Goal: Communication & Community: Answer question/provide support

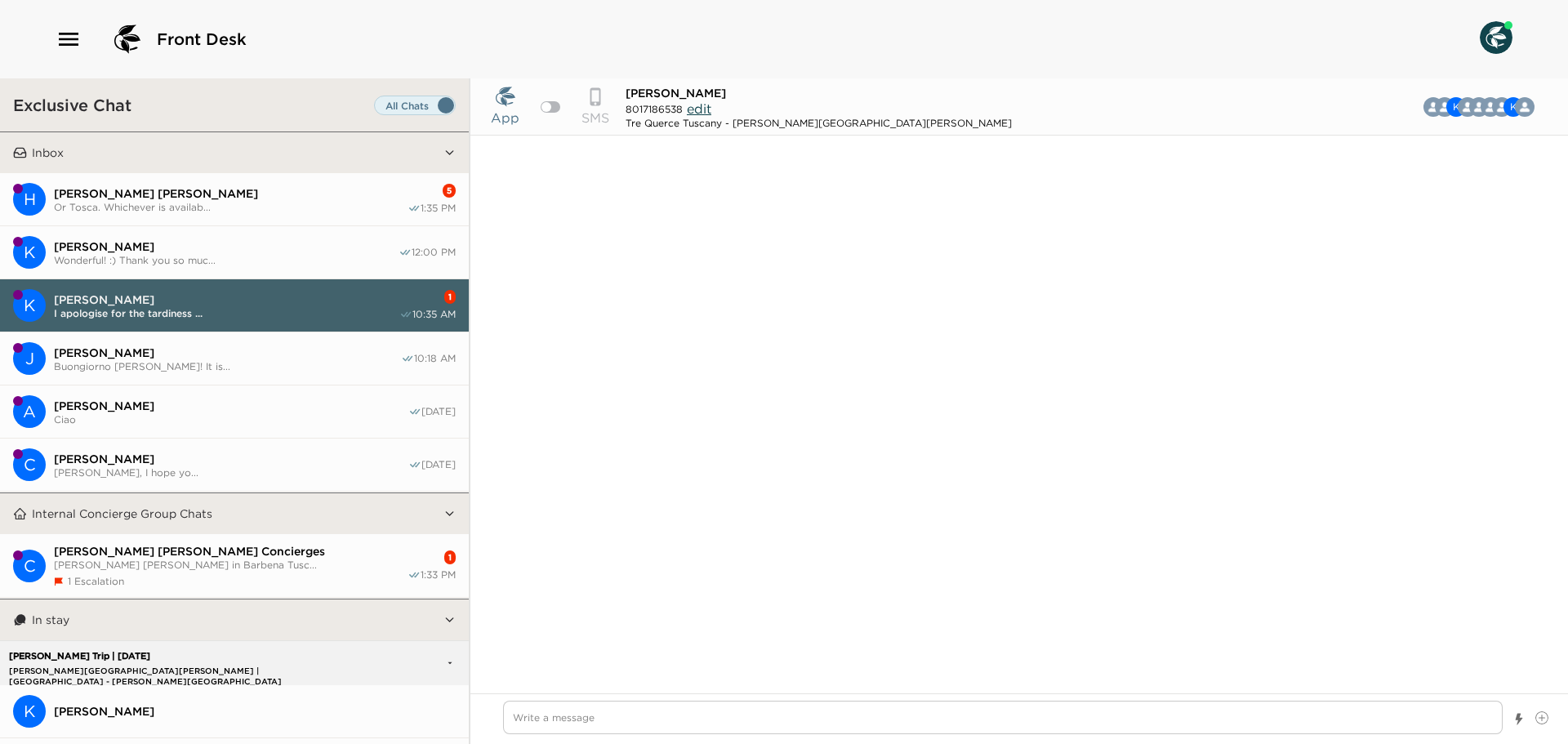
scroll to position [2900, 0]
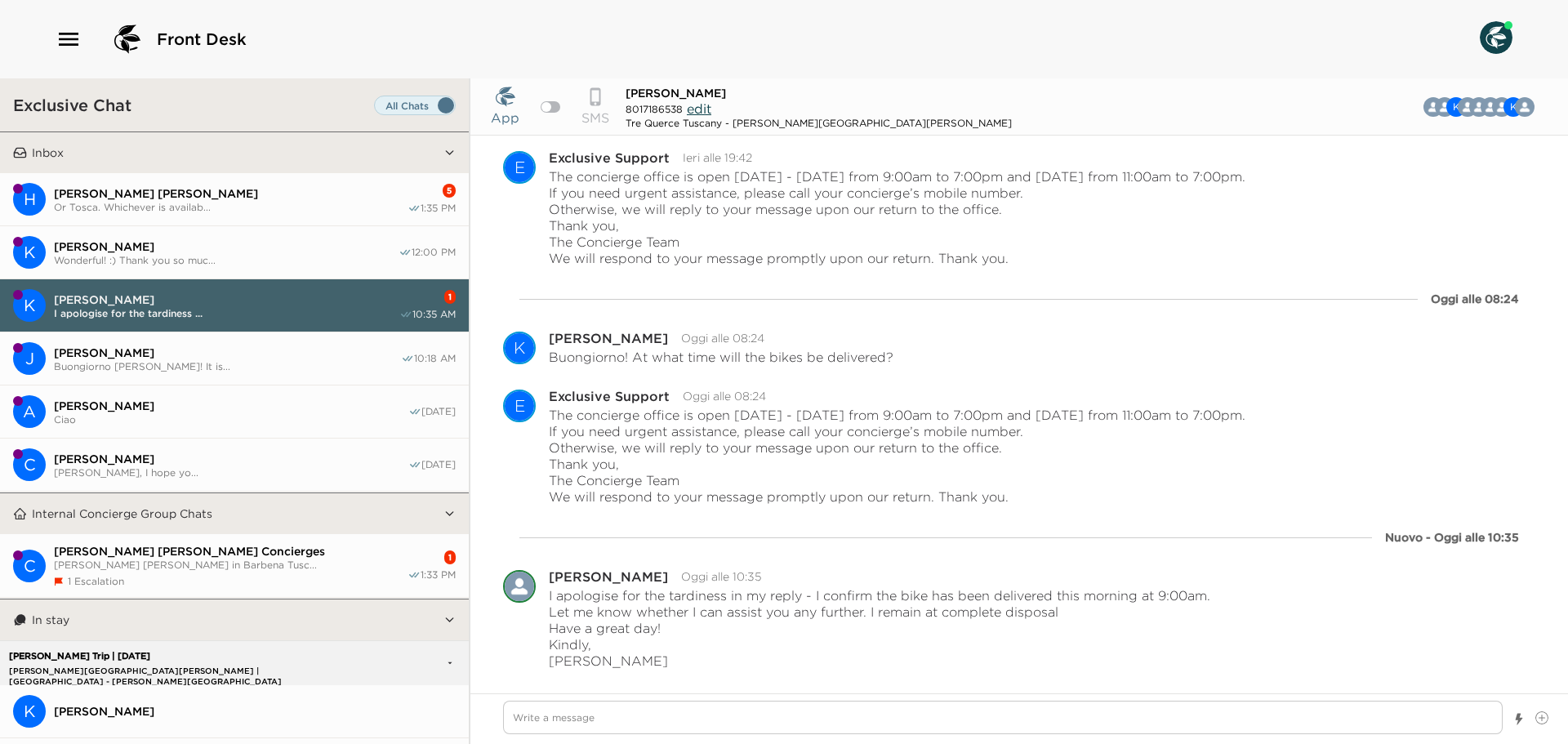
click at [225, 180] on button "H [PERSON_NAME] [PERSON_NAME] Or Tosca. Whichever is availab... 5 1:35 PM" at bounding box center [234, 200] width 469 height 53
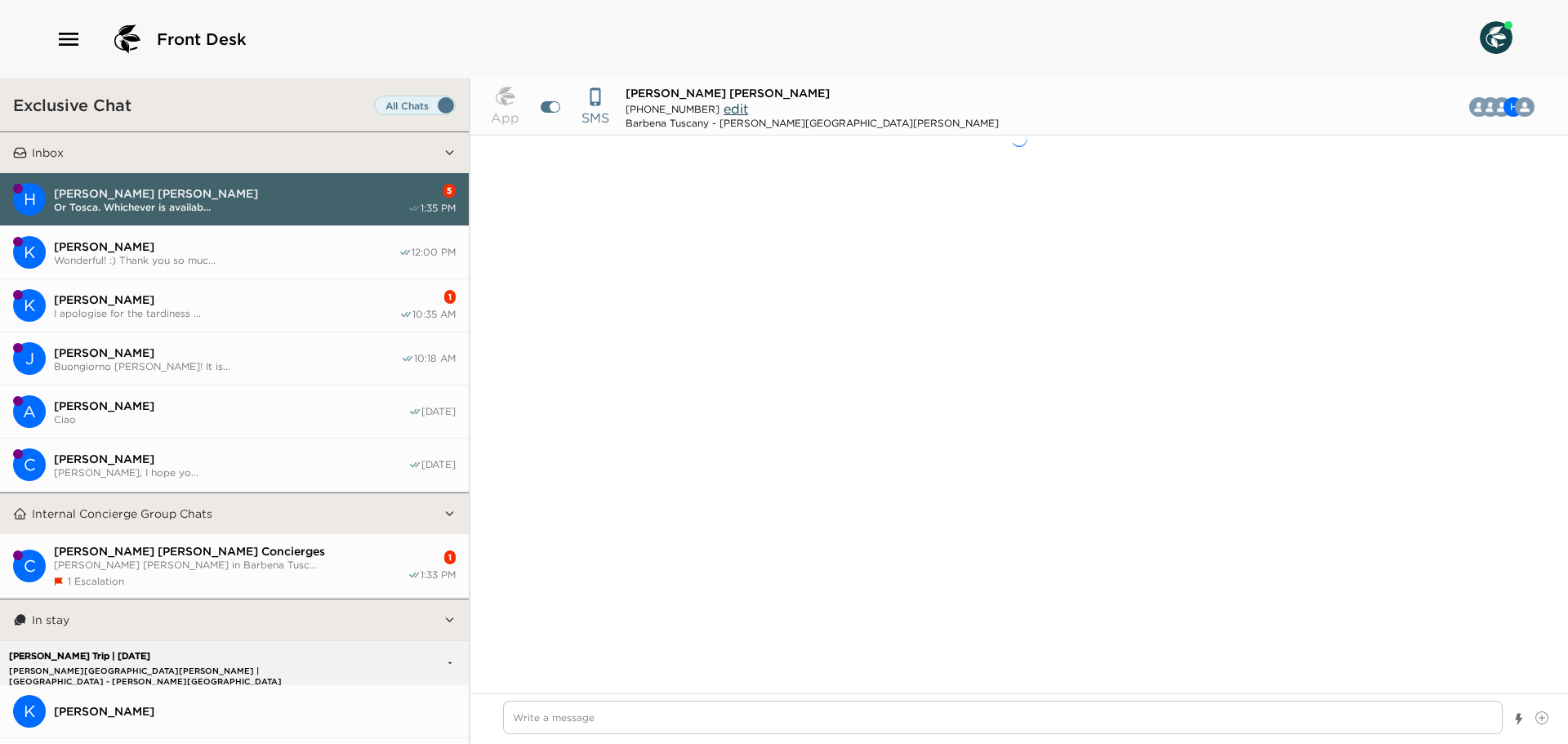
scroll to position [1109, 0]
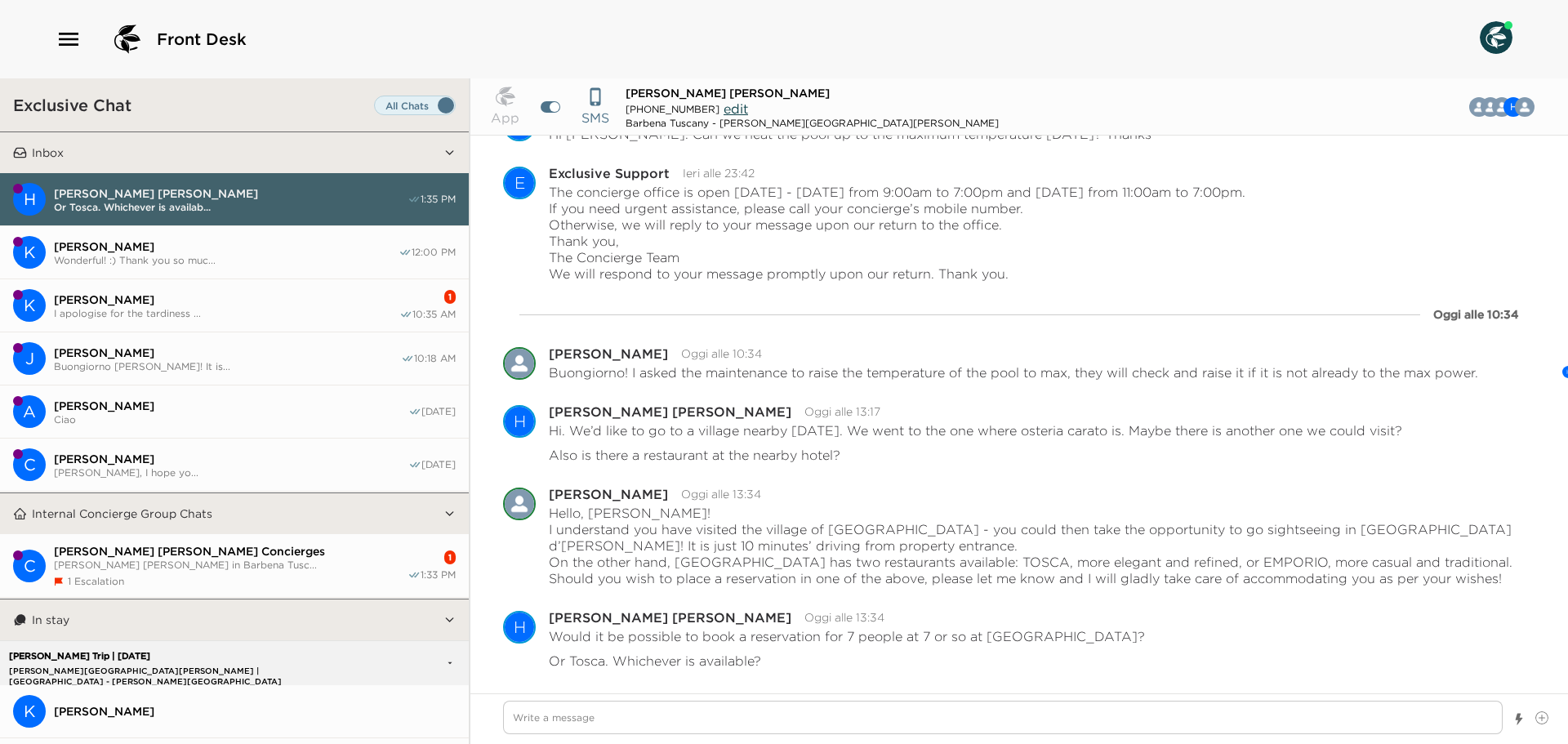
click at [282, 296] on span "[PERSON_NAME]" at bounding box center [226, 299] width 346 height 15
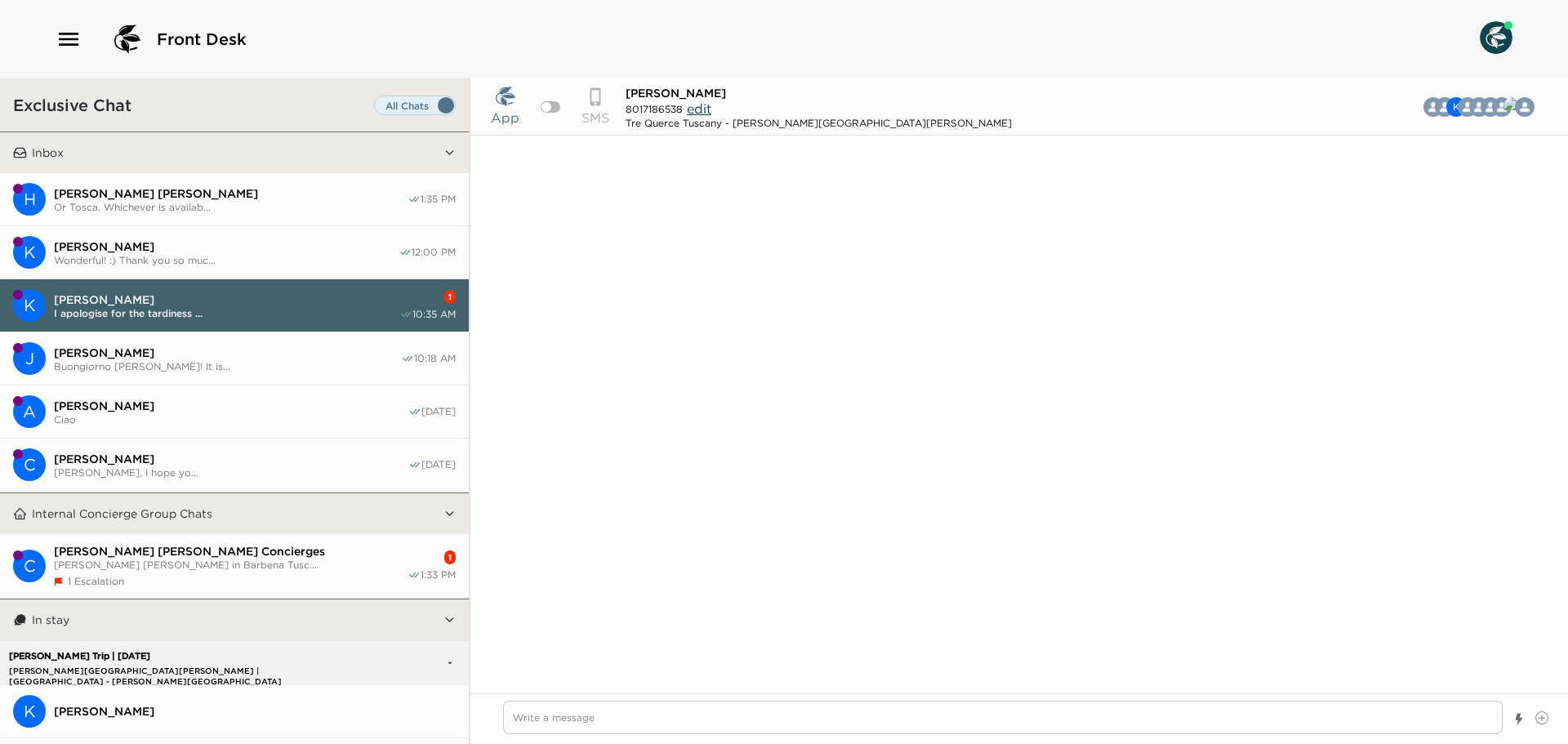
scroll to position [2860, 0]
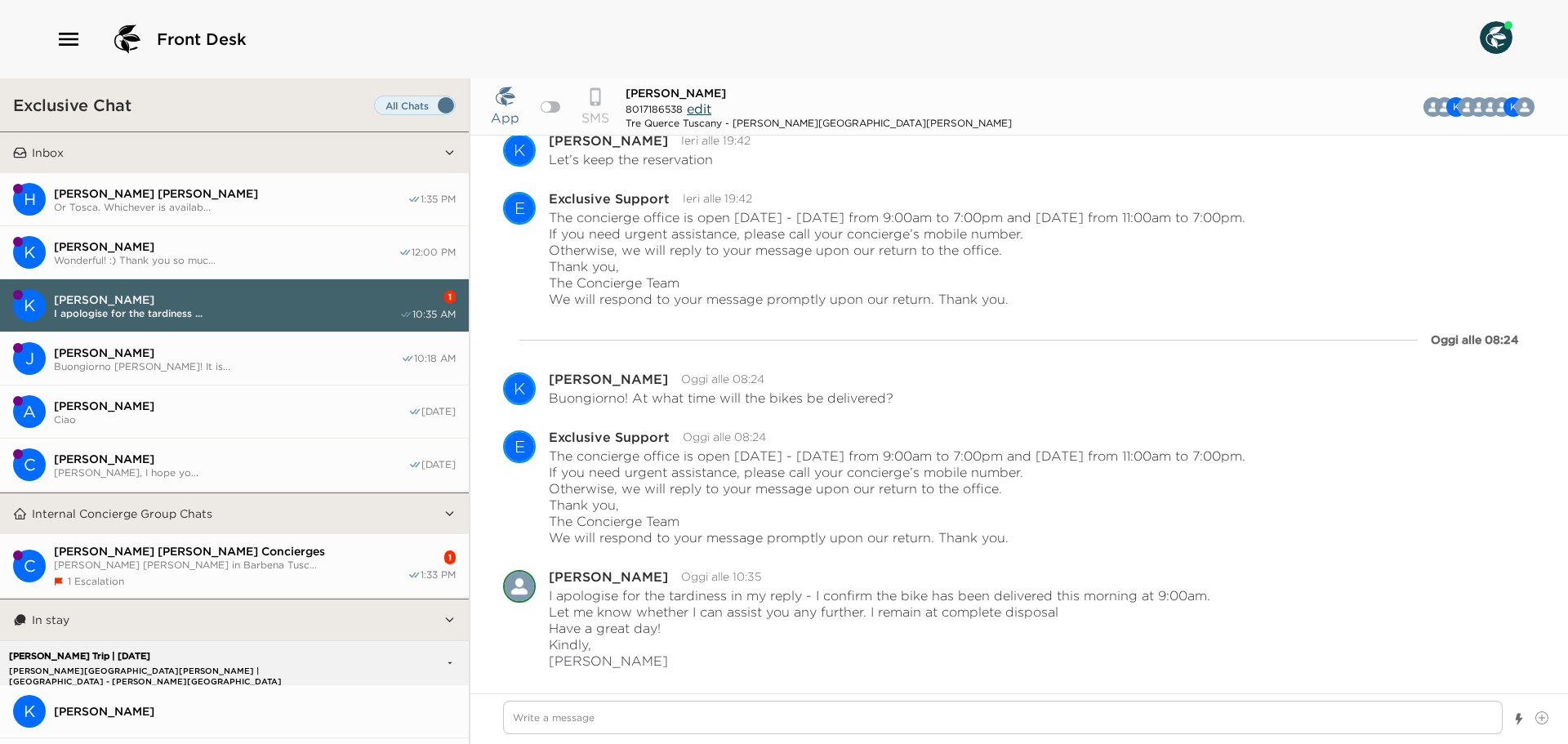
click at [269, 201] on span "Or Tosca. Whichever is availab..." at bounding box center [231, 207] width 354 height 12
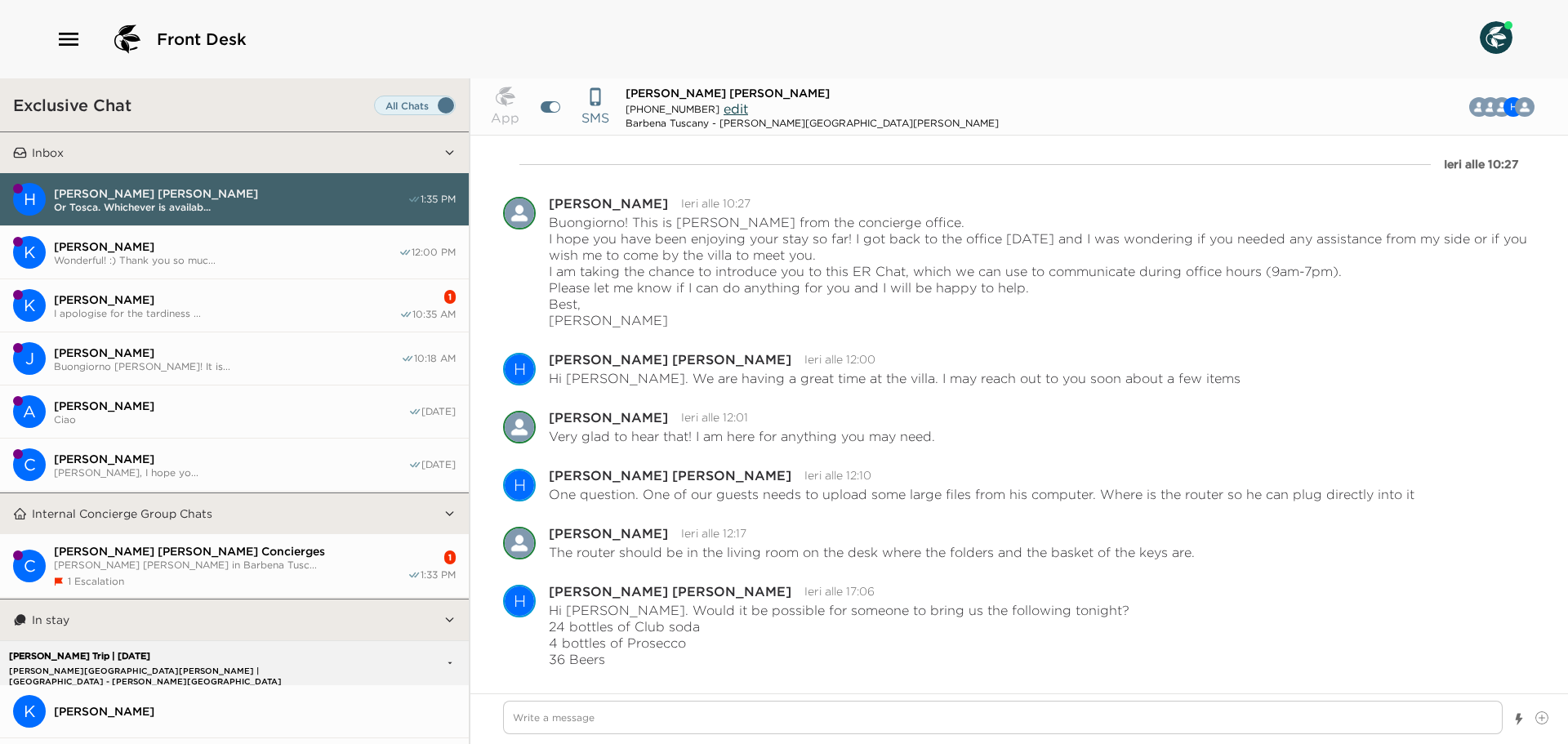
scroll to position [1109, 0]
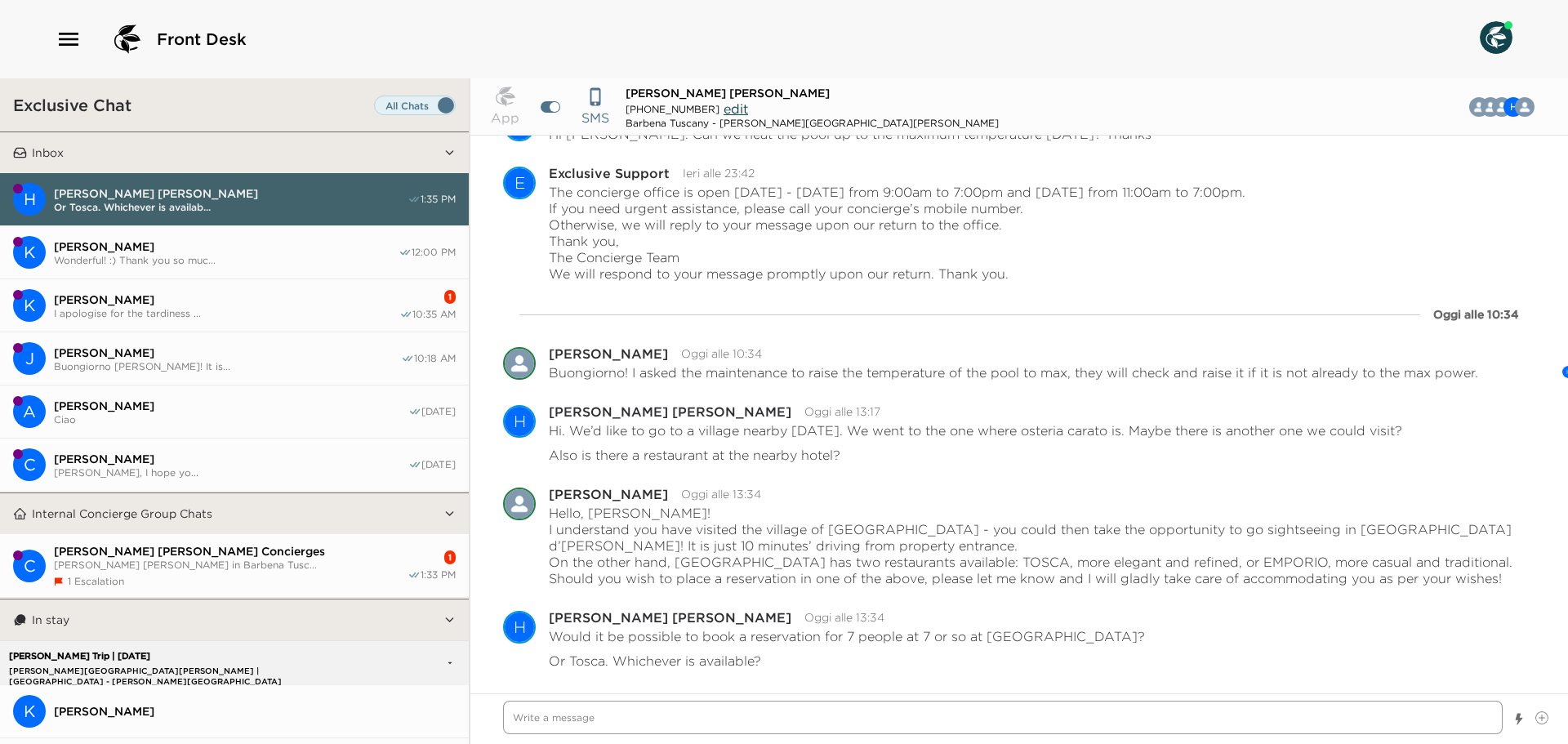
click at [827, 722] on textarea "Write a message" at bounding box center [1003, 718] width 1000 height 33
type textarea "x"
type textarea "W"
type textarea "x"
type textarea "We"
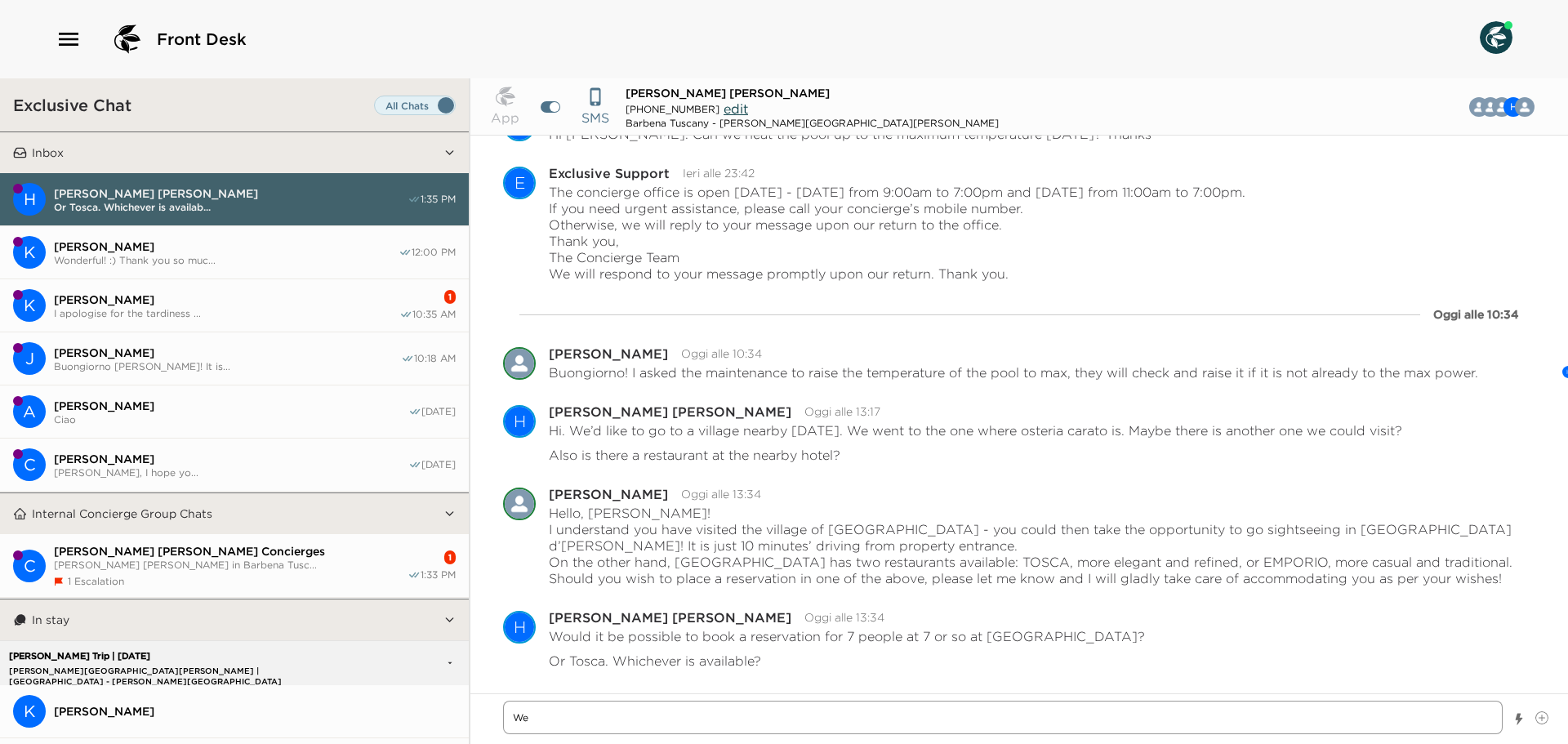
type textarea "x"
type textarea "We"
type textarea "x"
type textarea "We a"
type textarea "x"
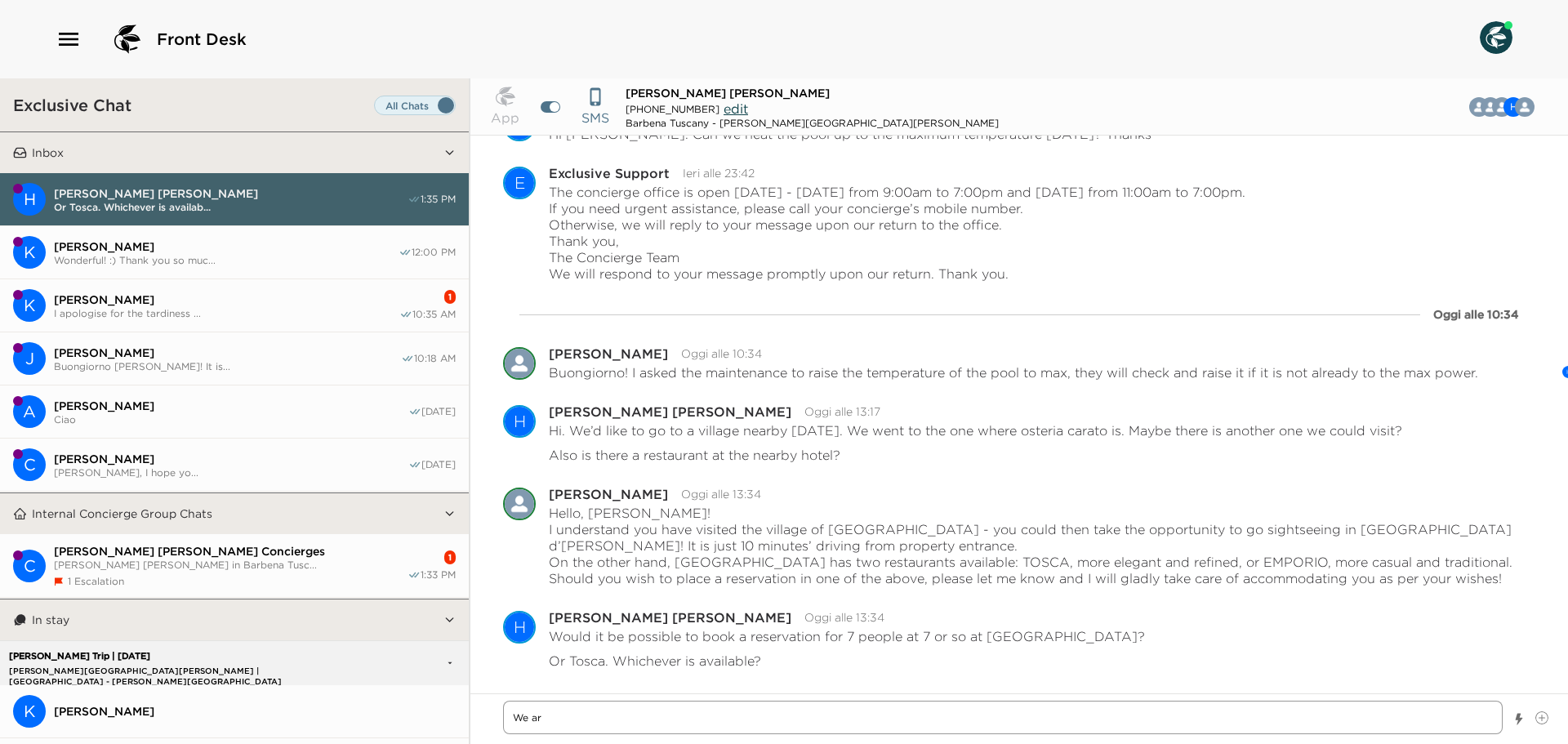
type textarea "We are"
type textarea "x"
type textarea "We are"
type textarea "x"
type textarea "We are c"
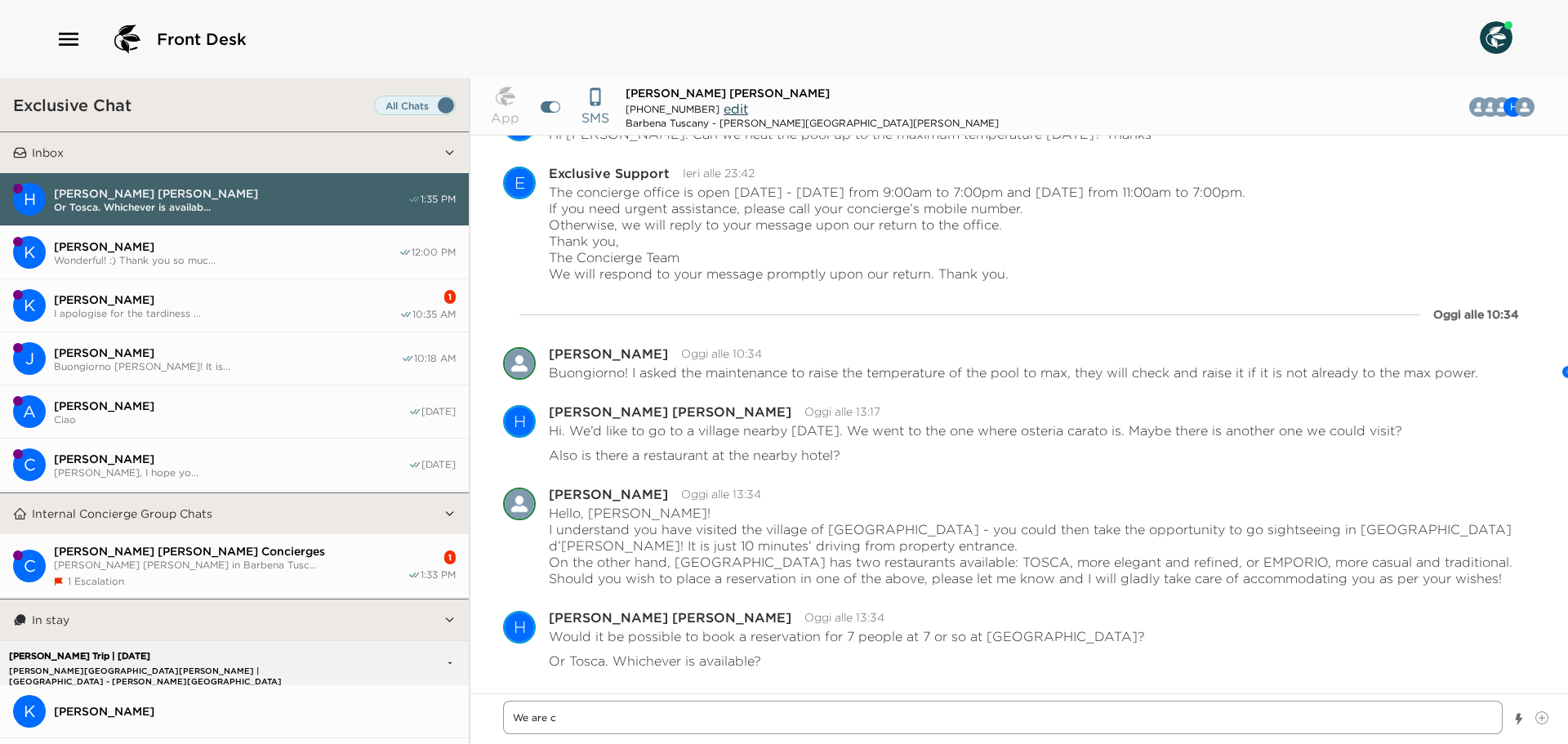
type textarea "x"
type textarea "We are ch"
type textarea "x"
type textarea "We are che"
type textarea "x"
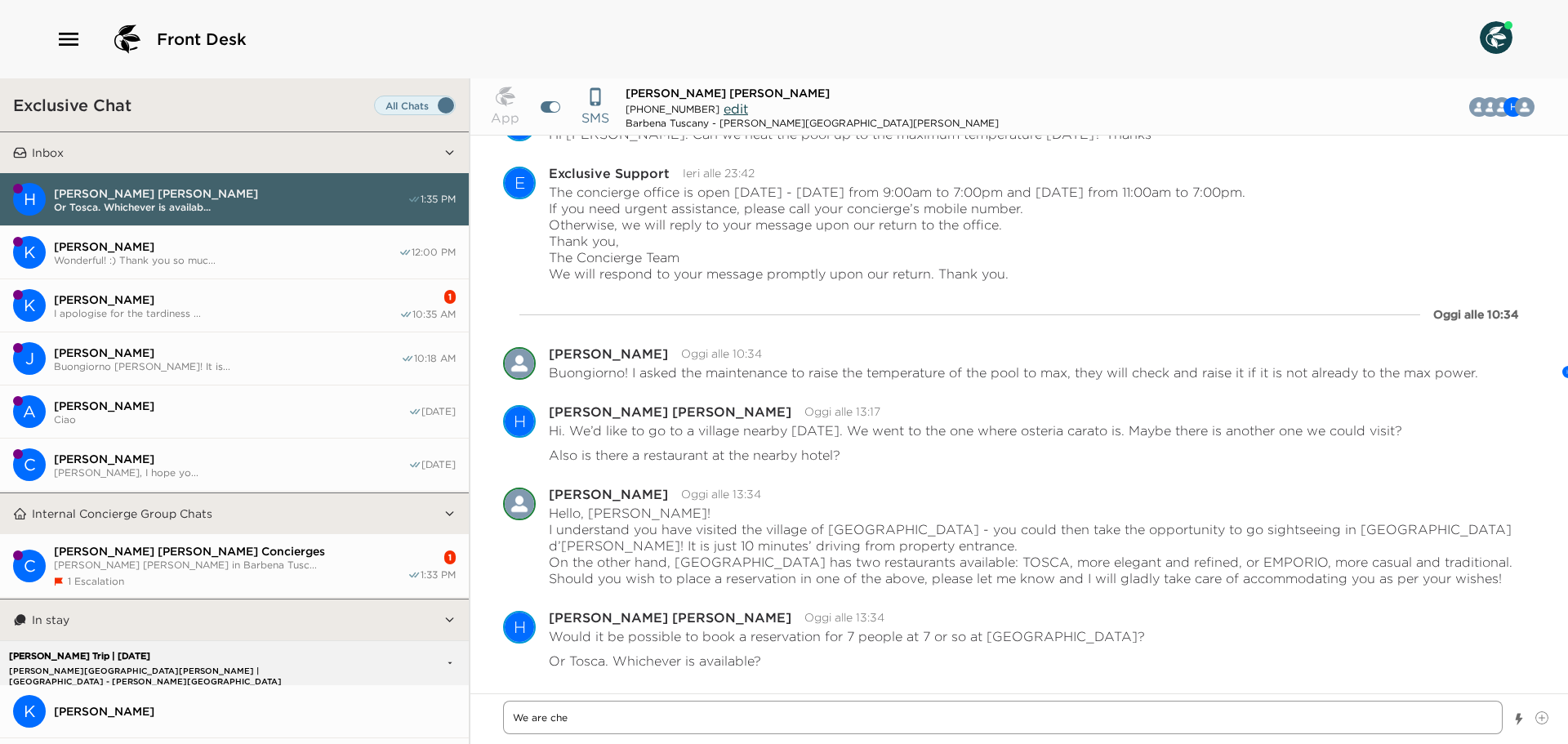
type textarea "We are chec"
type textarea "x"
type textarea "We are check"
type textarea "x"
type textarea "We are [PERSON_NAME]"
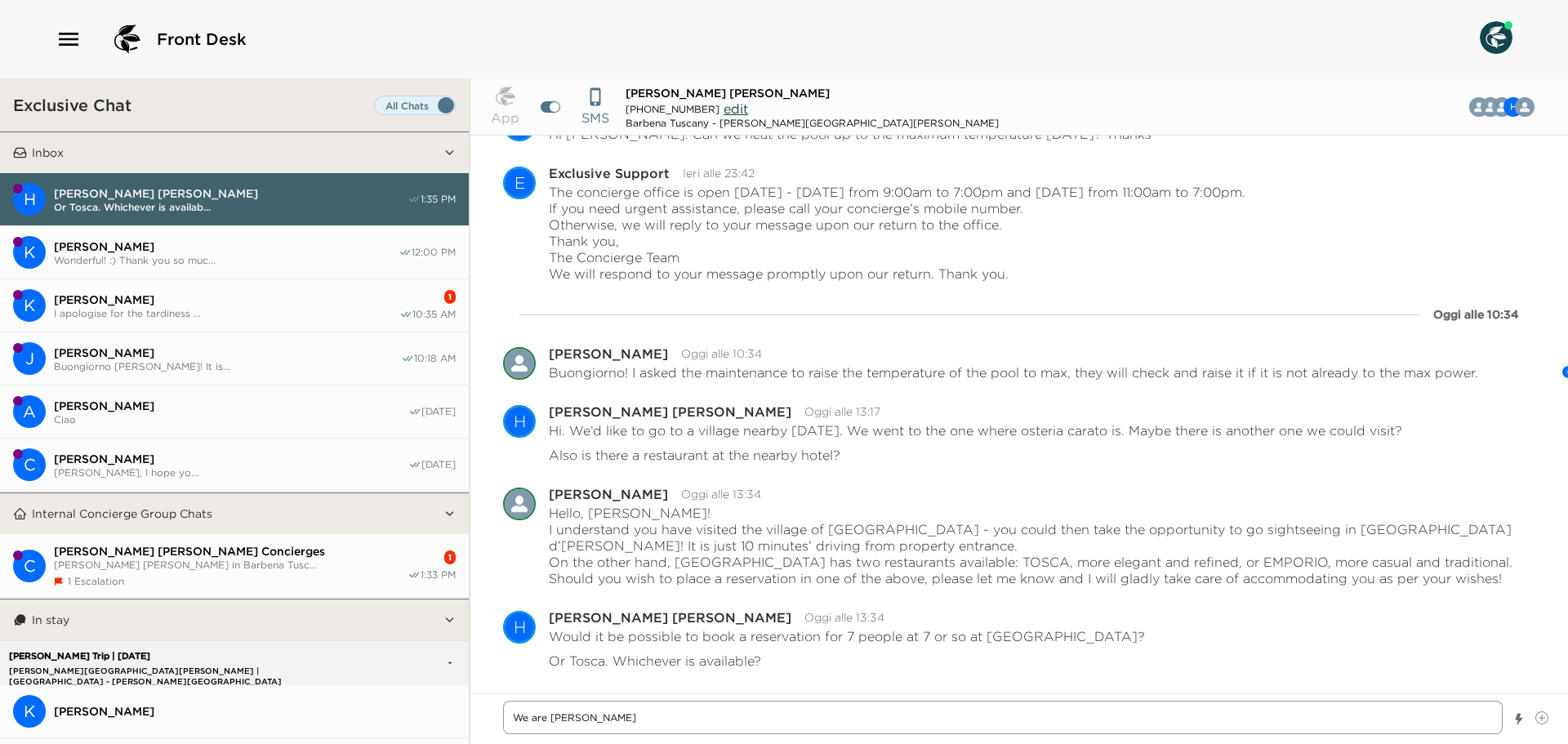
type textarea "x"
type textarea "We are checkin"
type textarea "x"
type textarea "We are checking"
type textarea "x"
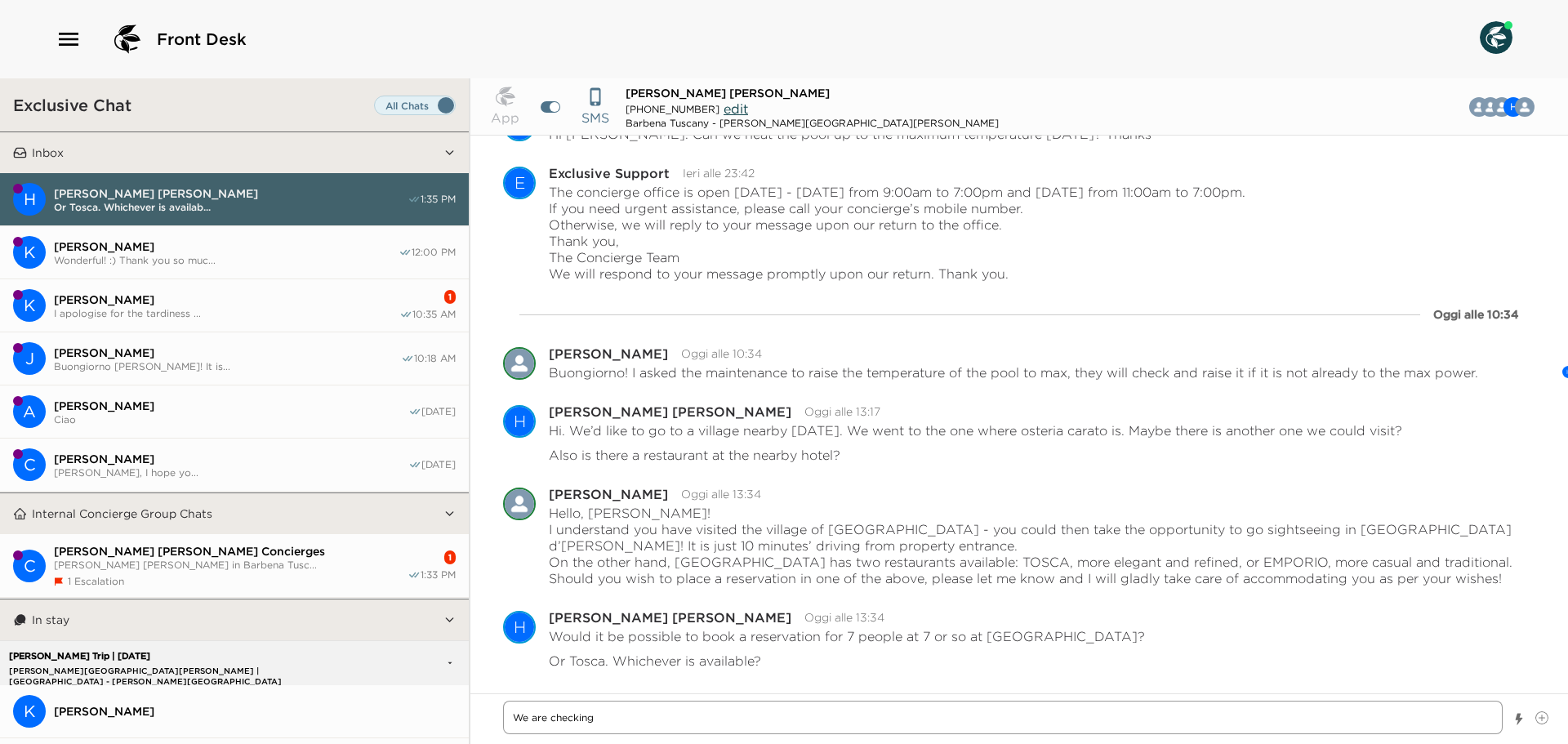
type textarea "We are checking"
type textarea "x"
type textarea "We are checking"
type textarea "x"
type textarea "We are checkin"
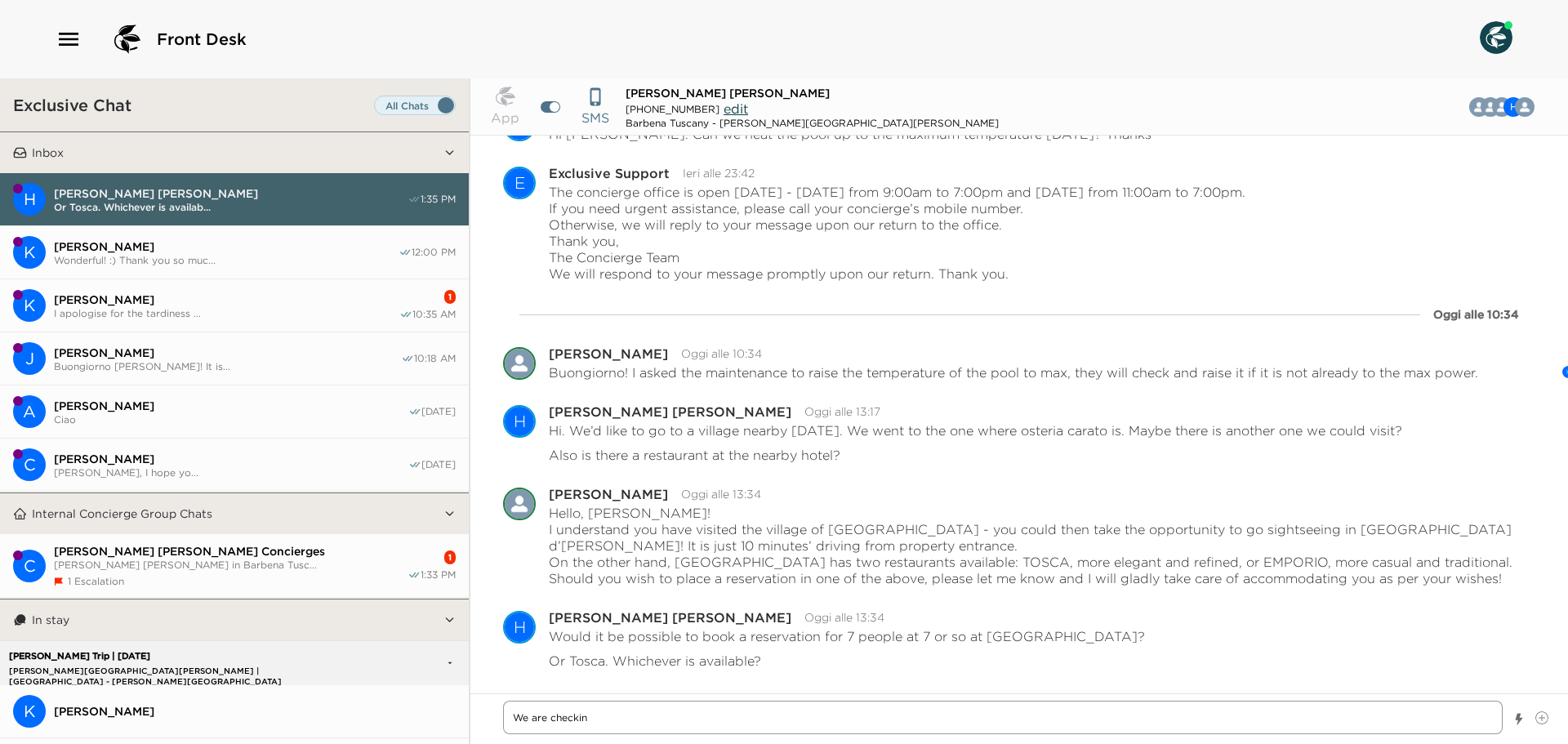
type textarea "x"
type textarea "We are [PERSON_NAME]"
type textarea "x"
type textarea "We are check"
type textarea "x"
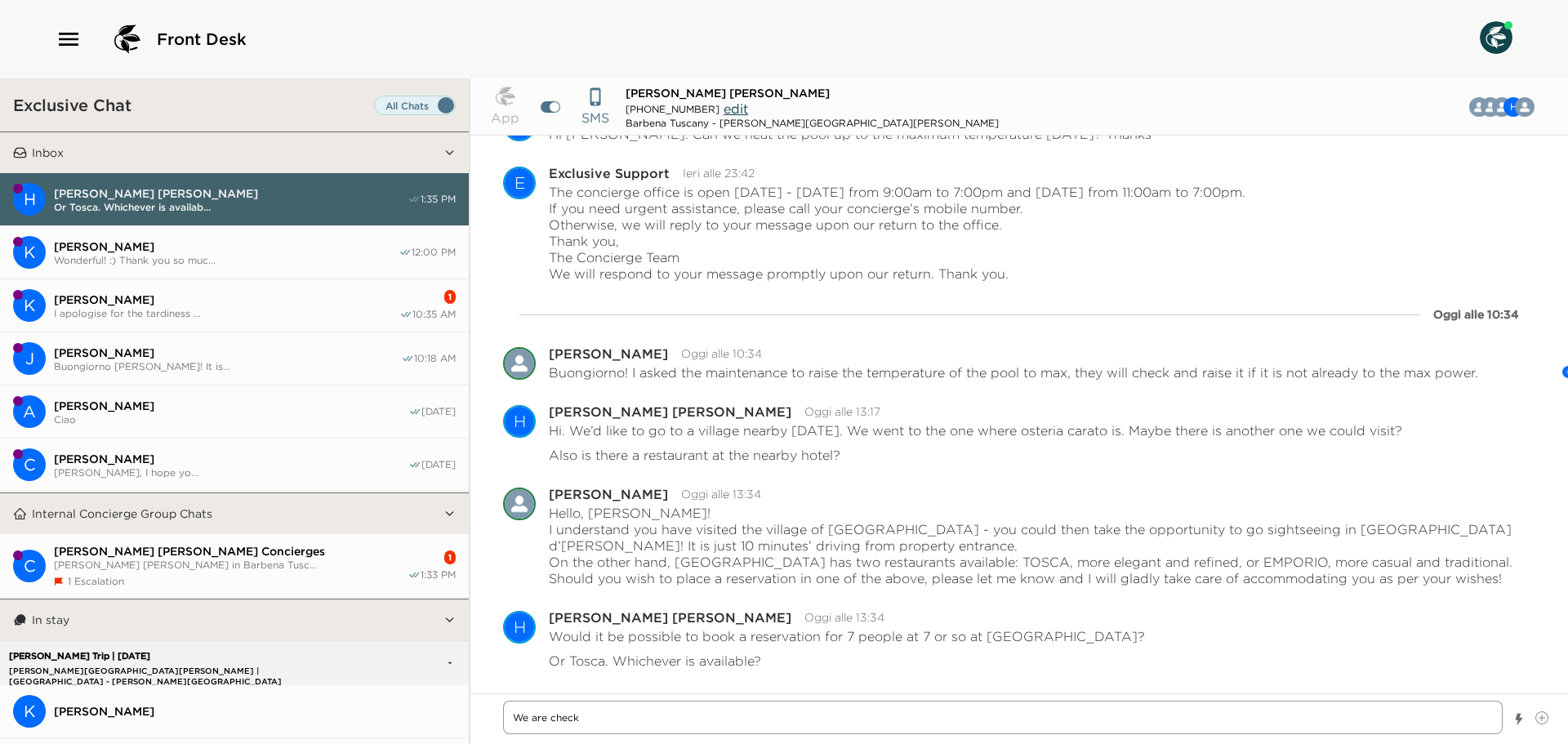
type textarea "We are chec"
type textarea "x"
type textarea "We are che"
type textarea "x"
type textarea "We are ch"
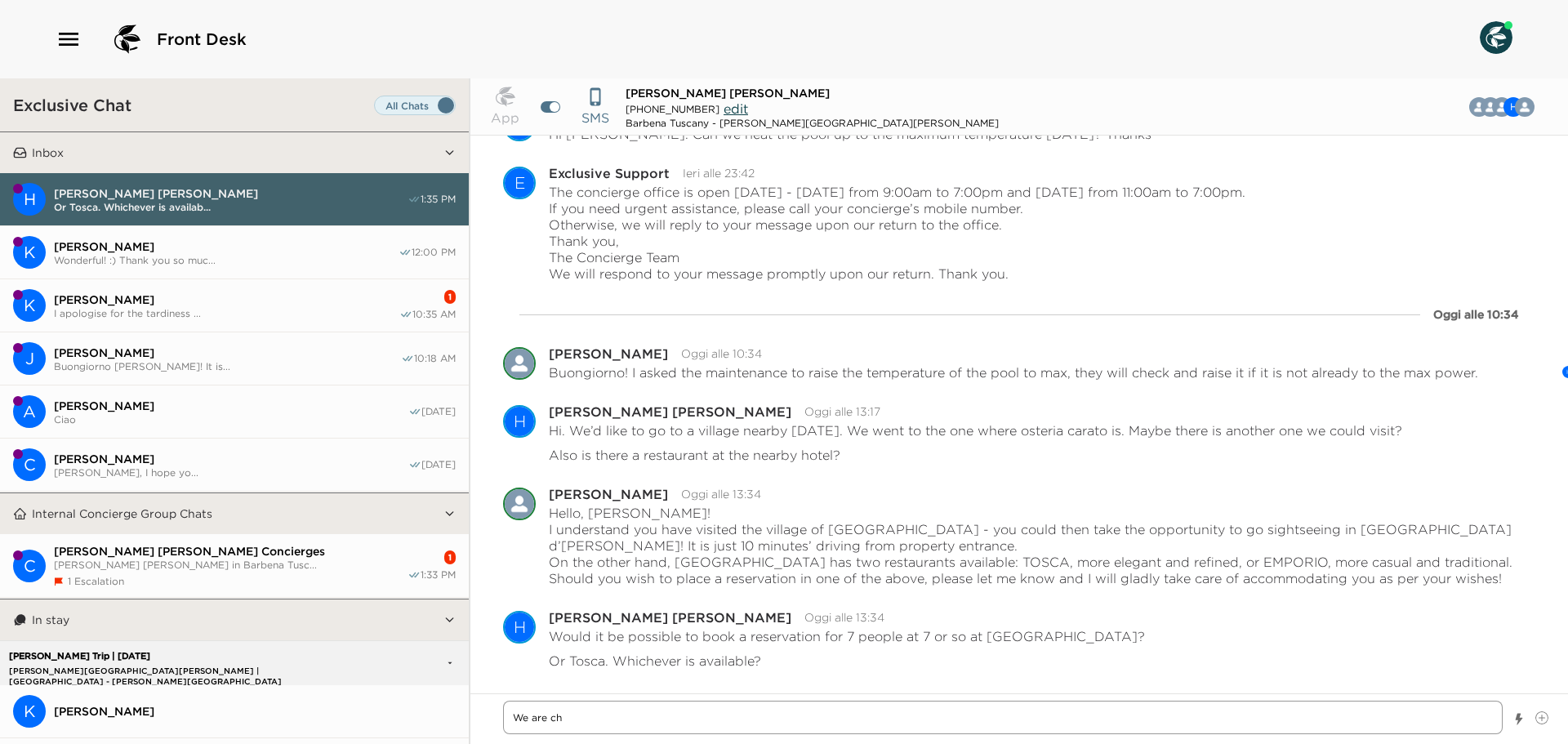
type textarea "x"
type textarea "We are c"
type textarea "x"
type textarea "We are"
type textarea "x"
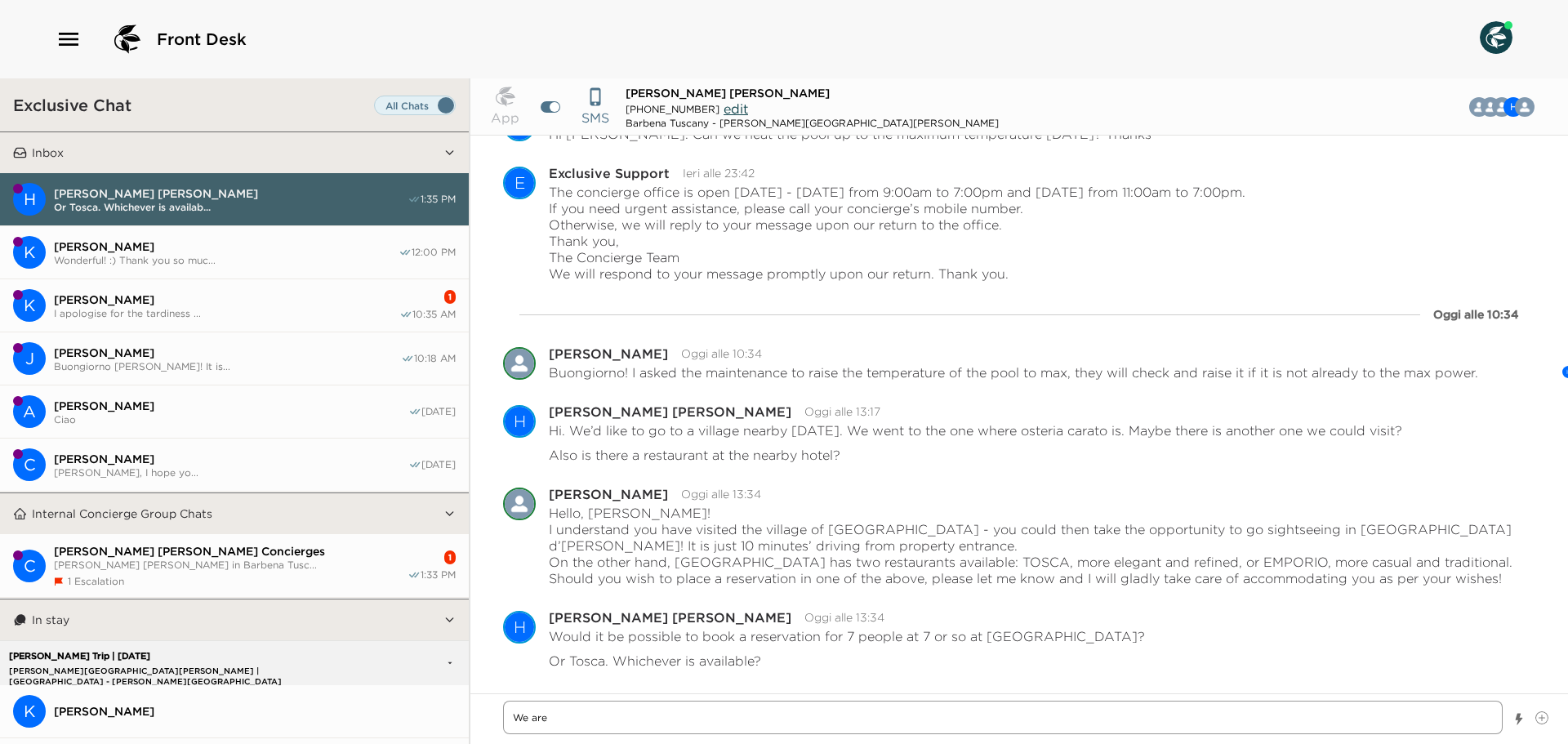
type textarea "We are"
type textarea "x"
type textarea "We ar"
type textarea "x"
type textarea "We a"
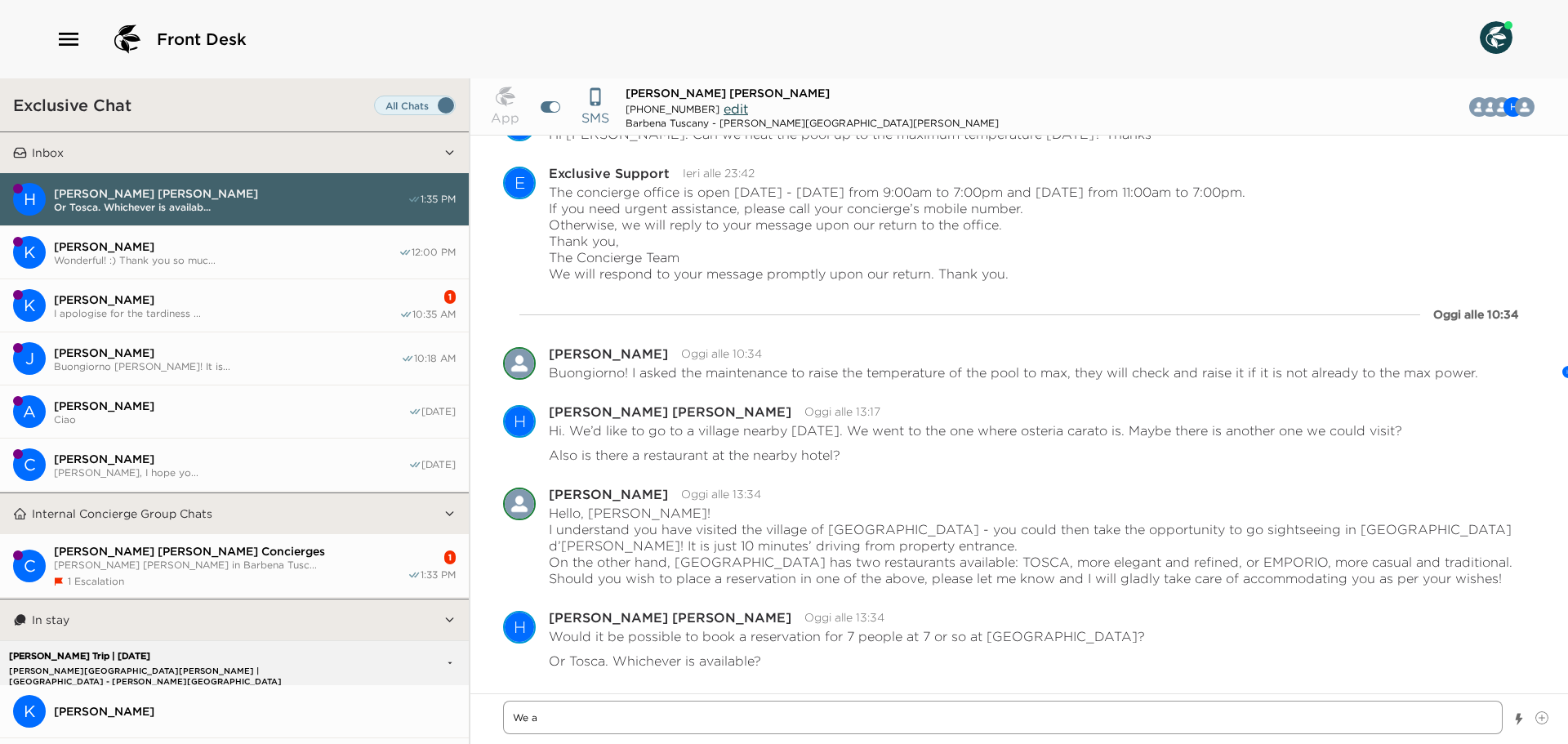
type textarea "x"
type textarea "We"
type textarea "x"
type textarea "We a"
type textarea "x"
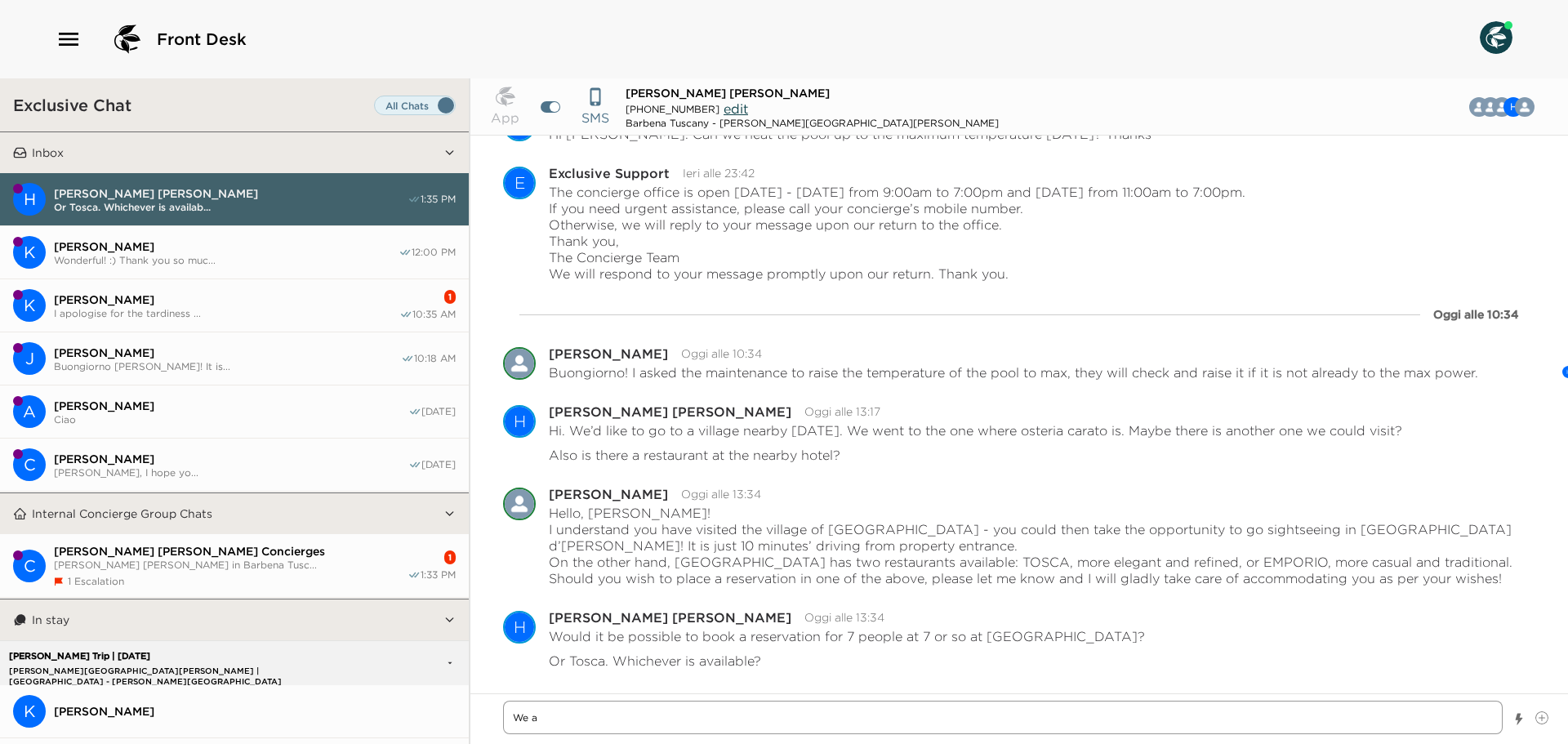
type textarea "We"
type textarea "x"
type textarea "We s"
type textarea "x"
type textarea "We se"
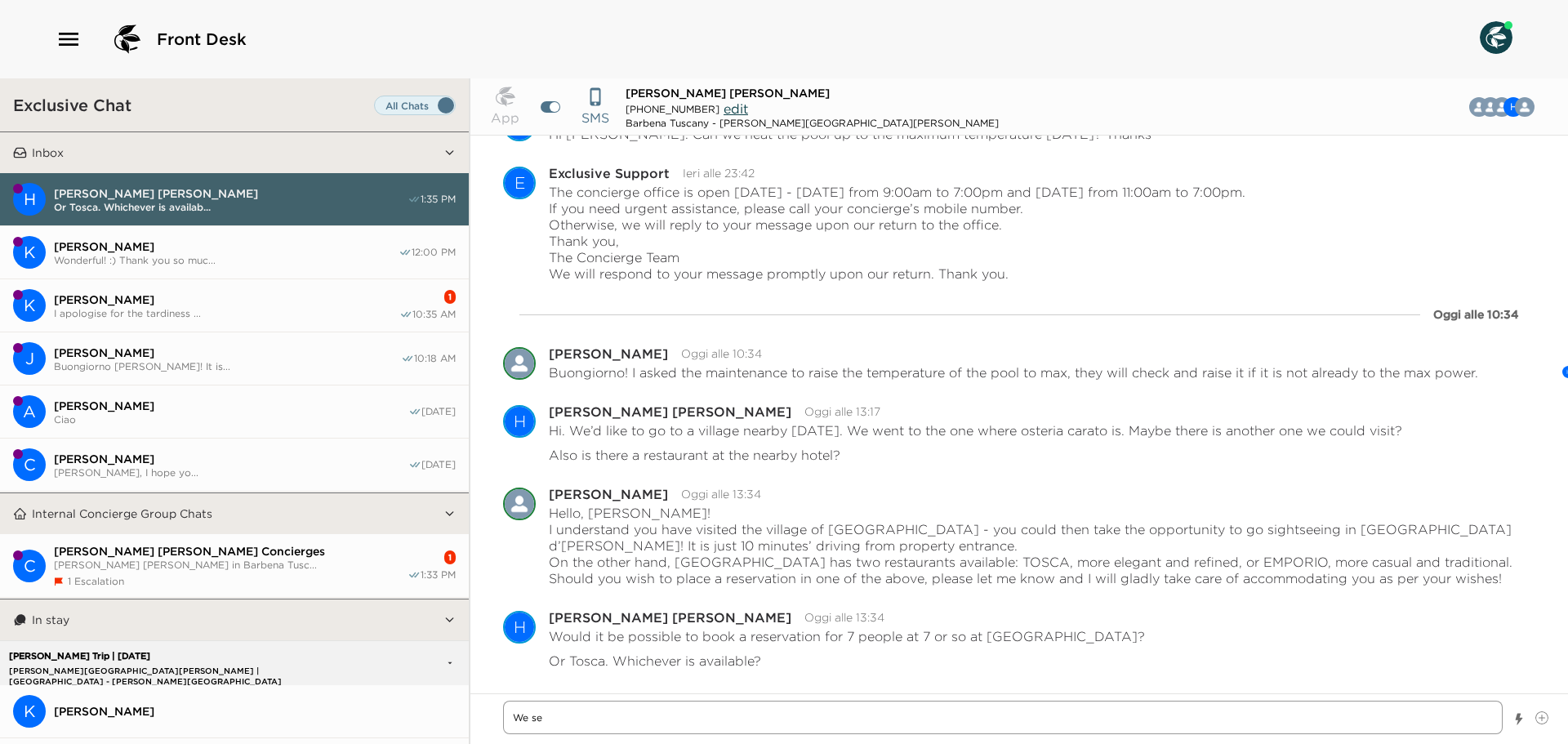
type textarea "x"
type textarea "We sen"
type textarea "x"
type textarea "We sent"
type textarea "x"
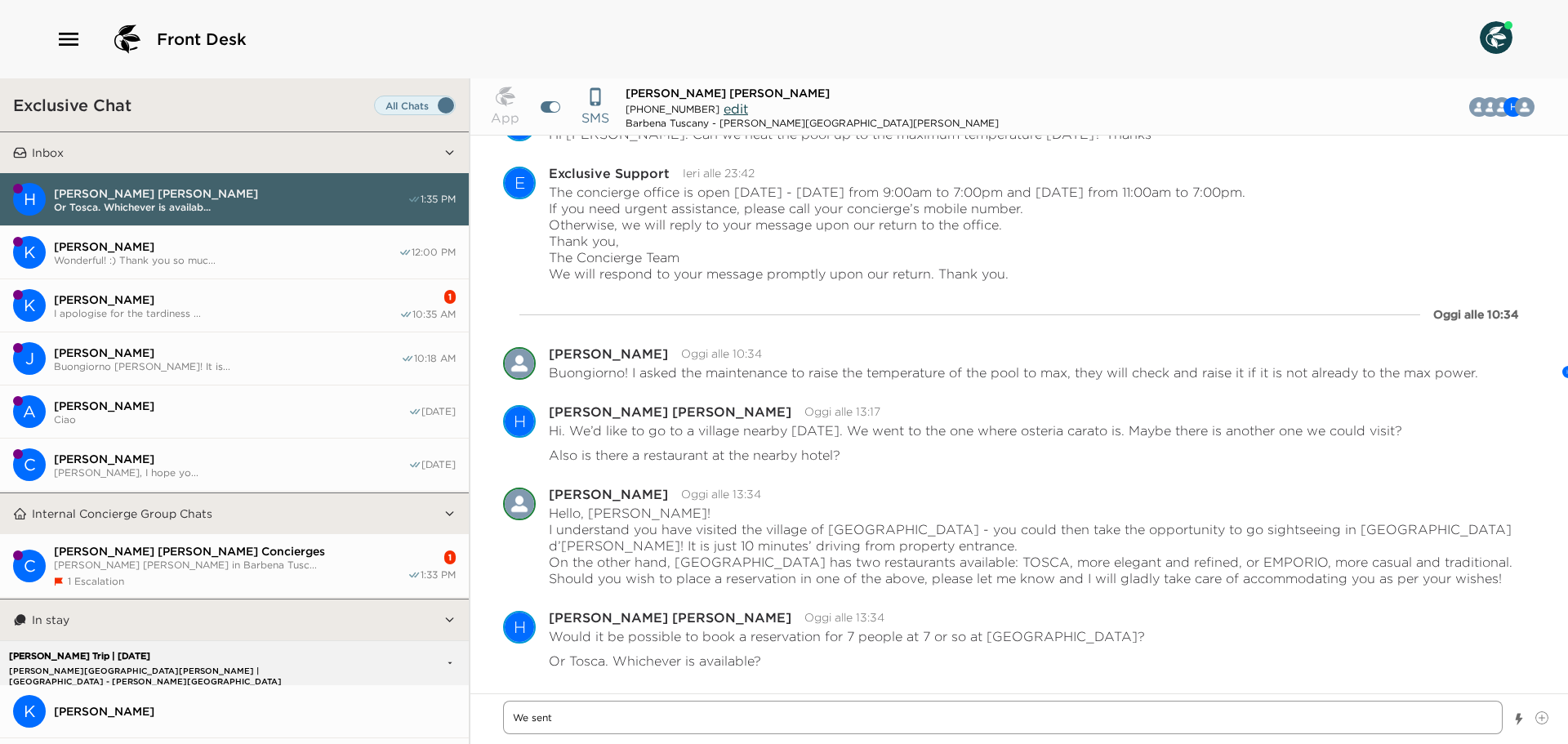
type textarea "We sent"
type textarea "x"
type textarea "We sent a"
type textarea "x"
type textarea "We sent a"
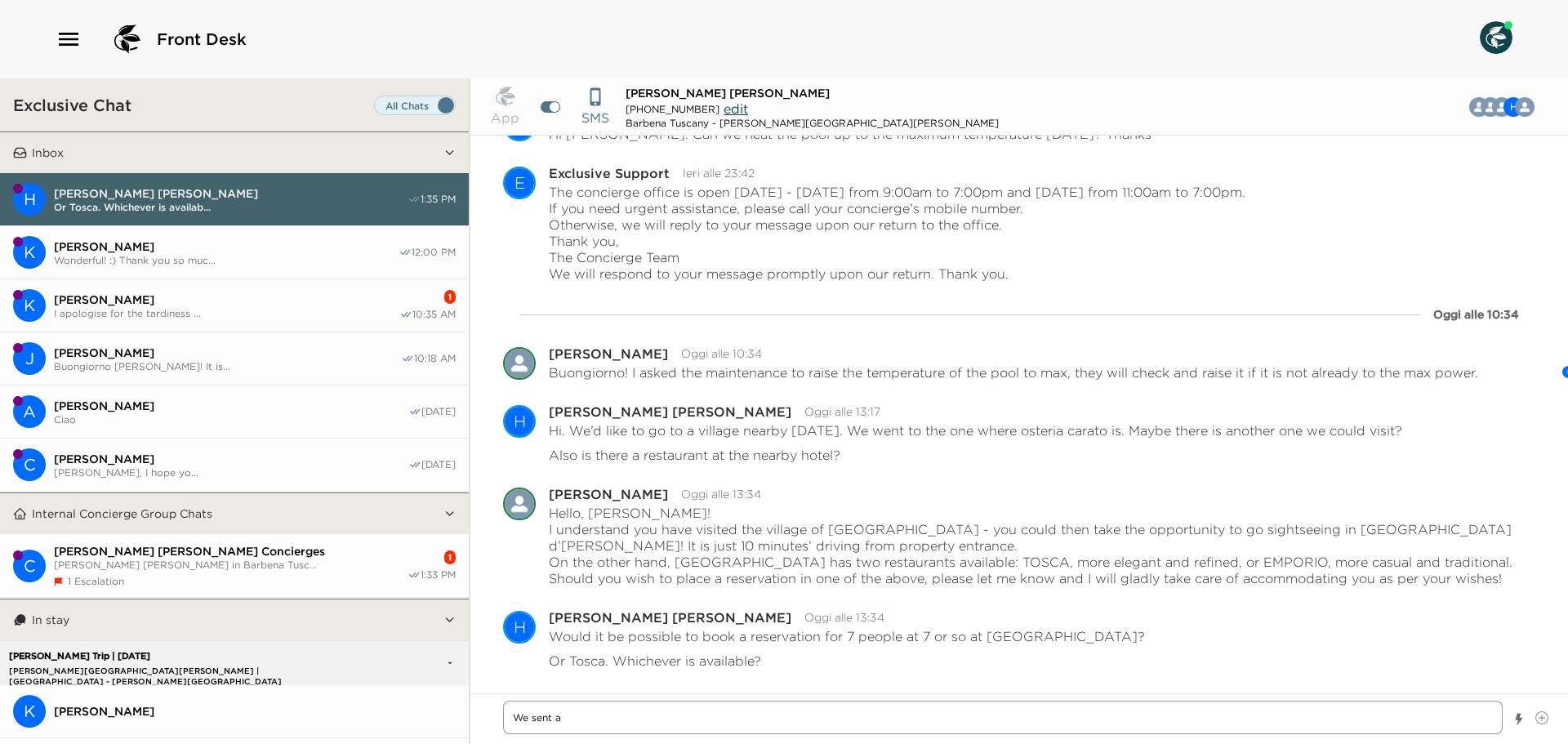
type textarea "x"
type textarea "We sent a r"
type textarea "x"
type textarea "We sent a re"
type textarea "x"
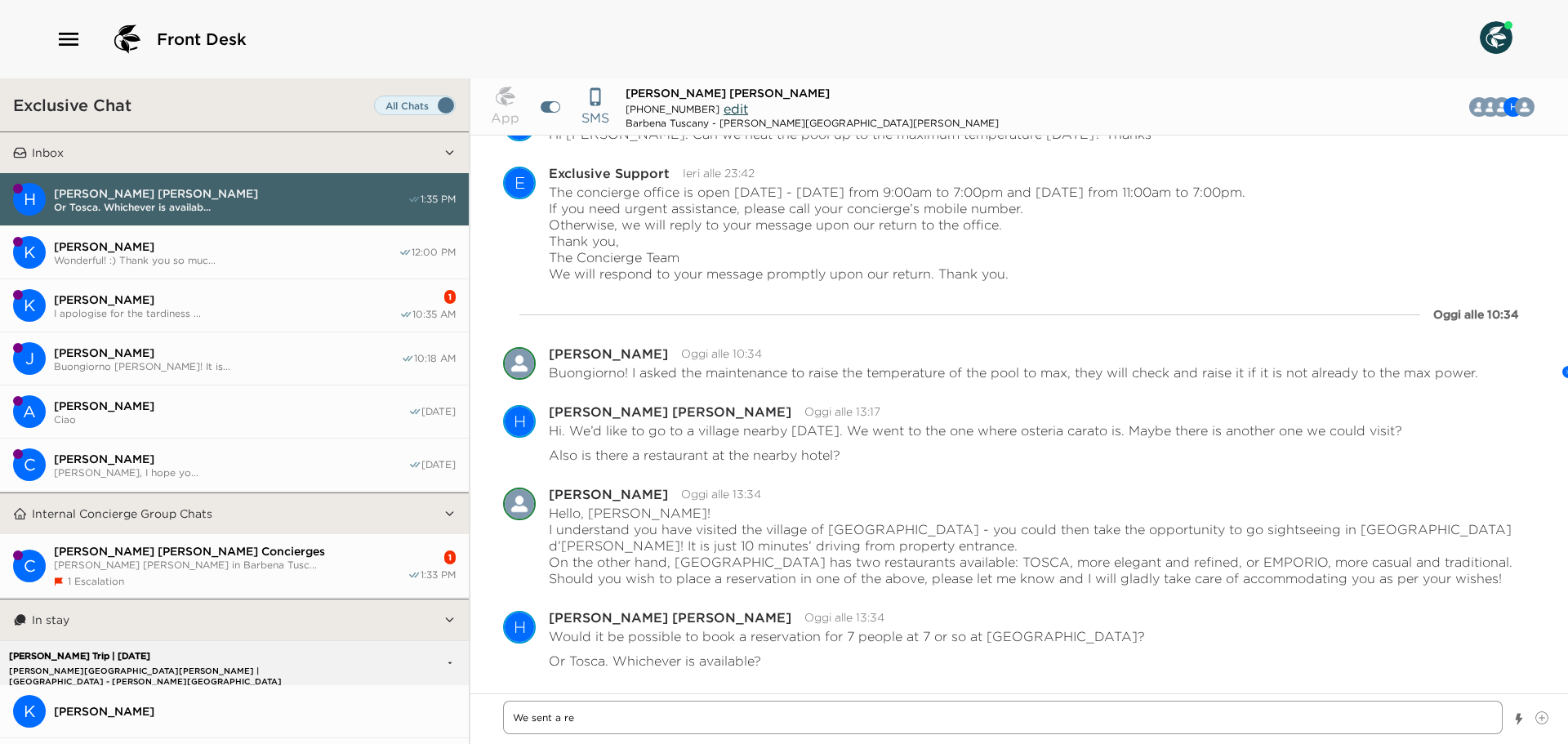
type textarea "We sent a req"
type textarea "x"
type textarea "We sent a requ"
type textarea "x"
type textarea "We sent a reque"
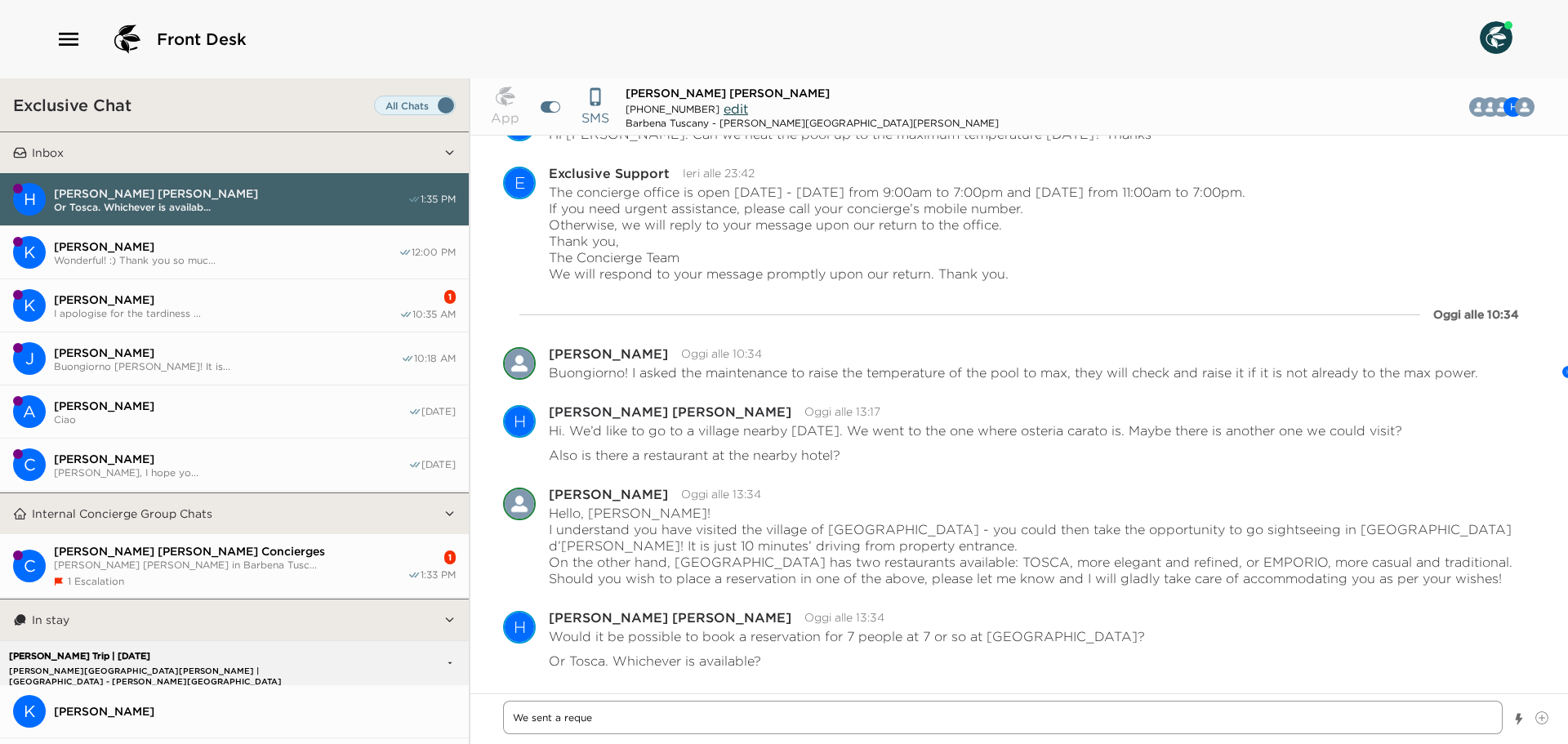
type textarea "x"
type textarea "We sent a reques"
type textarea "x"
type textarea "We sent a request"
type textarea "x"
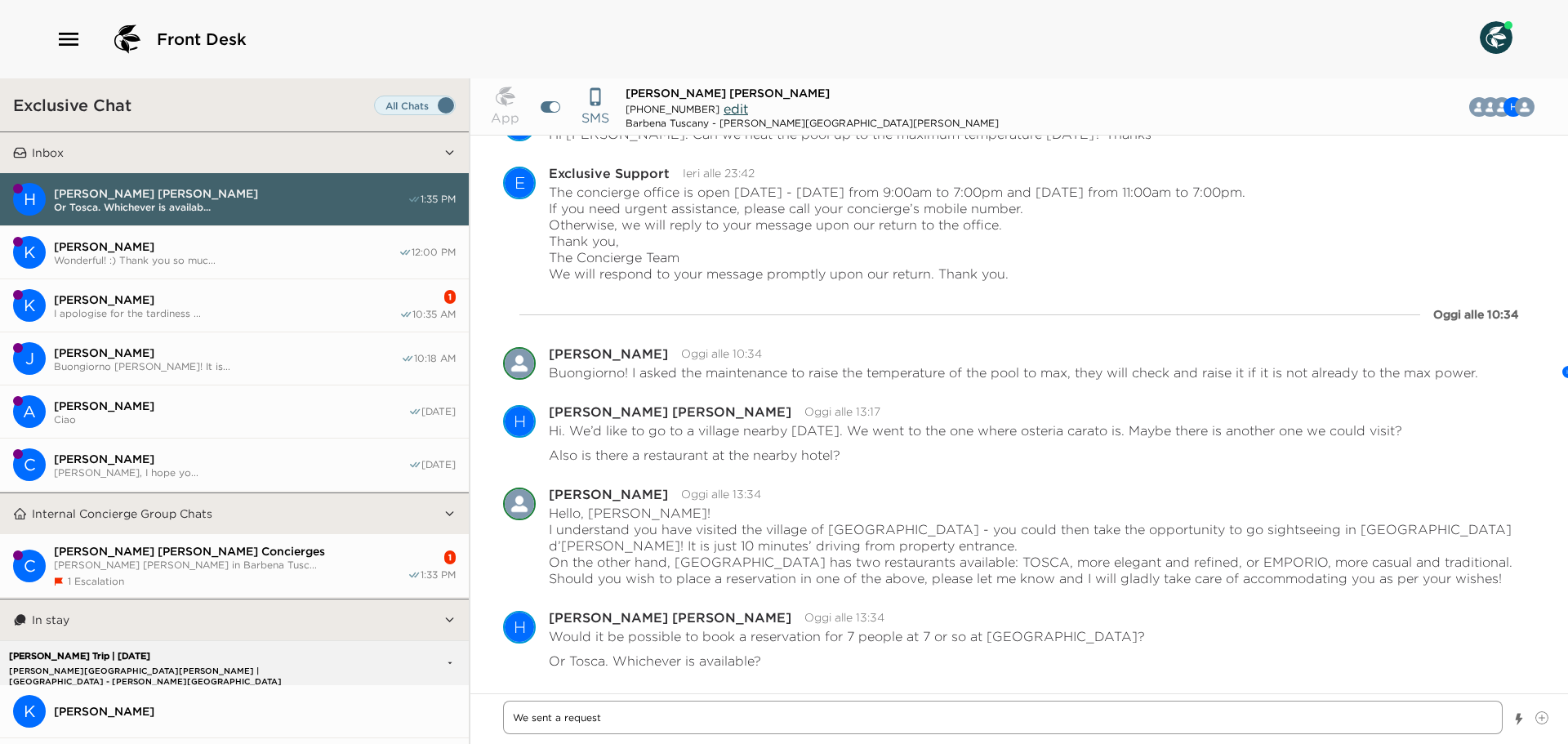
type textarea "We sent a request"
type textarea "x"
type textarea "We sent a request a"
type textarea "x"
type textarea "We sent a request an"
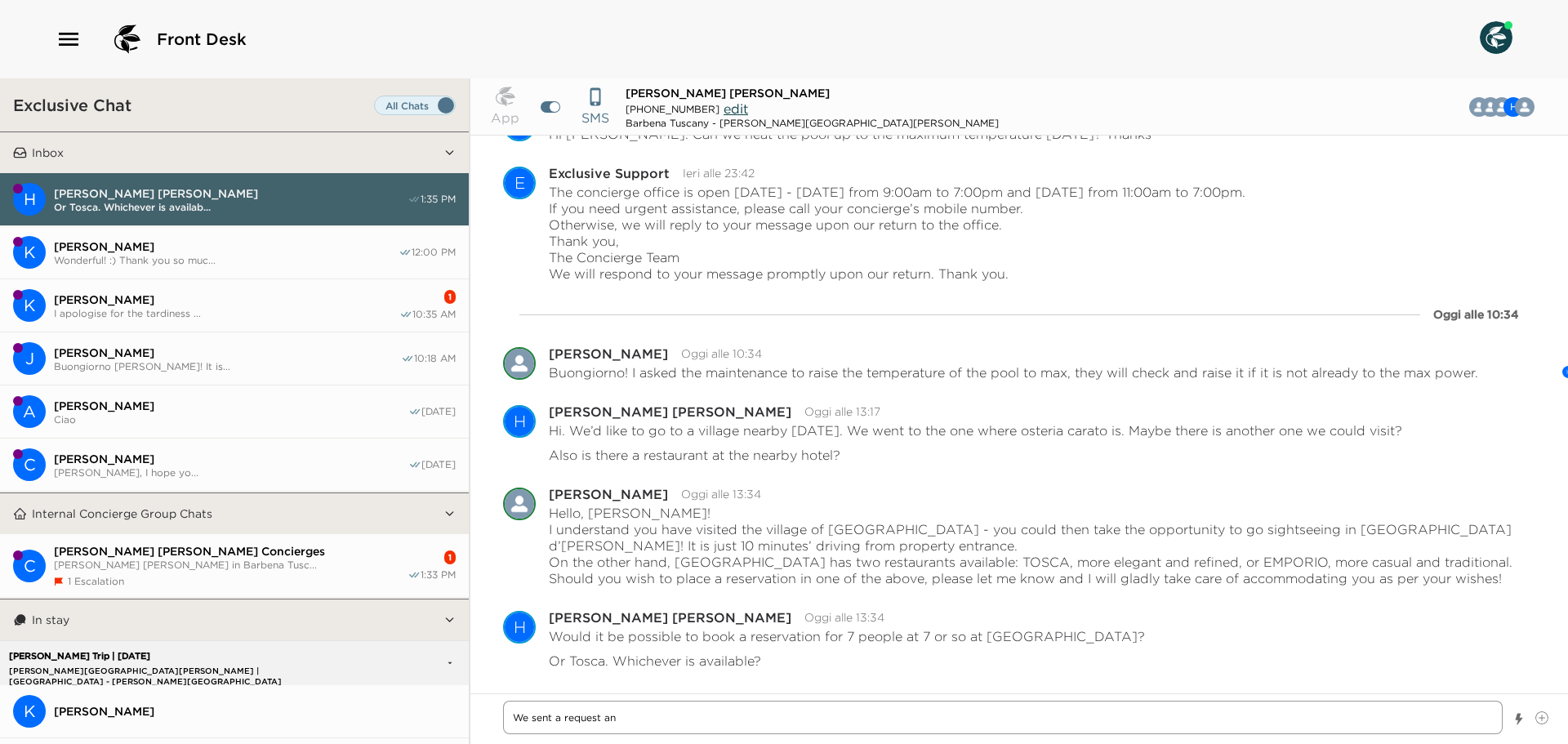
type textarea "x"
type textarea "We sent a request and"
type textarea "x"
type textarea "We sent a request and"
type textarea "x"
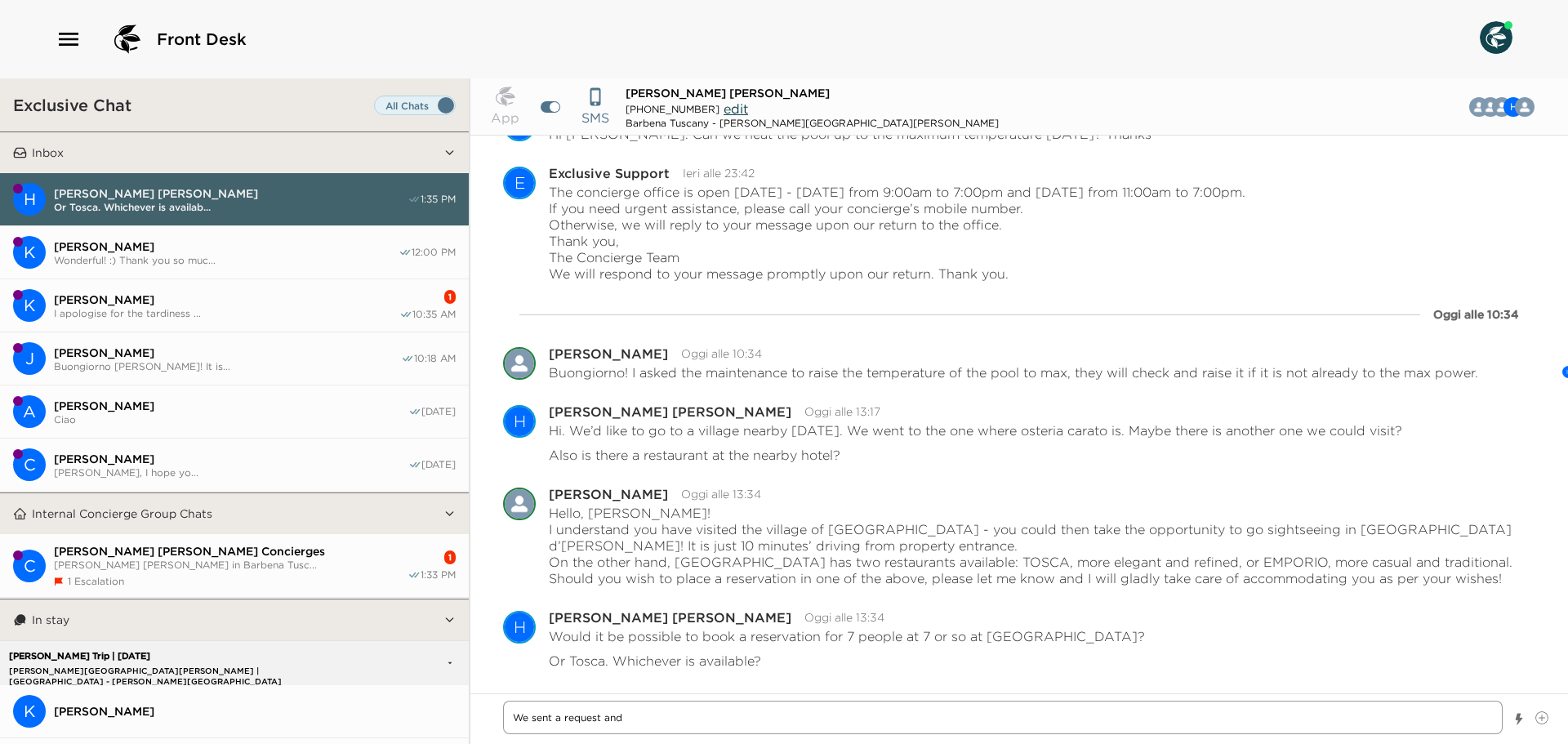
type textarea "We sent a request and t"
type textarea "x"
type textarea "We sent a request and th"
type textarea "x"
type textarea "We sent a request and the"
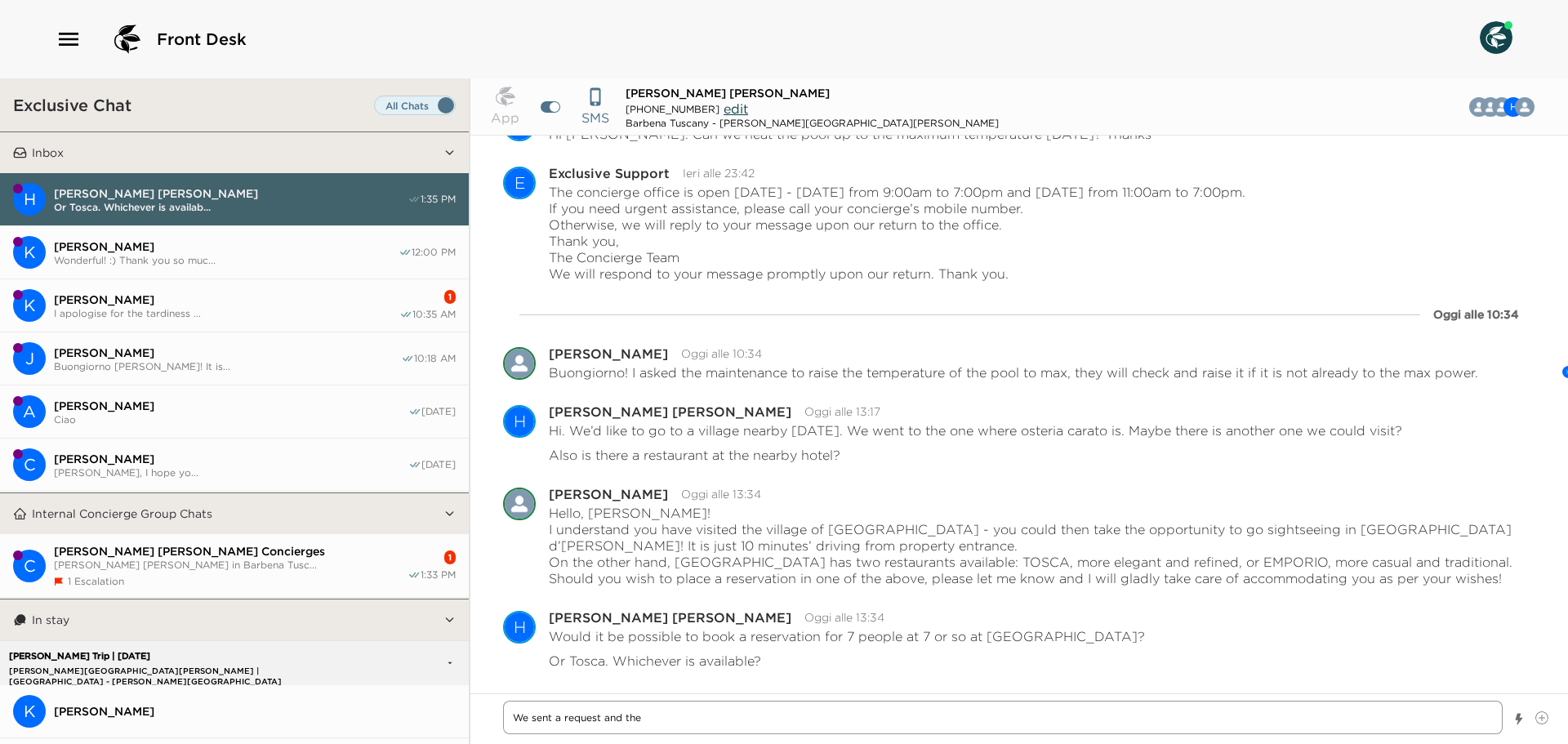
type textarea "x"
type textarea "We sent a request and they"
type textarea "x"
type textarea "We sent a request and they"
type textarea "x"
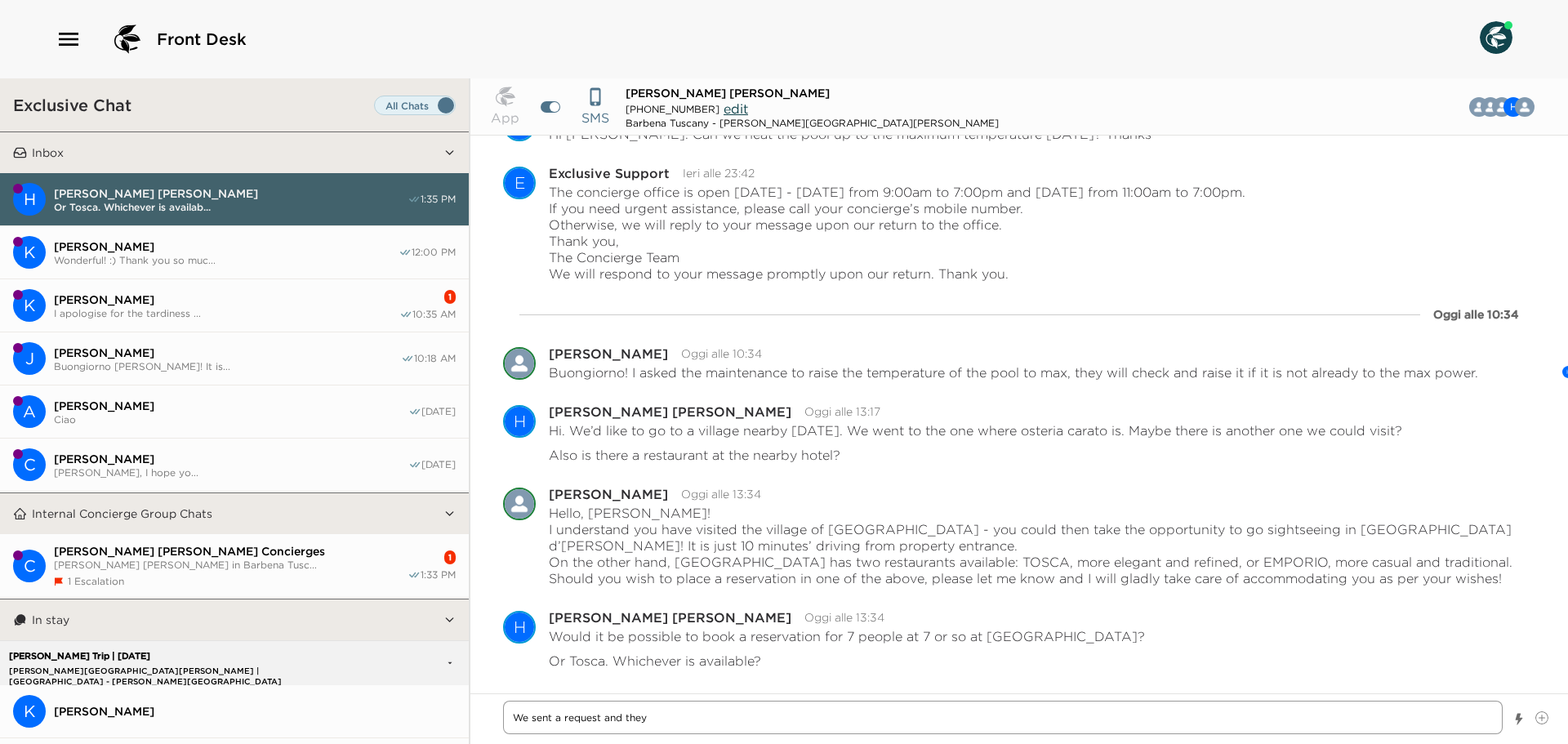
type textarea "We sent a request and they w"
type textarea "x"
type textarea "We sent a request and they wi"
type textarea "x"
type textarea "We sent a request and they wil"
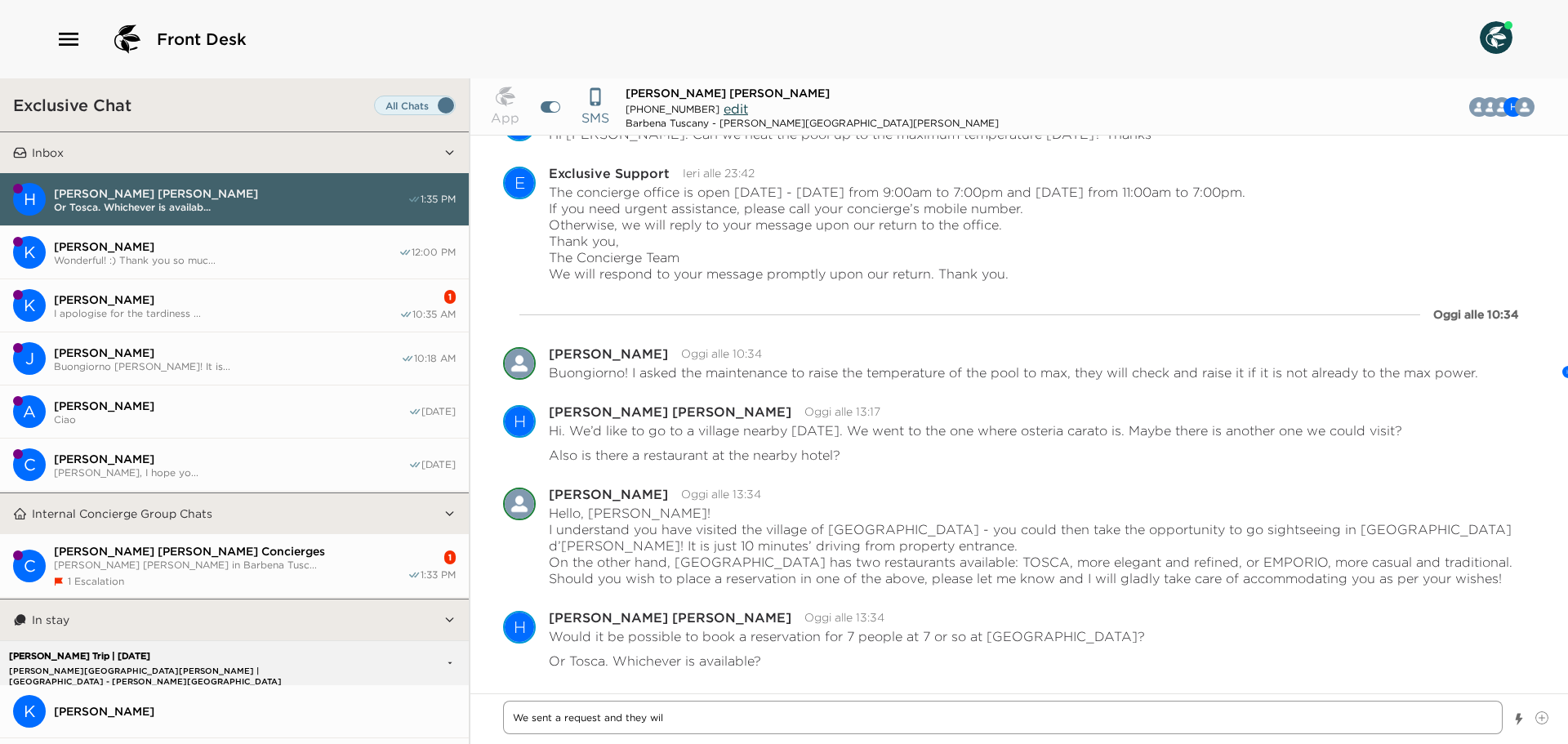
type textarea "x"
type textarea "We sent a request and they will"
type textarea "x"
type textarea "We sent a request and they will"
type textarea "x"
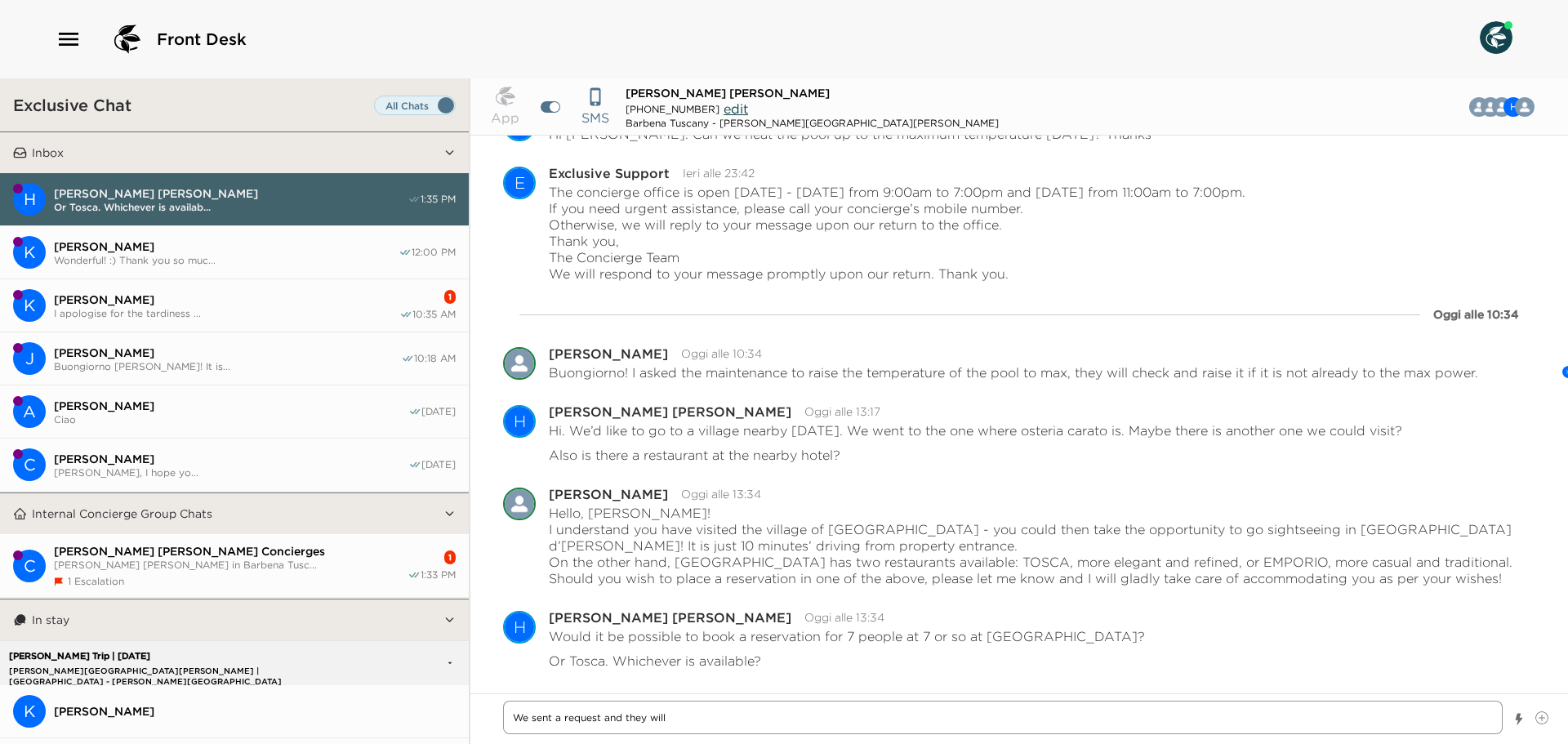
type textarea "We sent a request and they will l"
type textarea "x"
type textarea "We sent a request and they will le"
type textarea "x"
type textarea "We sent a request and they will let"
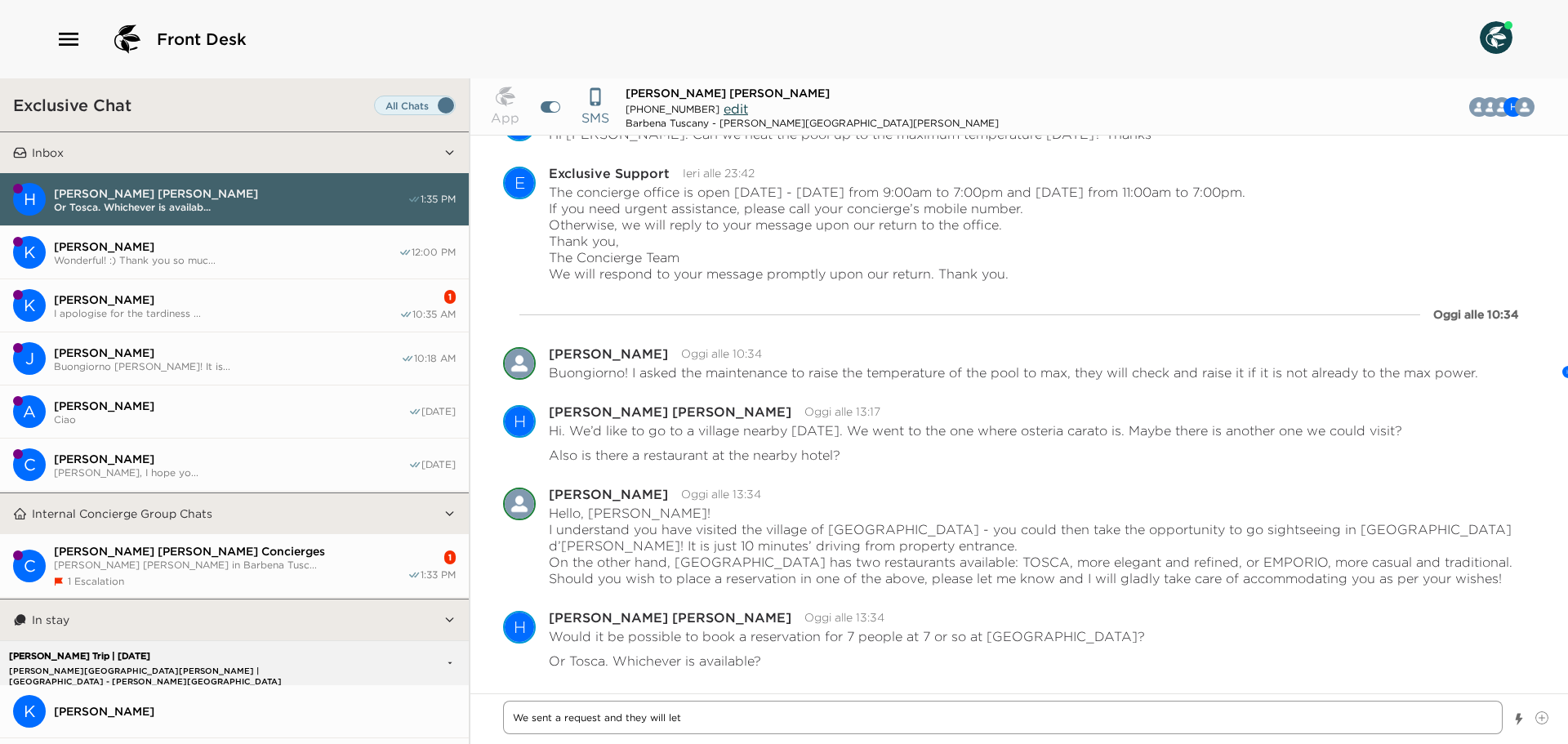
type textarea "x"
type textarea "We sent a request and they will let"
type textarea "x"
type textarea "We sent a request and they will let u"
type textarea "x"
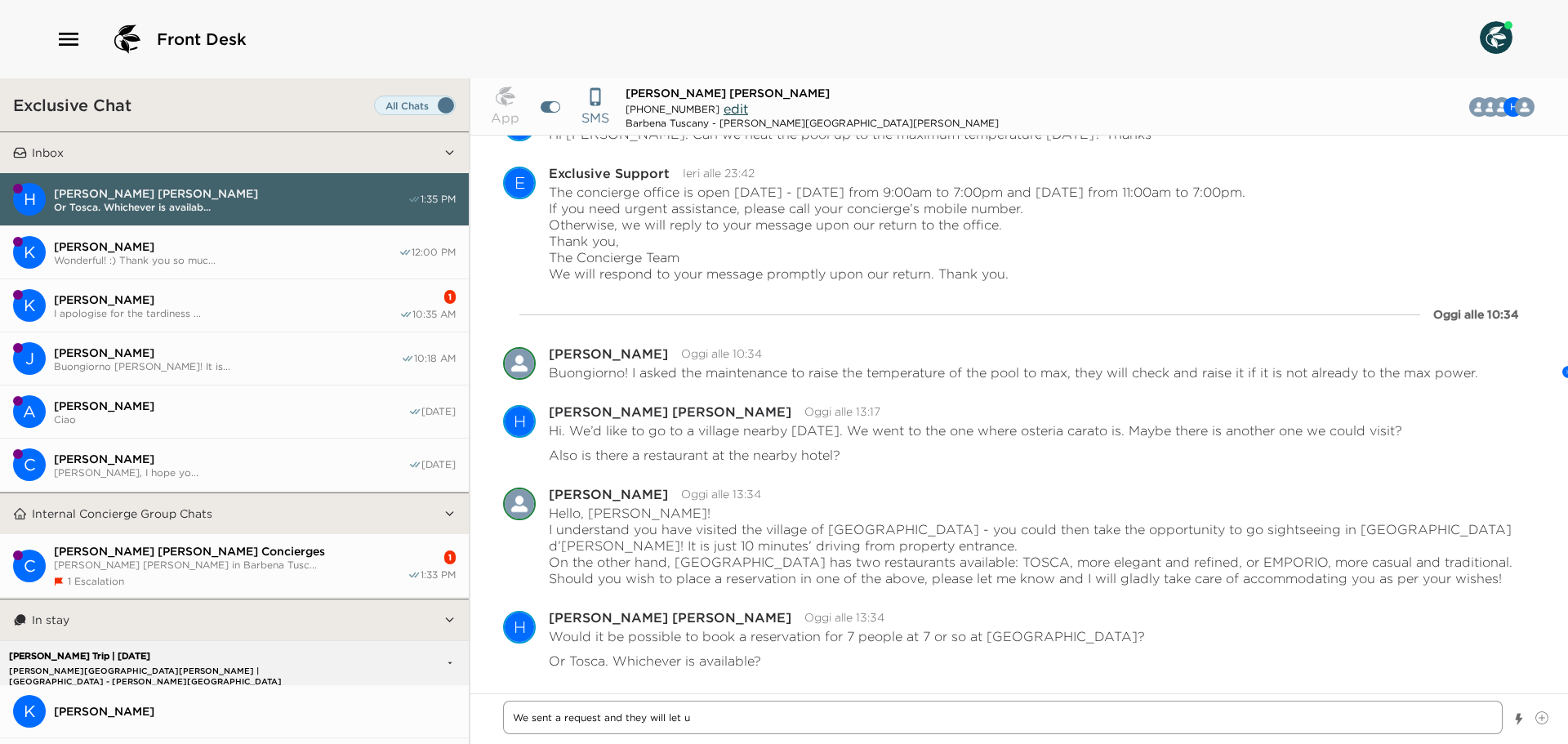
type textarea "We sent a request and they will let us"
type textarea "x"
type textarea "We sent a request and they will let us k"
type textarea "x"
type textarea "We sent a request and they will let us kn"
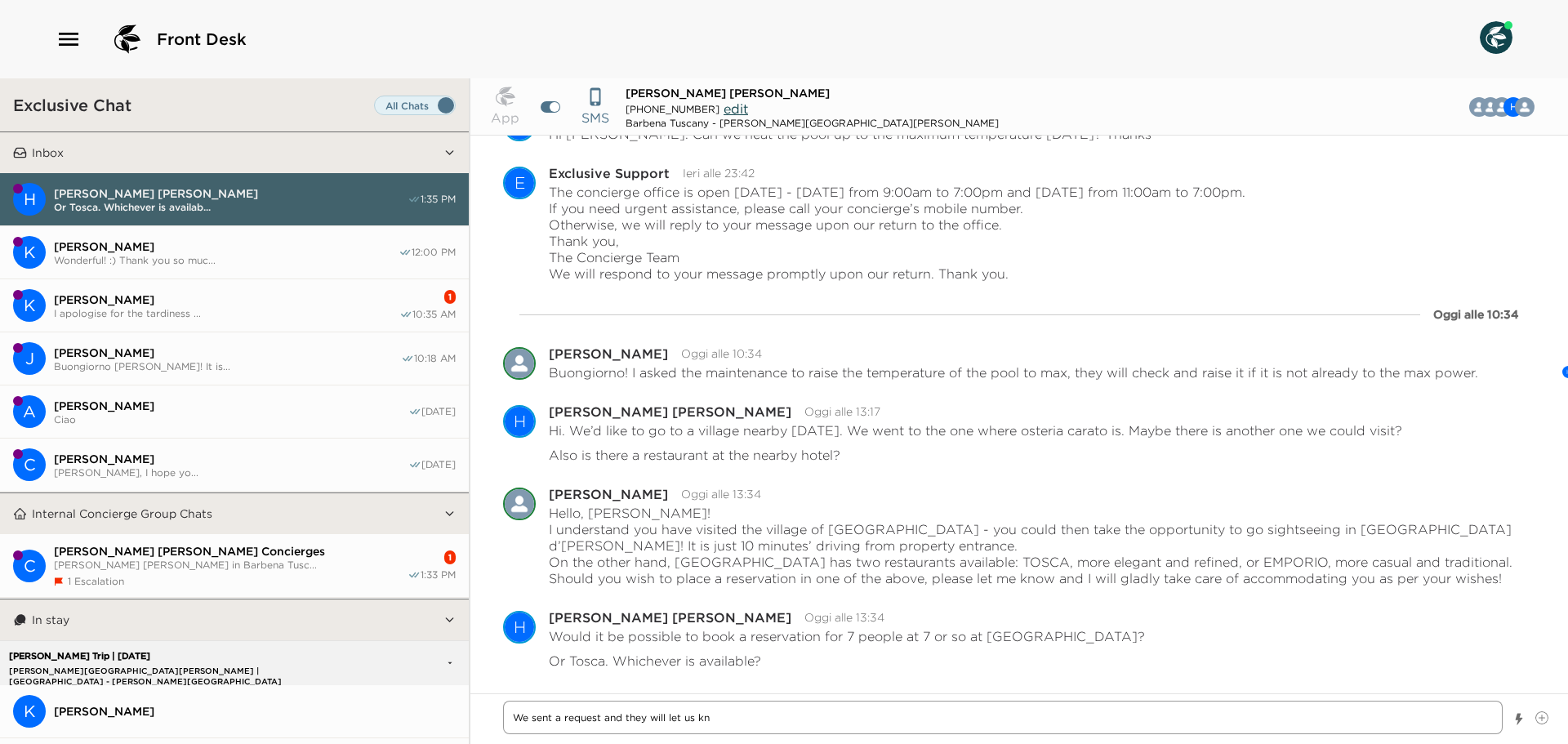
type textarea "x"
type textarea "We sent a request and they will let us kno"
type textarea "x"
type textarea "We sent a request and they will let us know"
type textarea "x"
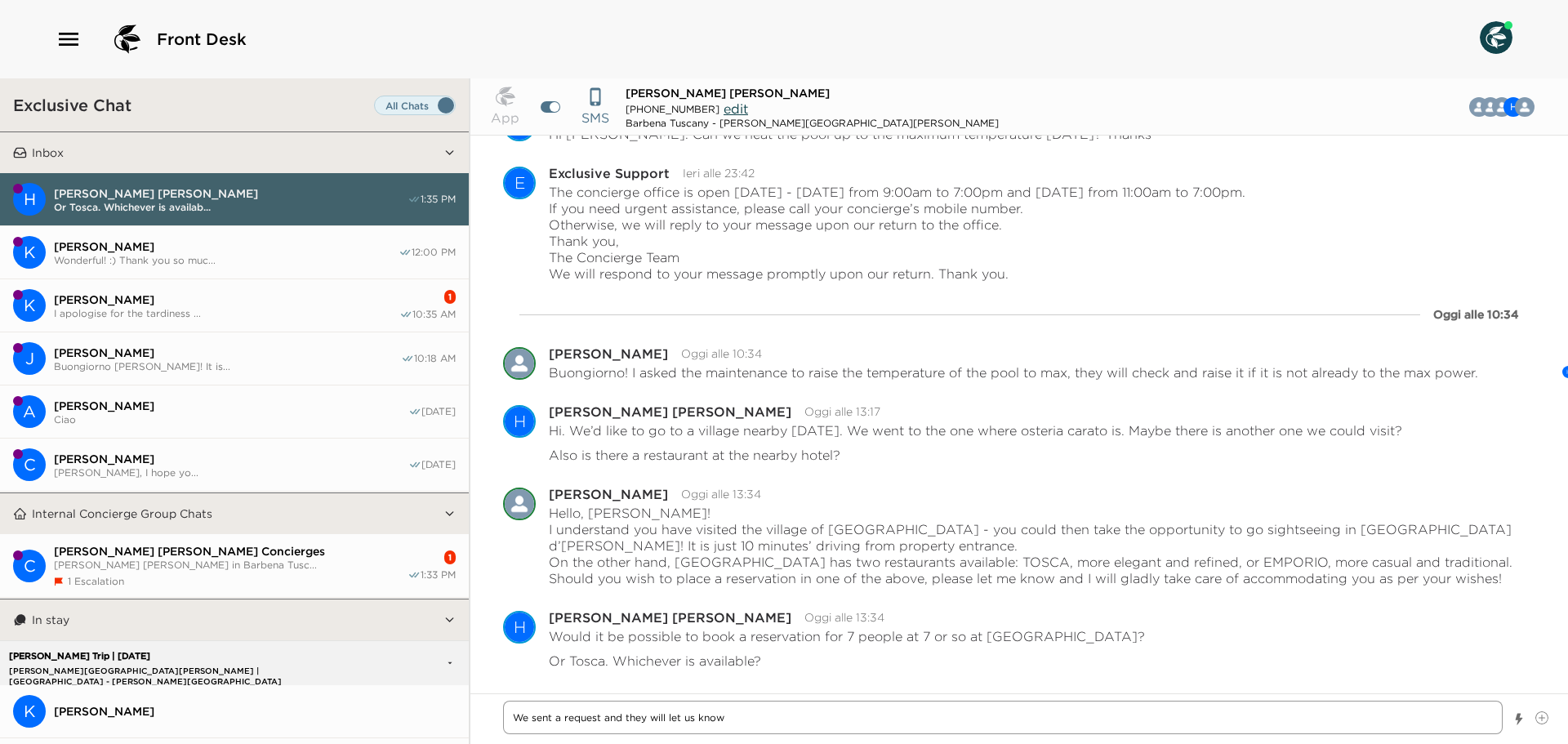
type textarea "We sent a request and they will let us know"
type textarea "x"
type textarea "We sent a request and they will let us know s"
type textarea "x"
type textarea "We sent a request and they will let us know so"
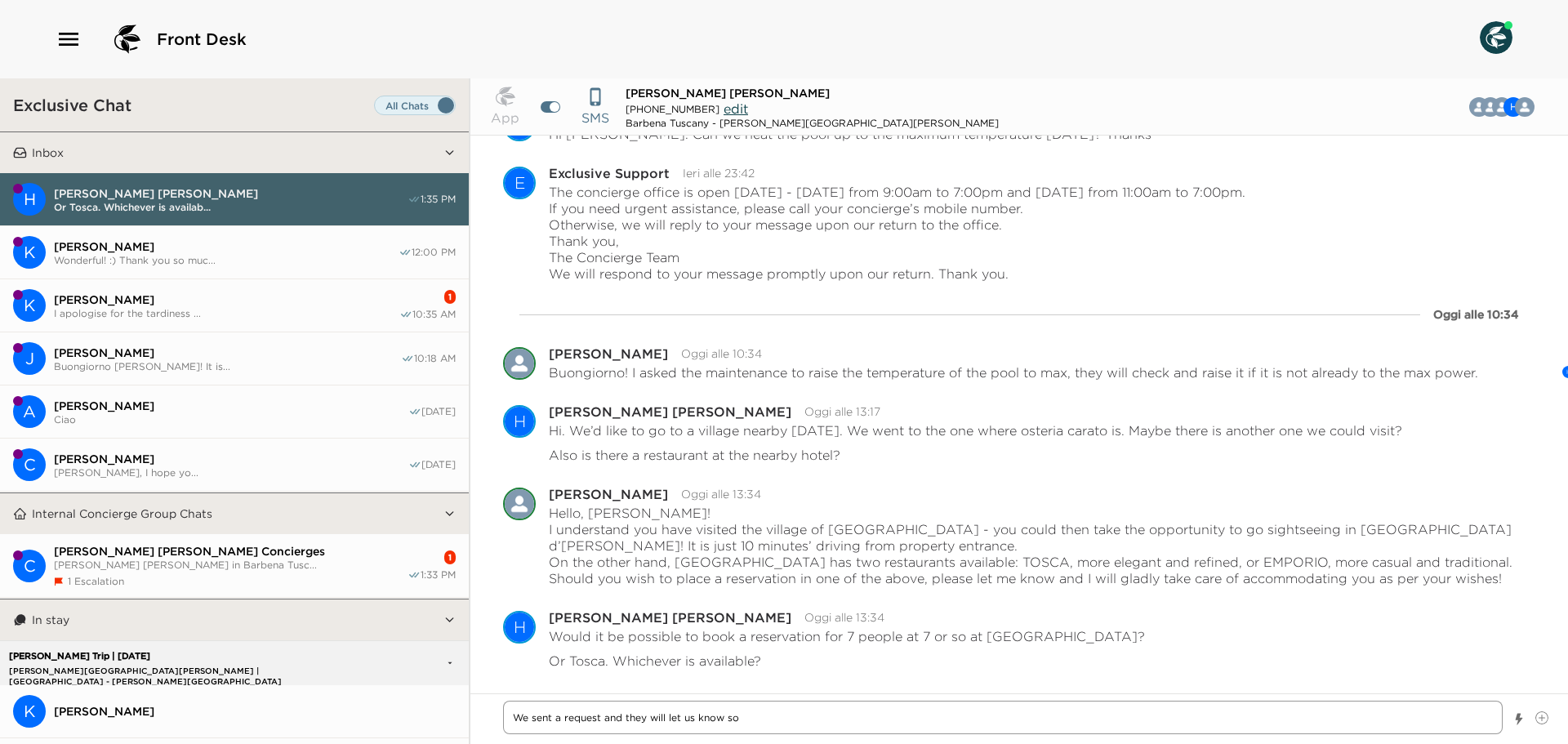
type textarea "x"
type textarea "We sent a request and they will let us know [PERSON_NAME]"
type textarea "x"
type textarea "We sent a request and they will let us know soon"
type textarea "x"
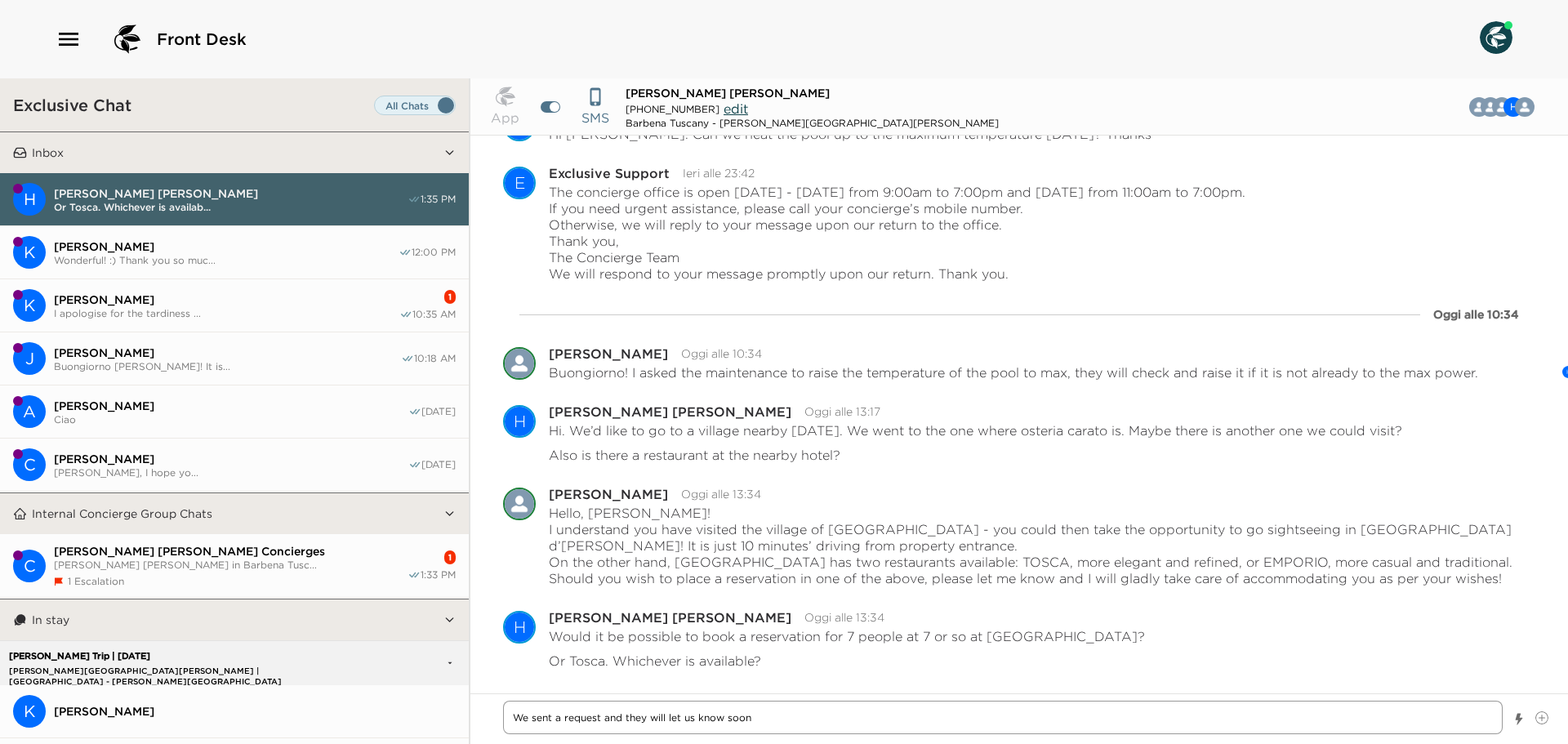
type textarea "We sent a request and they will let us know soon!"
type textarea "x"
type textarea "We sent a request and they will let us know soon"
type textarea "x"
type textarea "We sent a request and they will let us know [PERSON_NAME]"
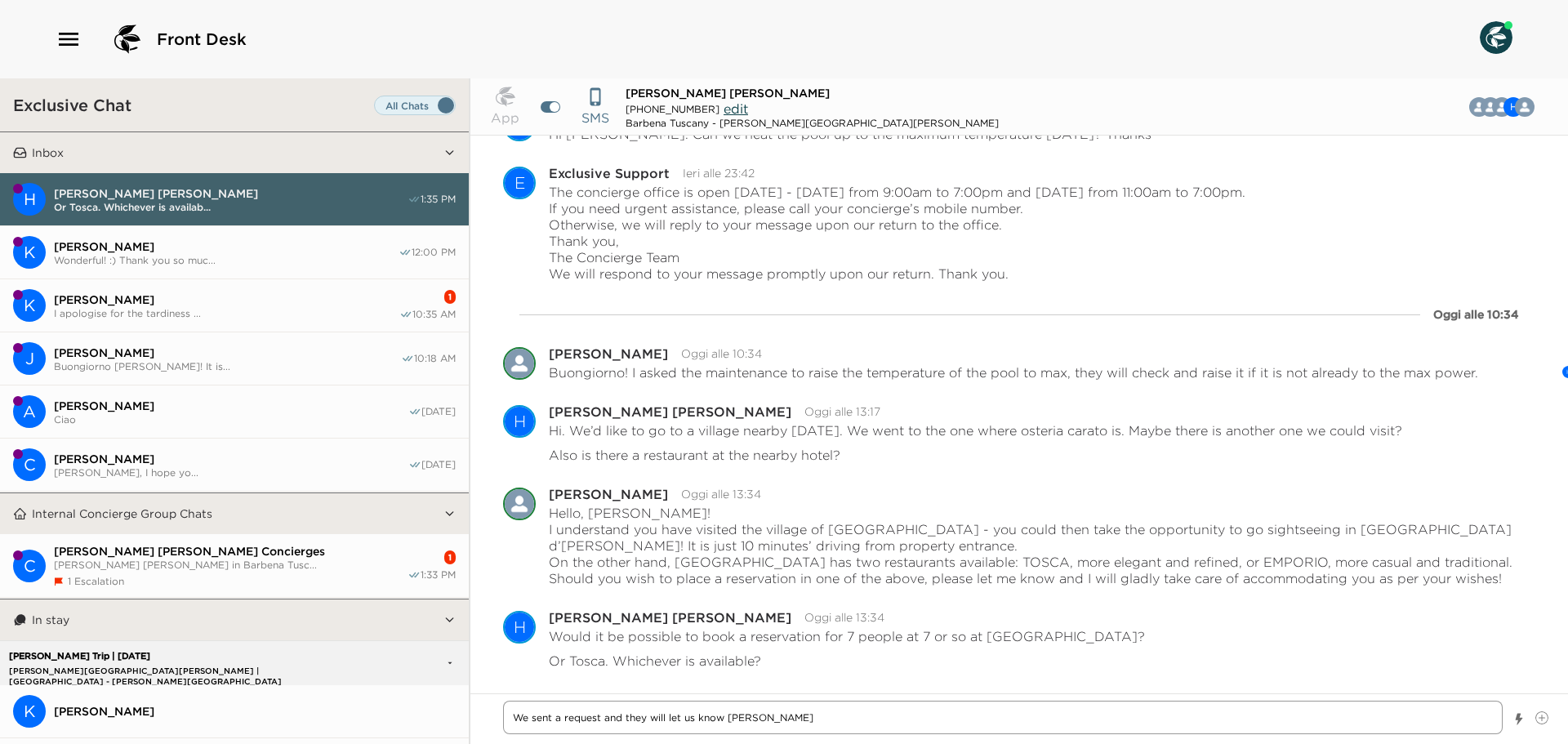
type textarea "x"
type textarea "We sent a request and they will let us know so"
type textarea "x"
type textarea "We sent a request and they will let us know"
type textarea "x"
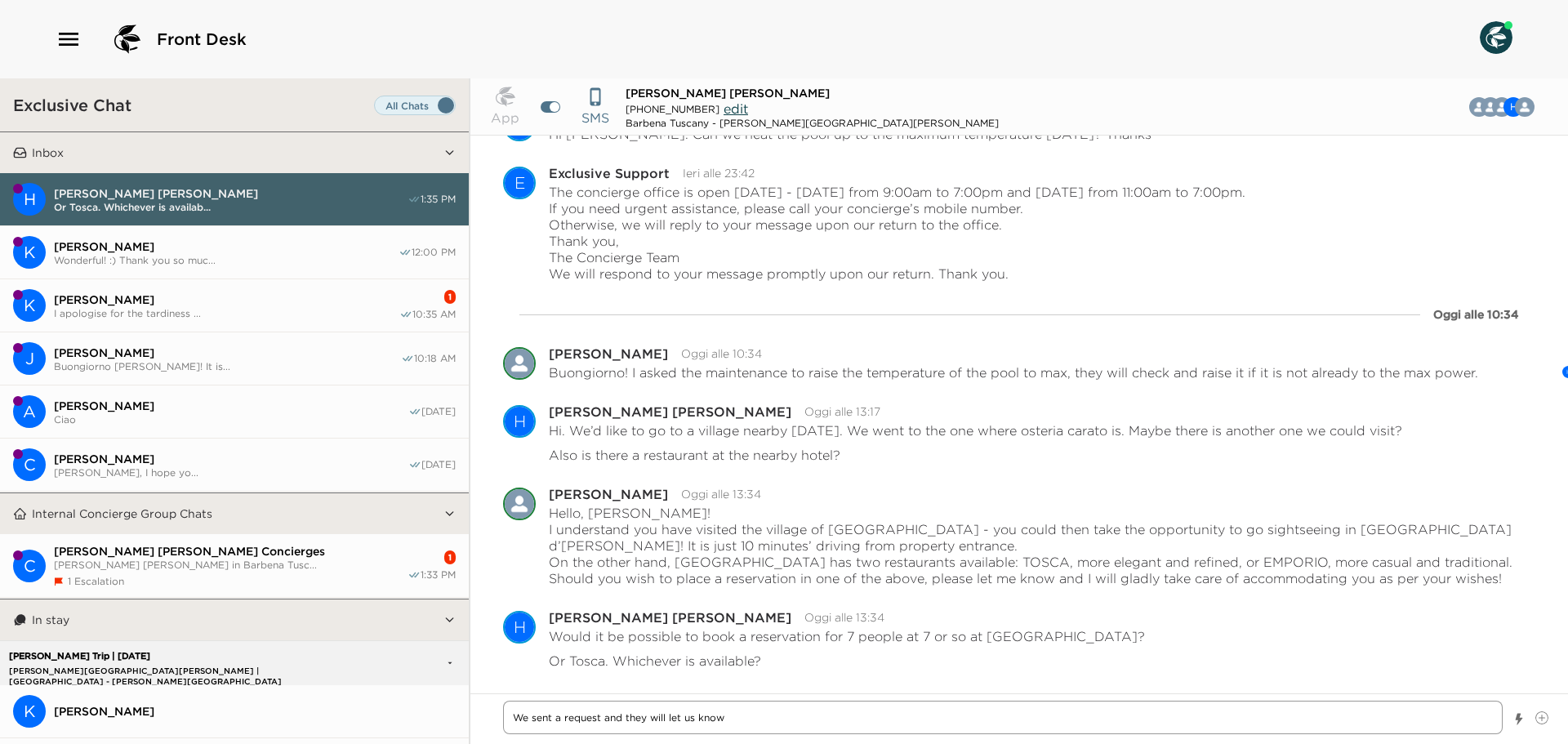
type textarea "We sent a request and they will let us know"
type textarea "x"
type textarea "We sent a request and they will let us kno"
type textarea "x"
type textarea "We sent a request and they will let us kn"
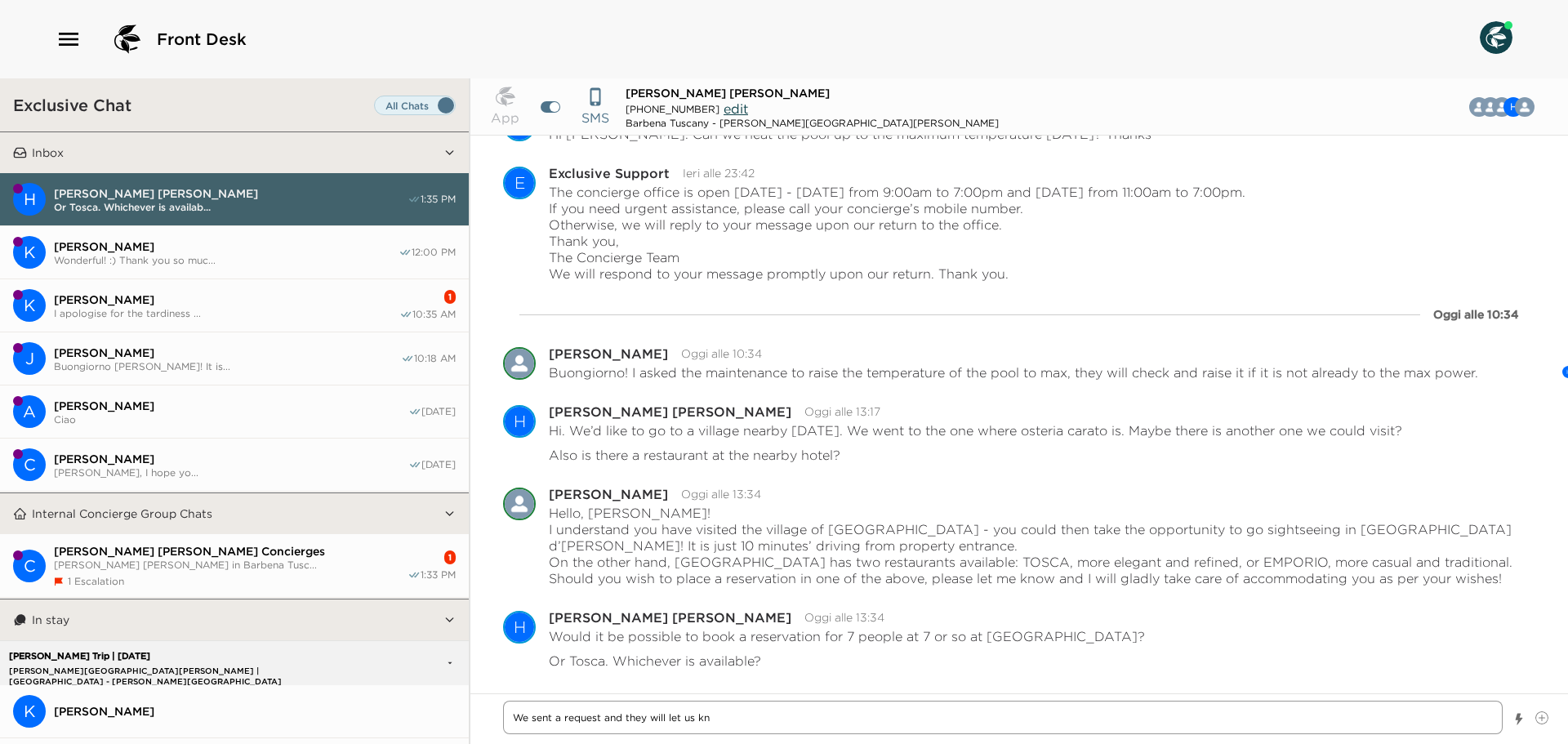
type textarea "x"
type textarea "We sent a request and they will let us k"
type textarea "x"
type textarea "We sent a request and they will let us"
type textarea "x"
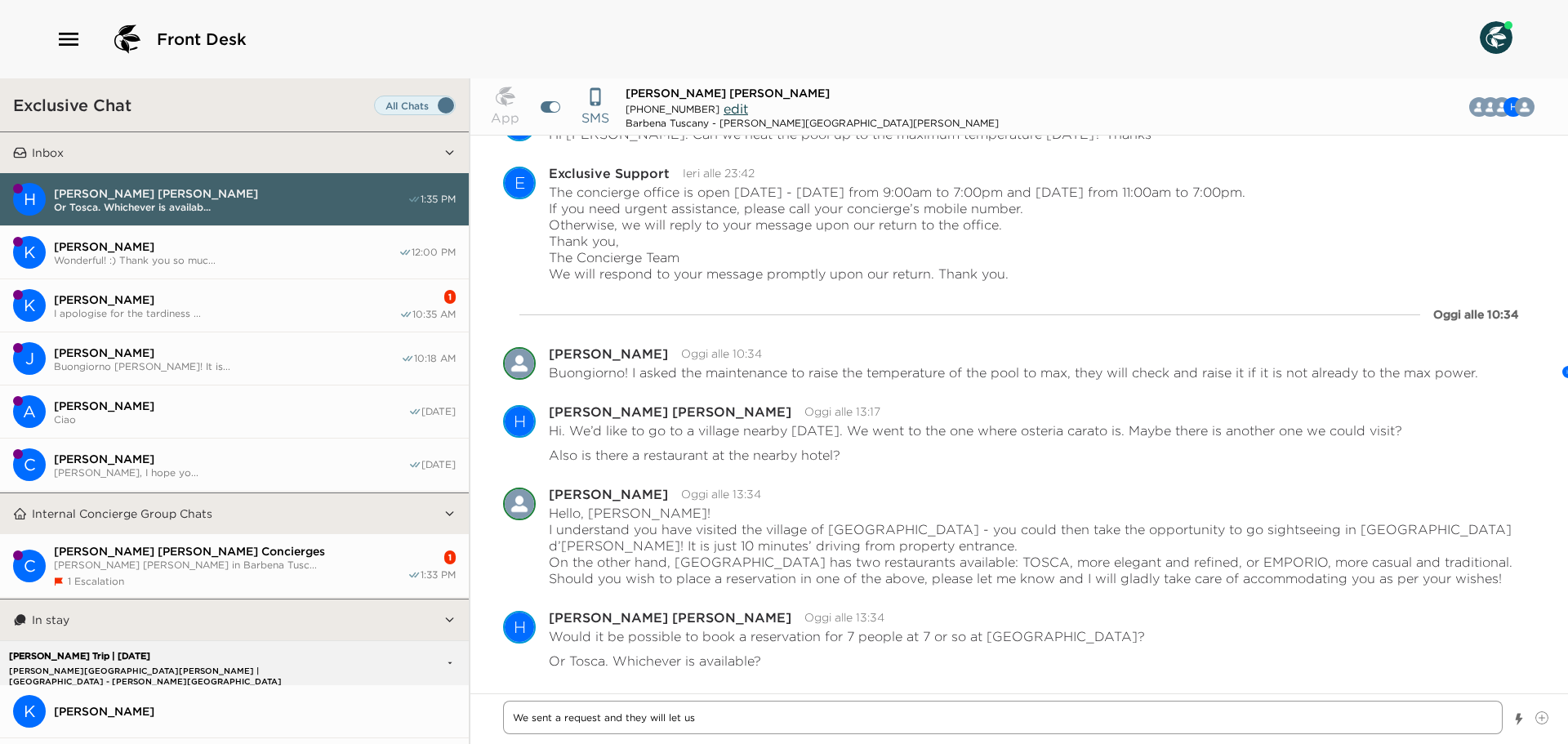
type textarea "We sent a request and they will let us"
type textarea "x"
type textarea "We sent a request and they will let u"
type textarea "x"
type textarea "We sent a request and they will let"
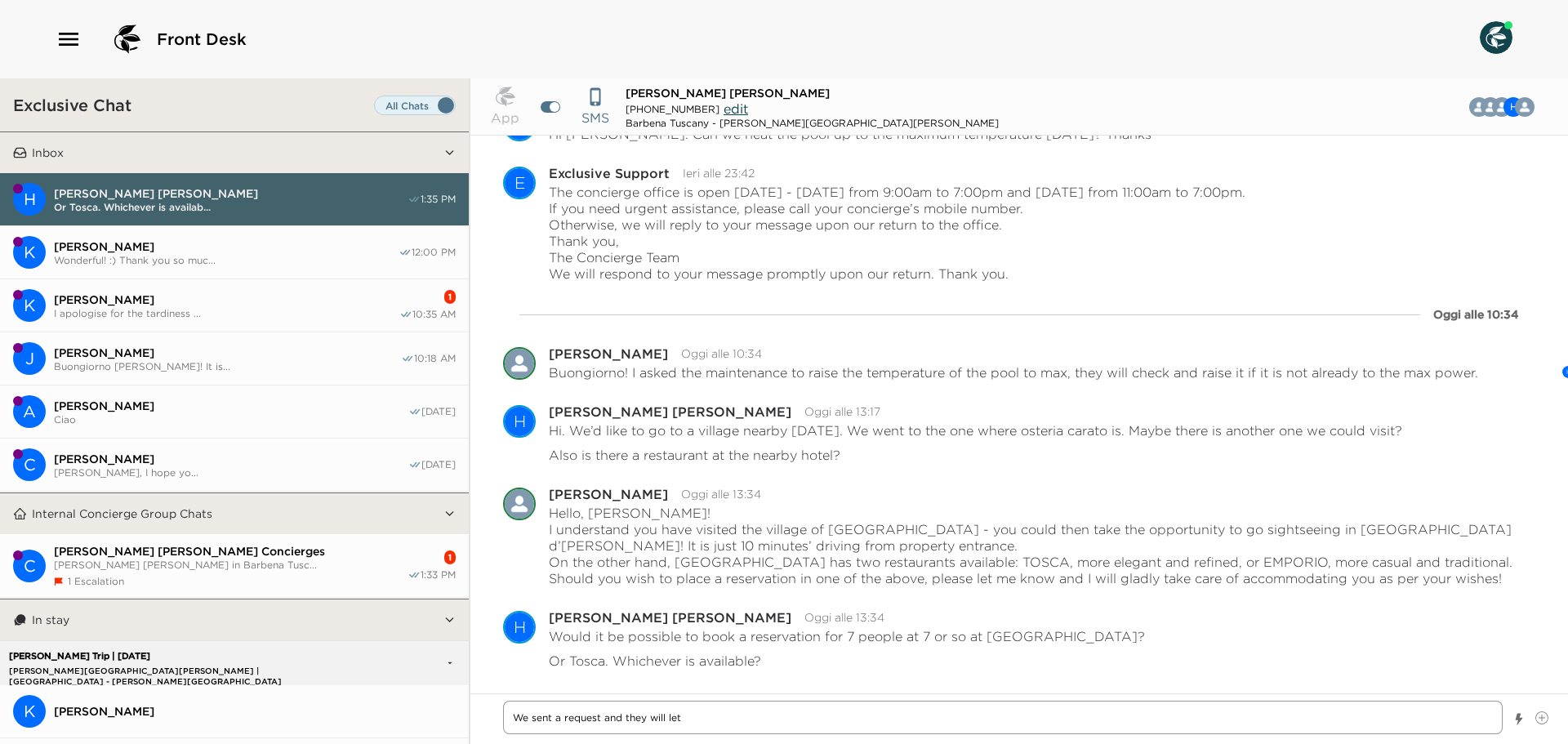
type textarea "x"
type textarea "We sent a request and they will let"
type textarea "x"
type textarea "We sent a request and they will le"
type textarea "x"
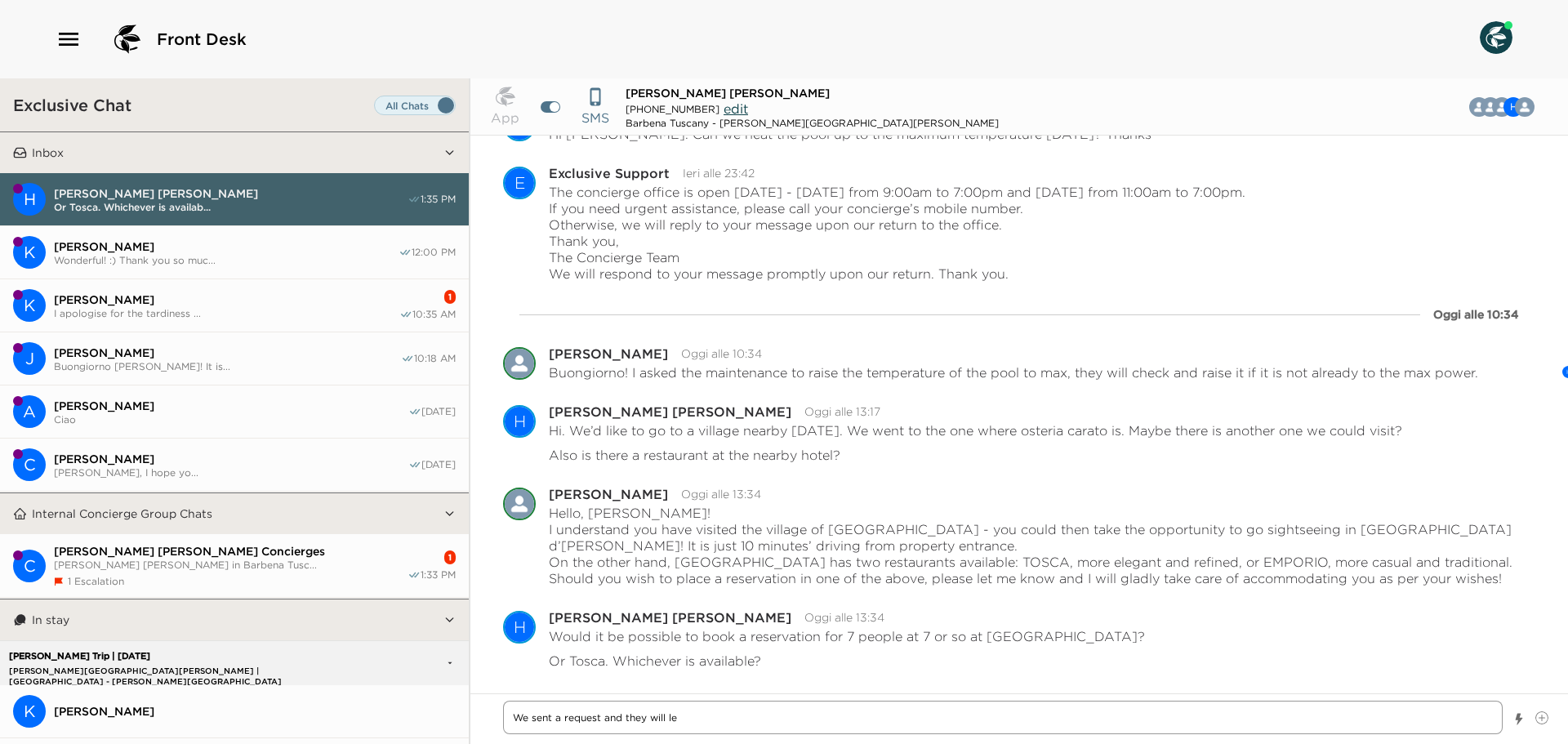
type textarea "We sent a request and they will l"
type textarea "x"
type textarea "We sent a request and they will"
type textarea "x"
type textarea "We sent a request and they will g"
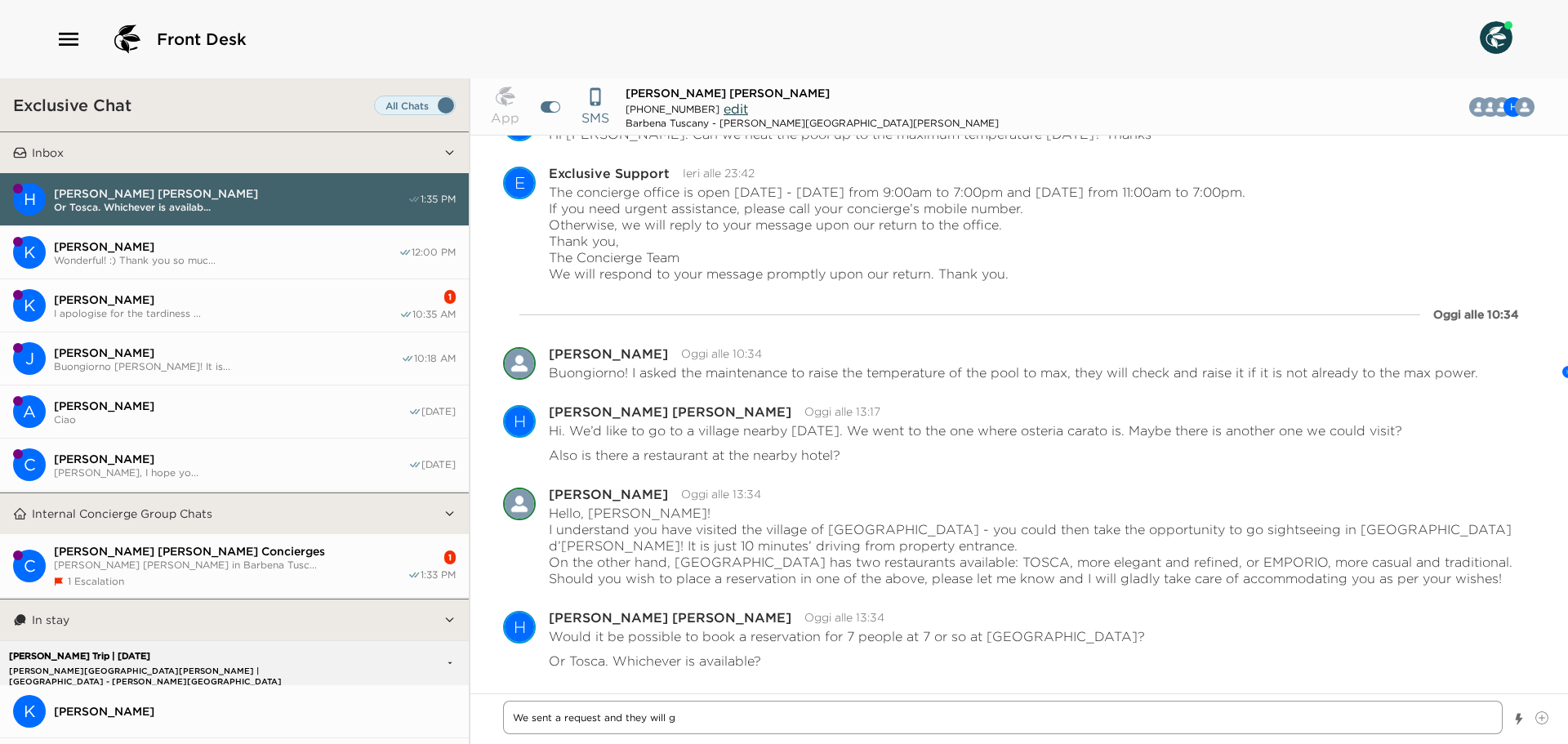
type textarea "x"
type textarea "We sent a request and they will ge"
type textarea "x"
type textarea "We sent a request and they will get"
type textarea "x"
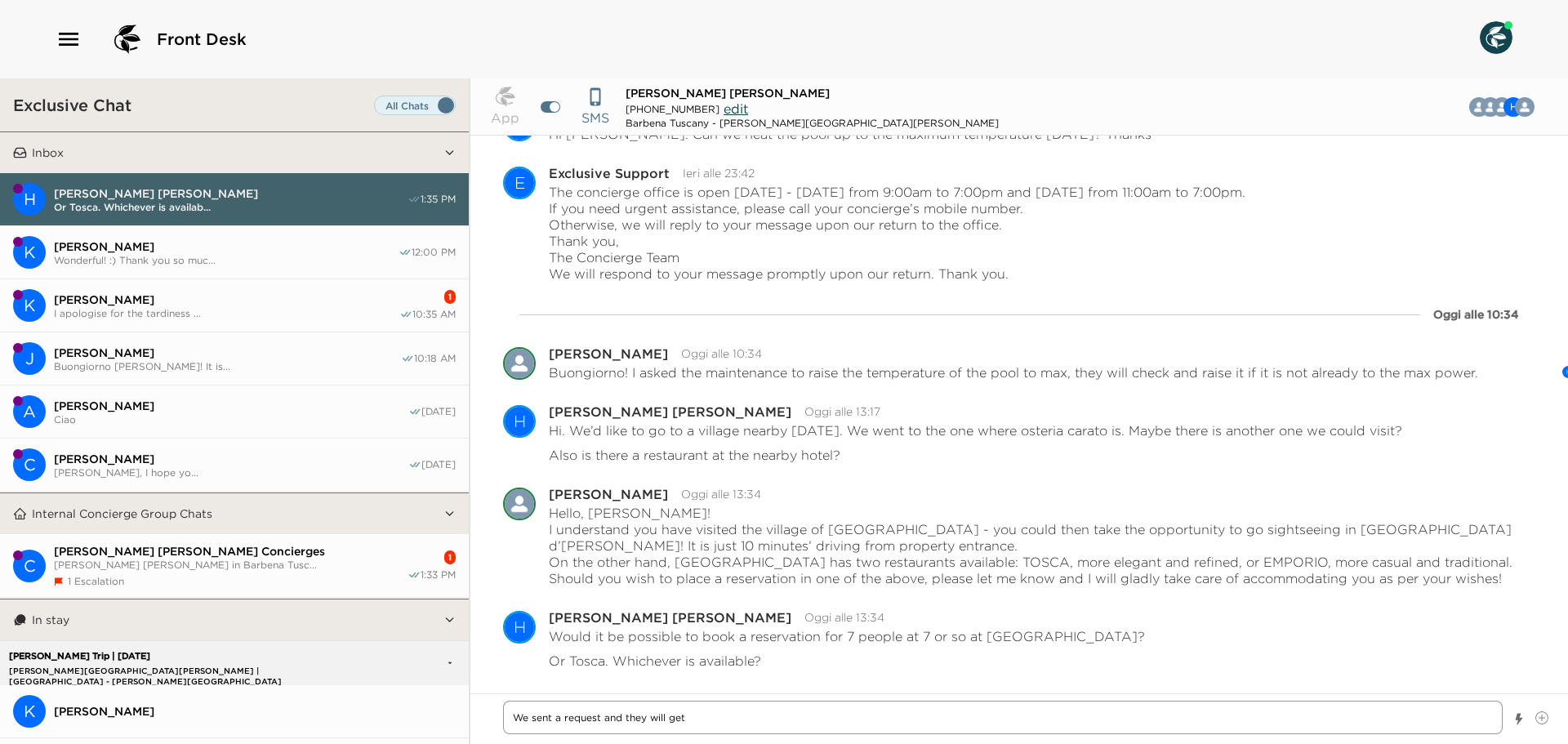
type textarea "We sent a request and they will get"
type textarea "x"
type textarea "We sent a request and they will get b"
type textarea "x"
type textarea "We sent a request and they will get ba"
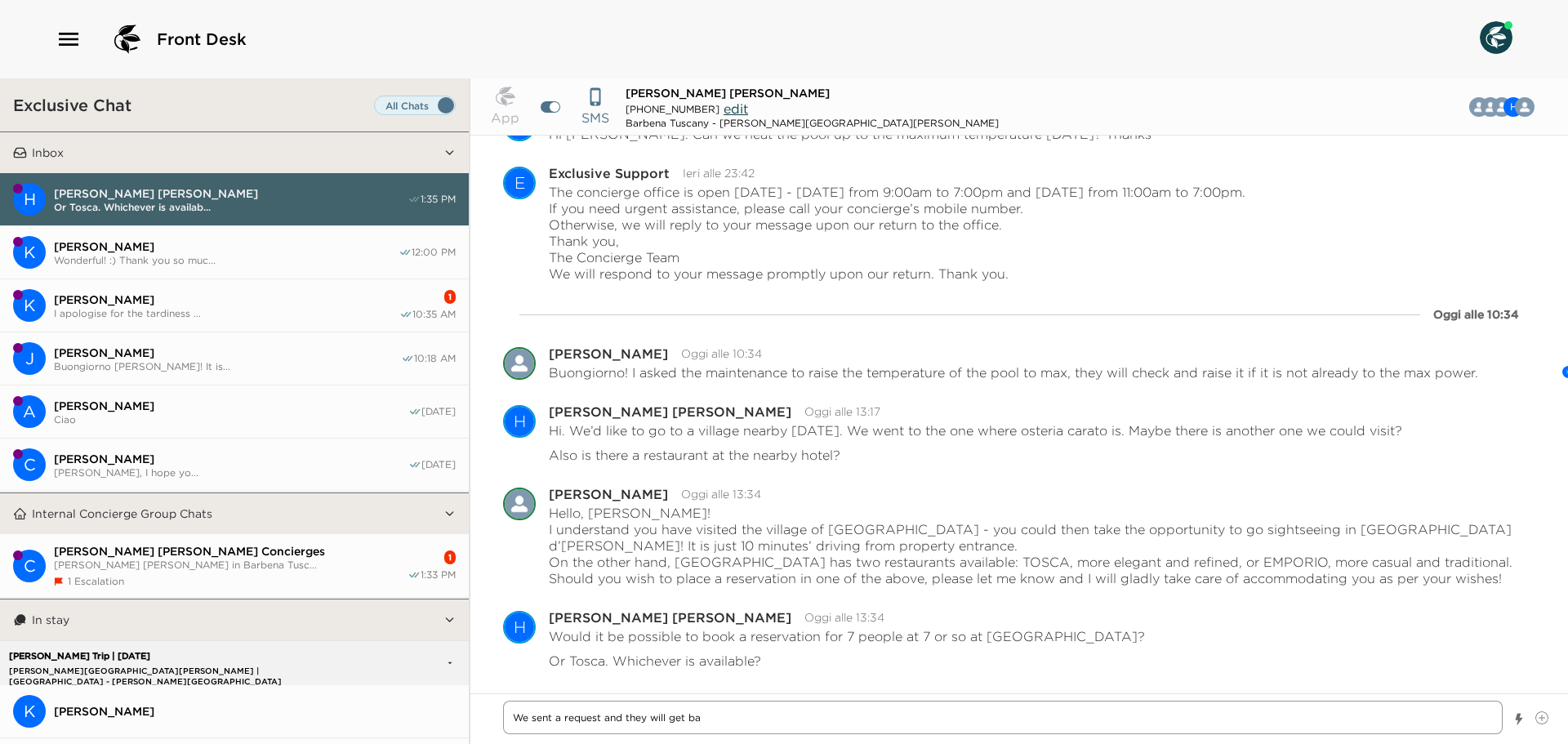
type textarea "x"
type textarea "We sent a request and they will get bac"
type textarea "x"
type textarea "We sent a request and they will get back"
type textarea "x"
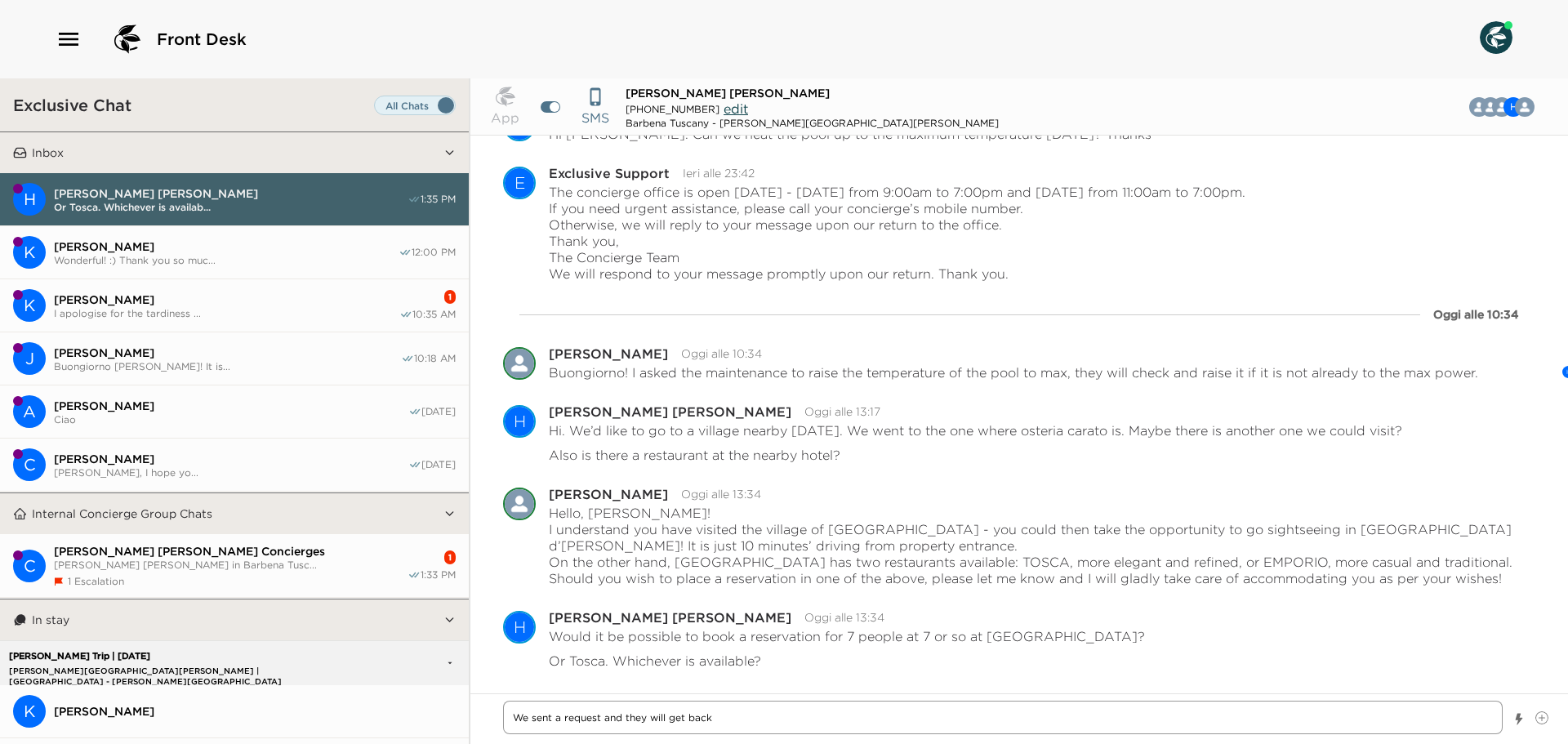
type textarea "We sent a request and they will get back"
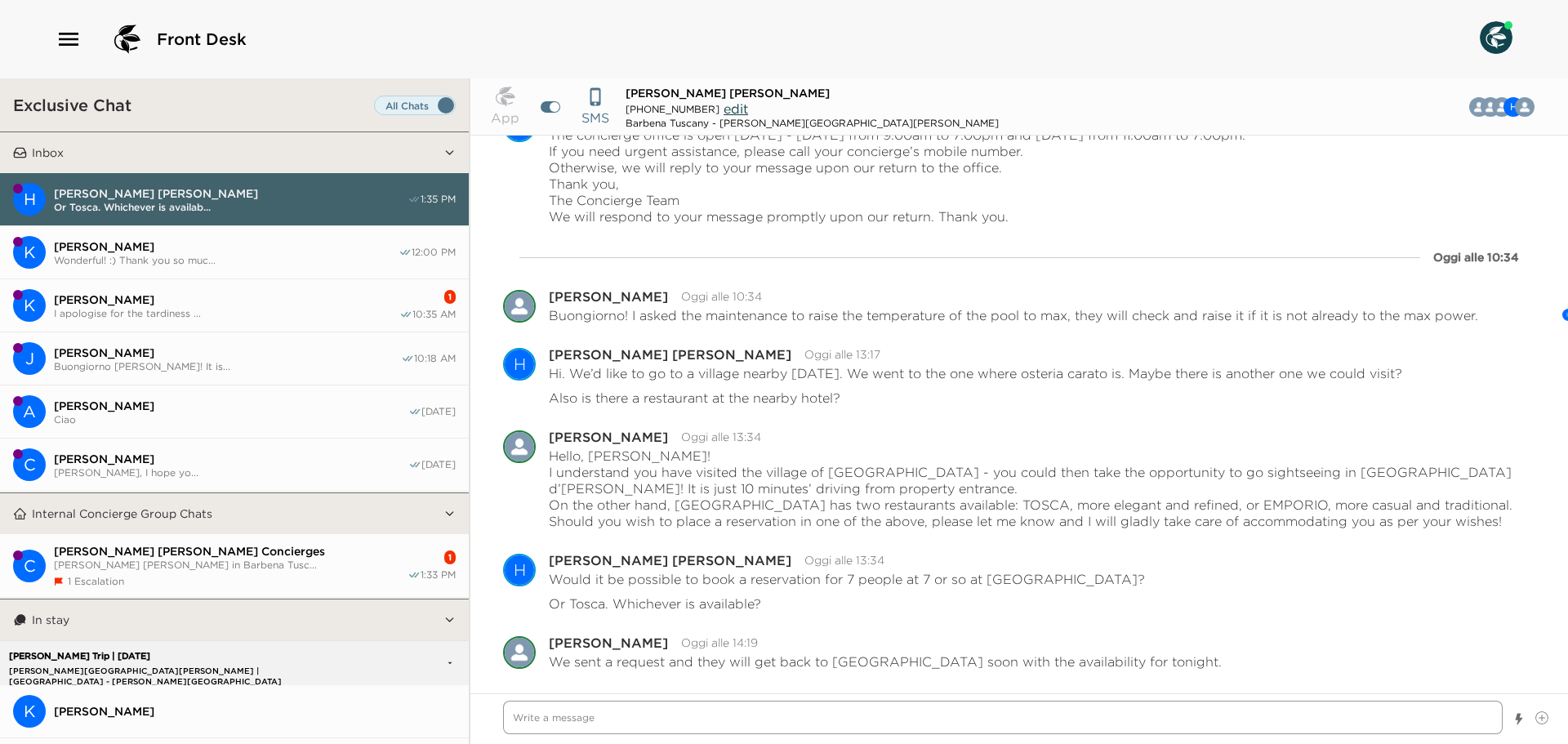
scroll to position [1167, 0]
click at [219, 559] on span "[PERSON_NAME] [PERSON_NAME] in Barbena Tusc..." at bounding box center [231, 565] width 354 height 12
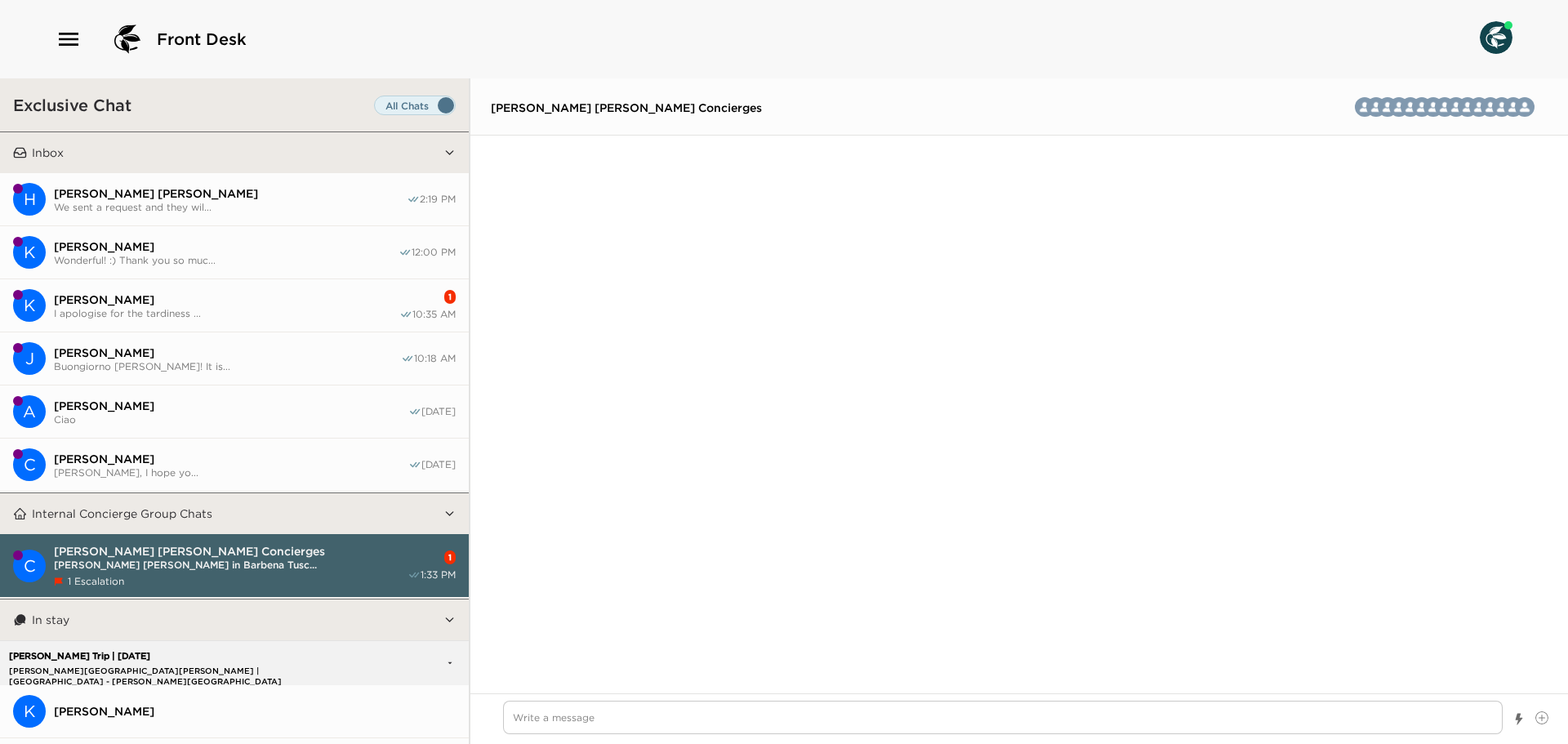
scroll to position [4250, 0]
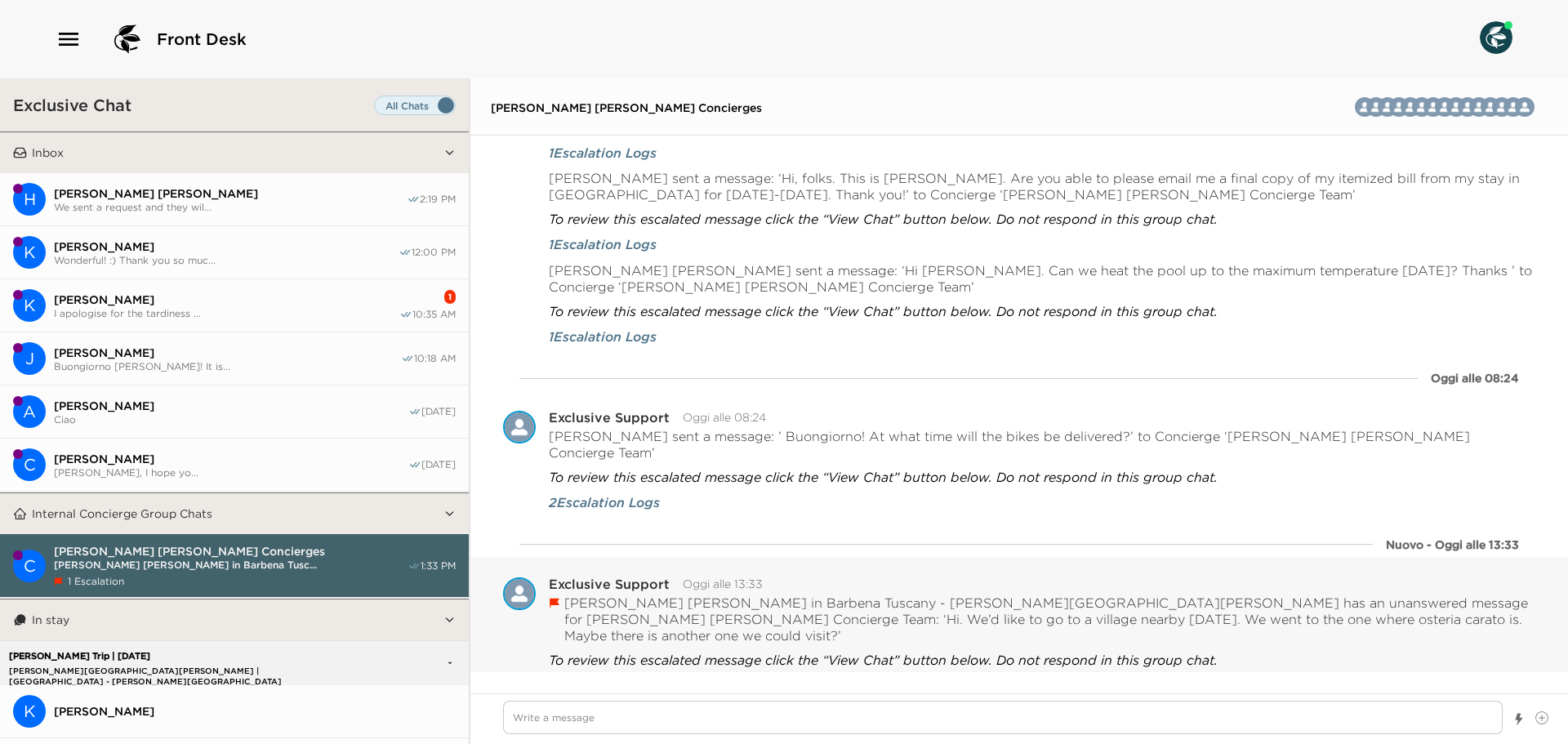
click at [673, 685] on button "Resolved" at bounding box center [662, 696] width 67 height 23
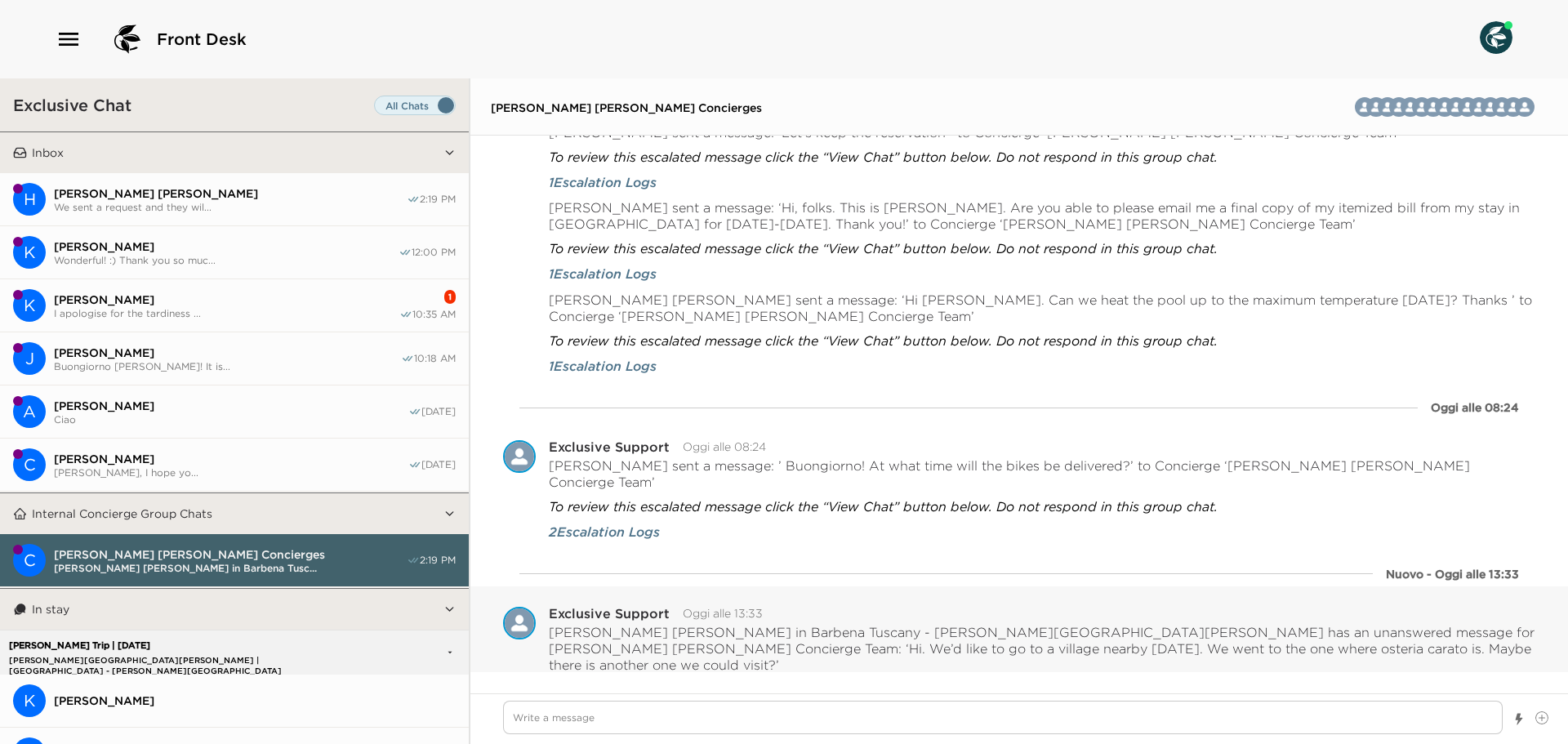
scroll to position [4238, 0]
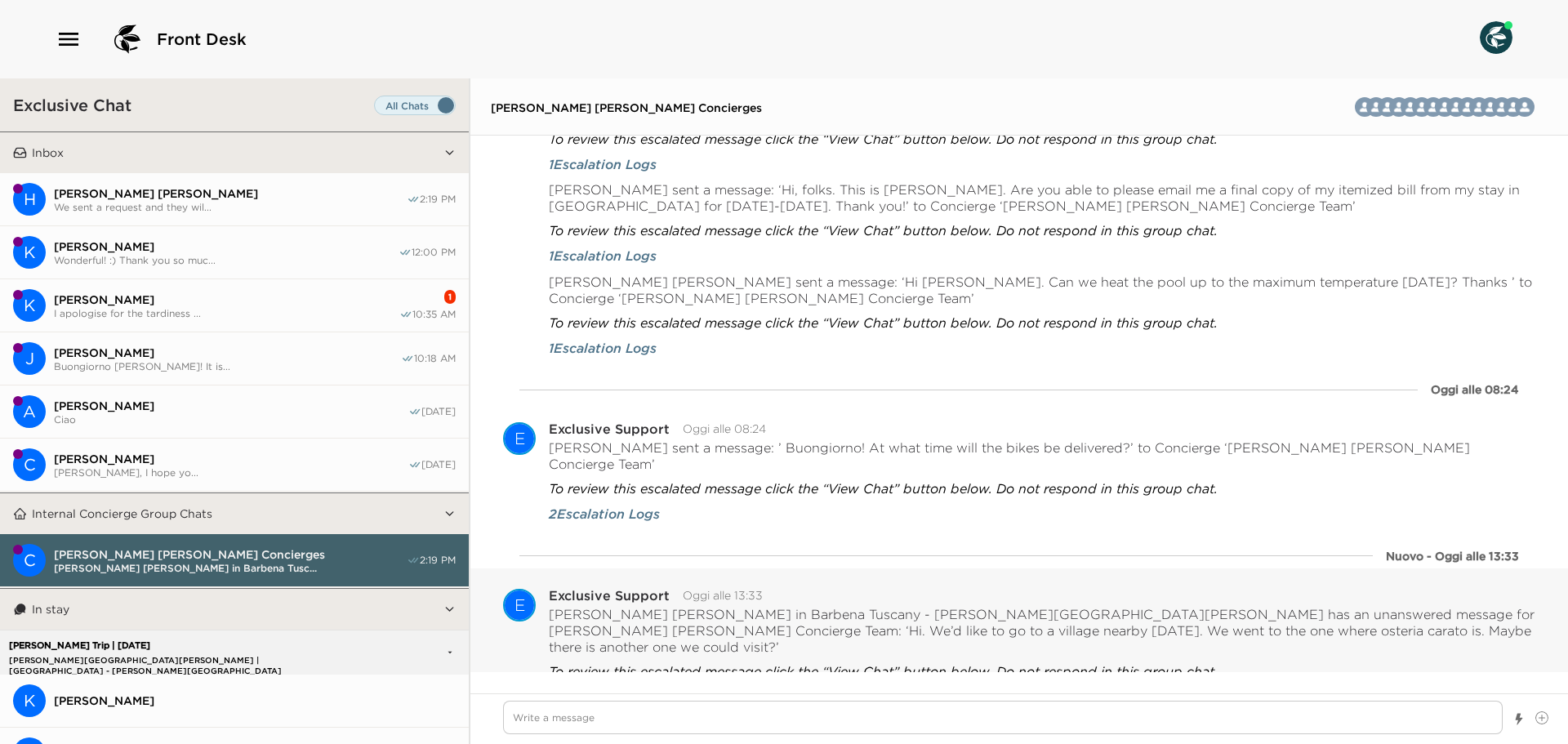
click at [138, 186] on span "[PERSON_NAME] [PERSON_NAME]" at bounding box center [230, 193] width 353 height 15
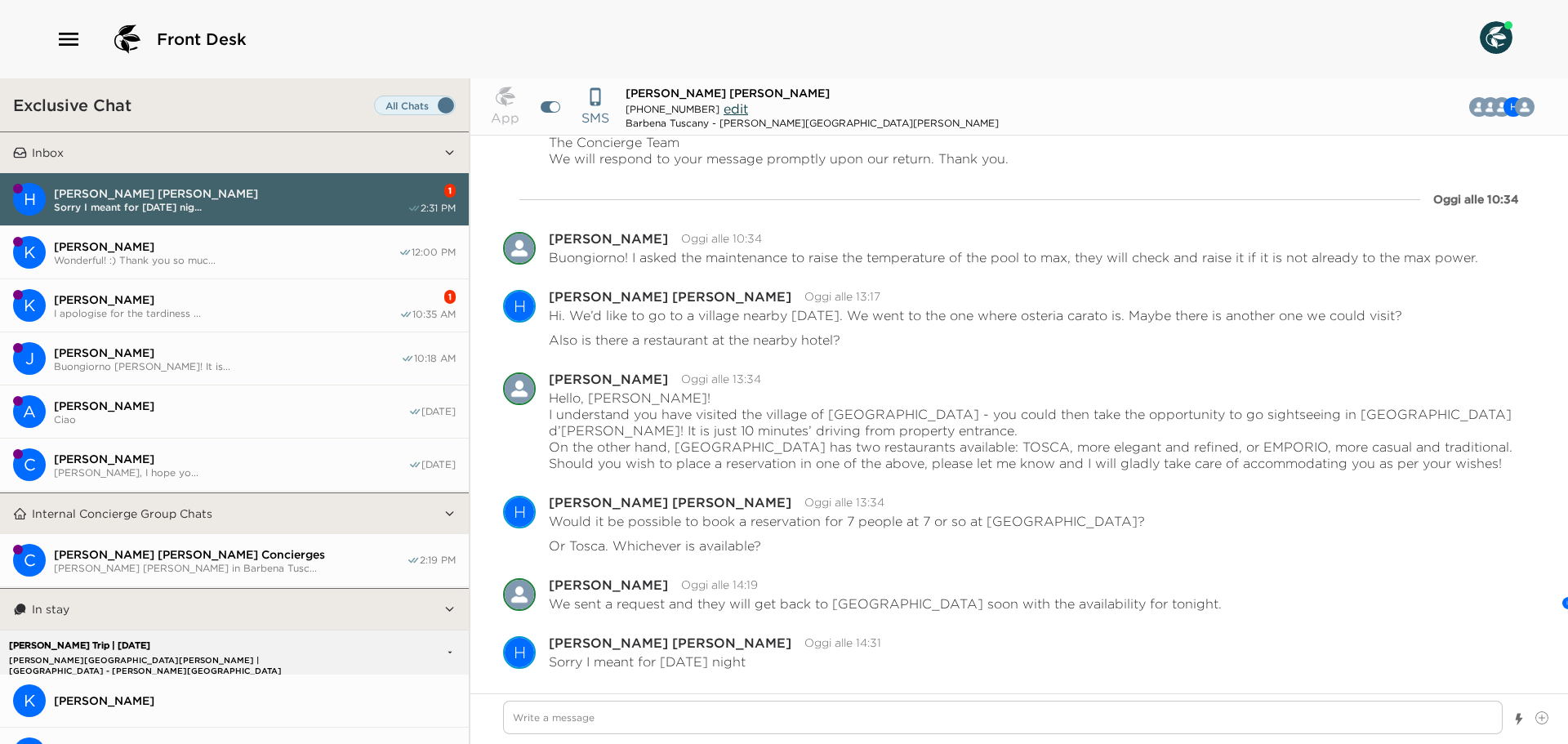
scroll to position [801, 0]
click at [216, 300] on span "[PERSON_NAME]" at bounding box center [226, 299] width 346 height 15
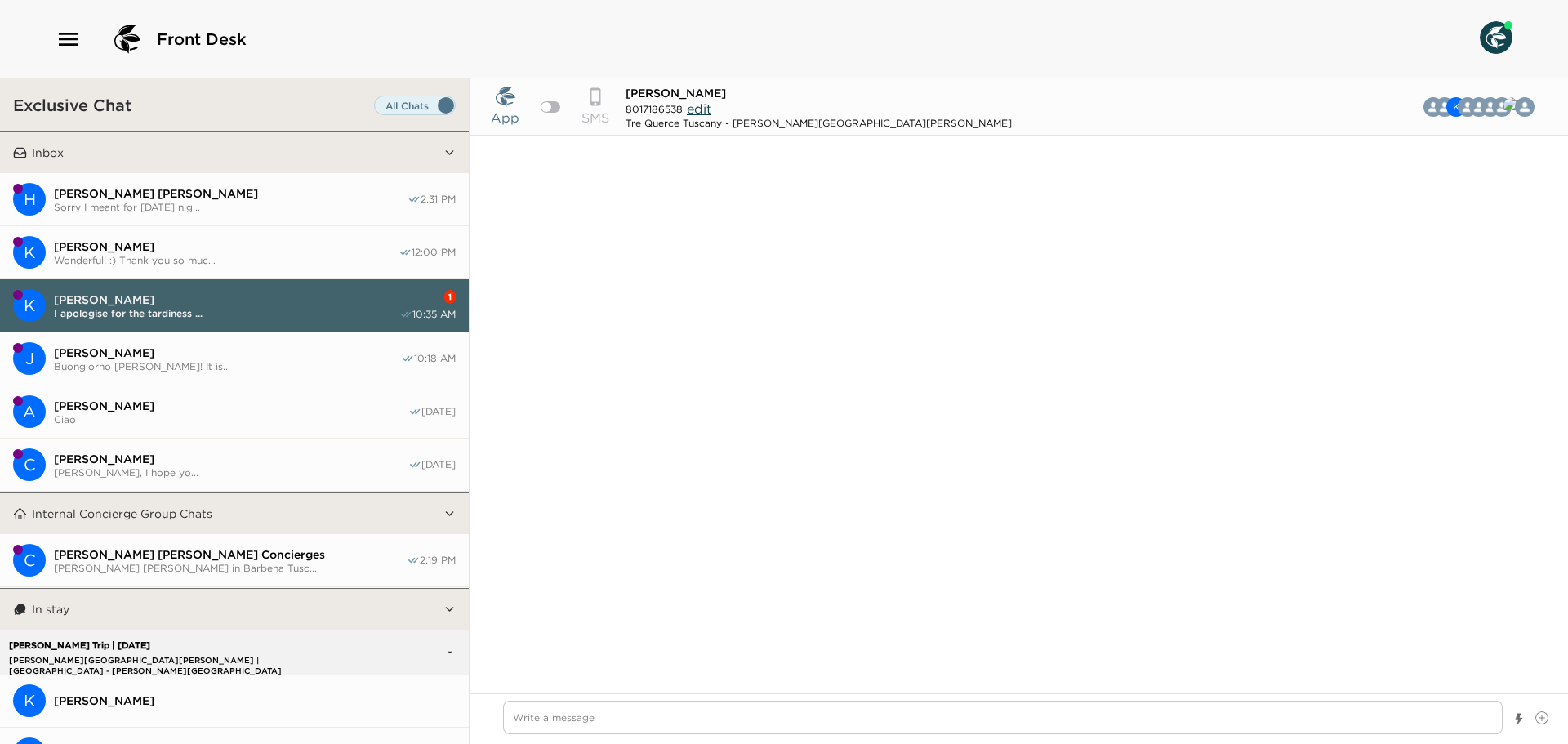
scroll to position [2860, 0]
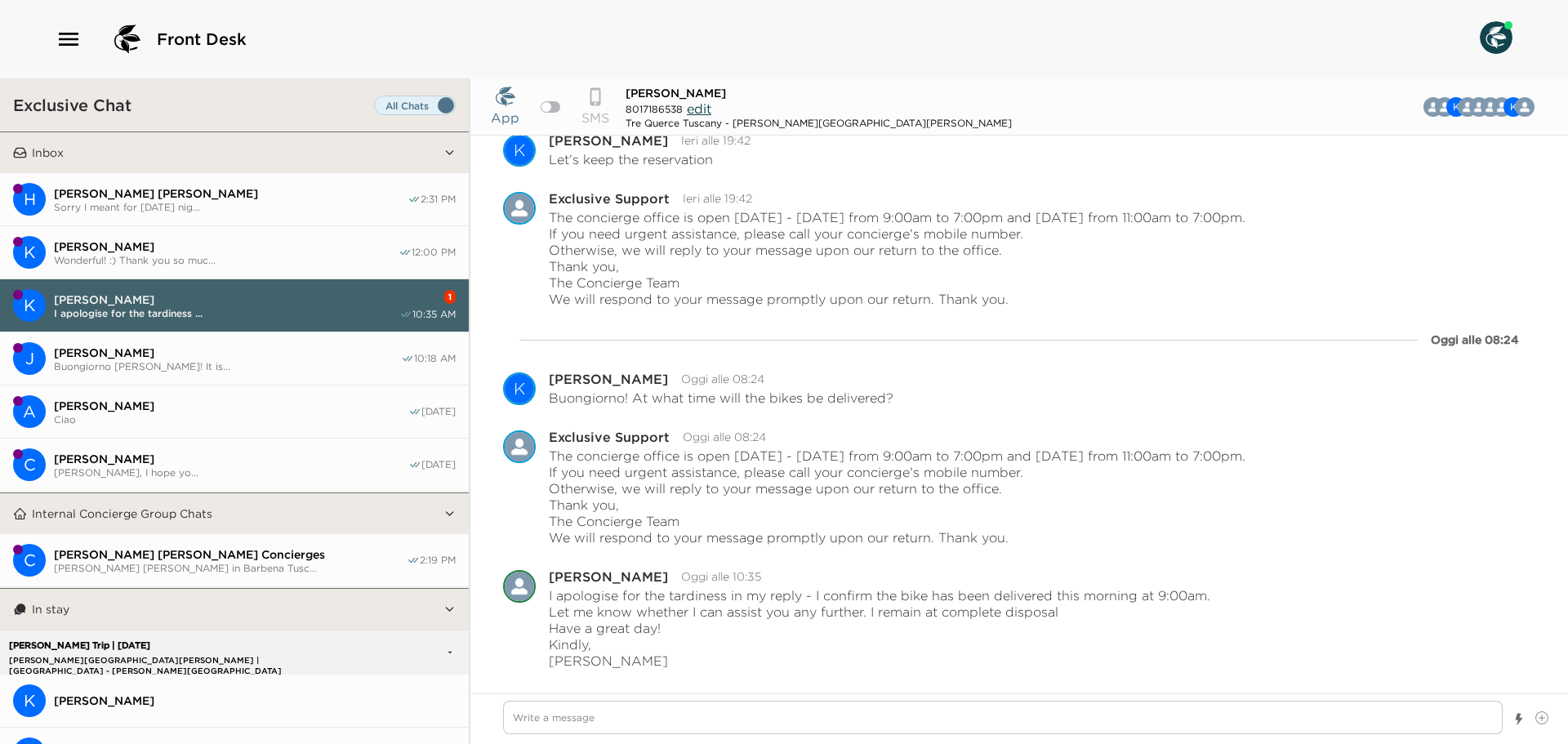
click at [235, 234] on button "[PERSON_NAME] Wonderful! :) Thank you so muc... 12:00 PM" at bounding box center [234, 253] width 469 height 53
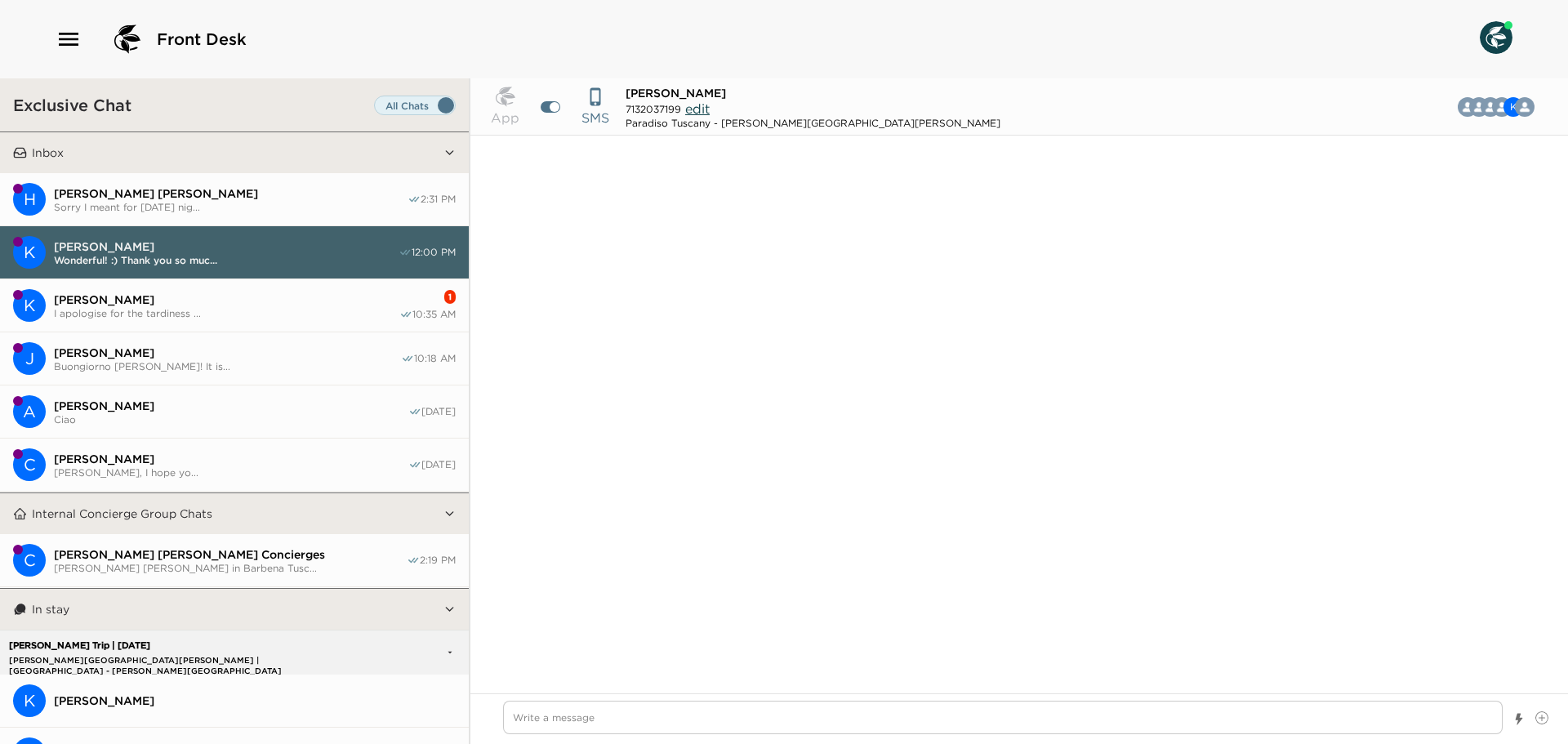
scroll to position [3090, 0]
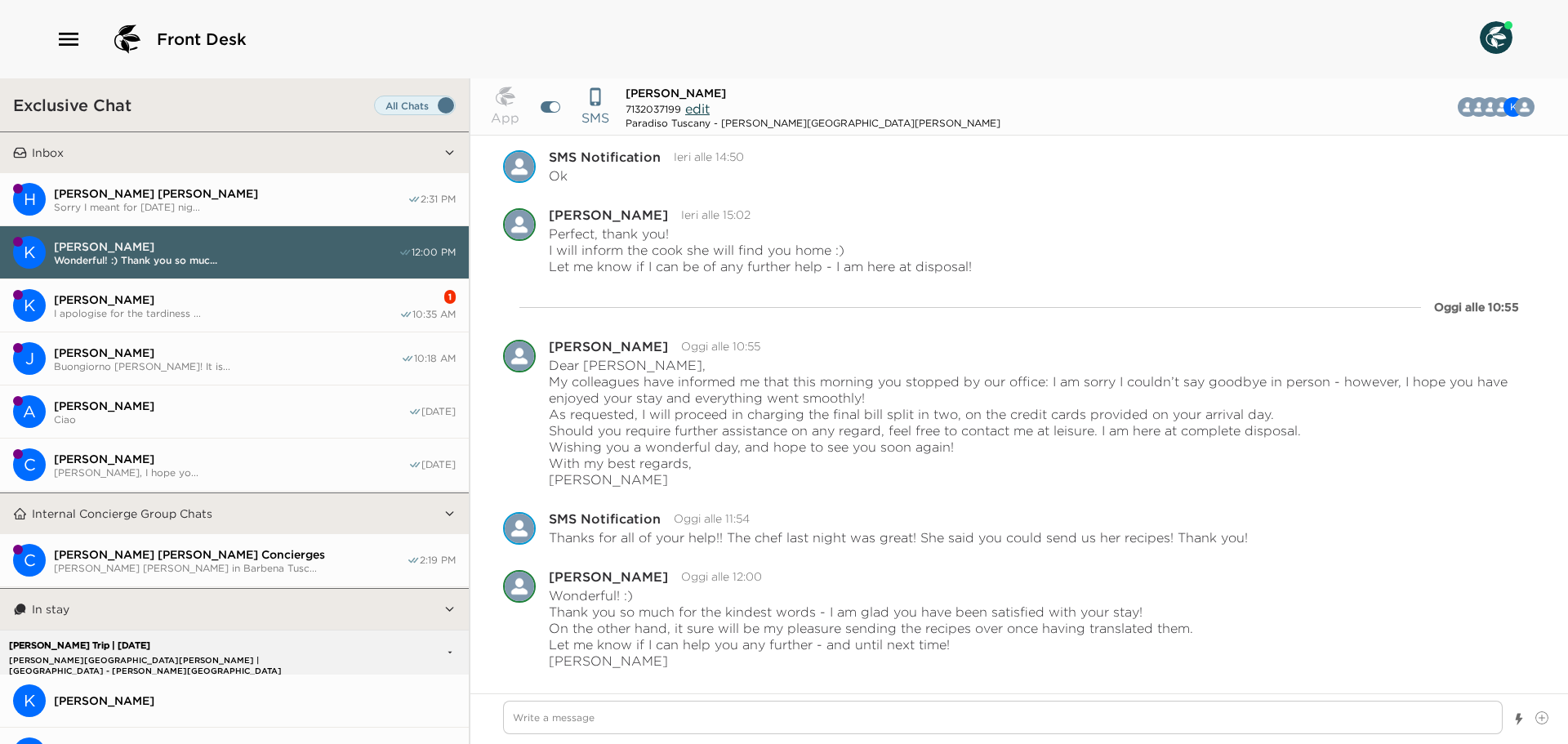
click at [248, 195] on span "[PERSON_NAME] [PERSON_NAME]" at bounding box center [231, 193] width 354 height 15
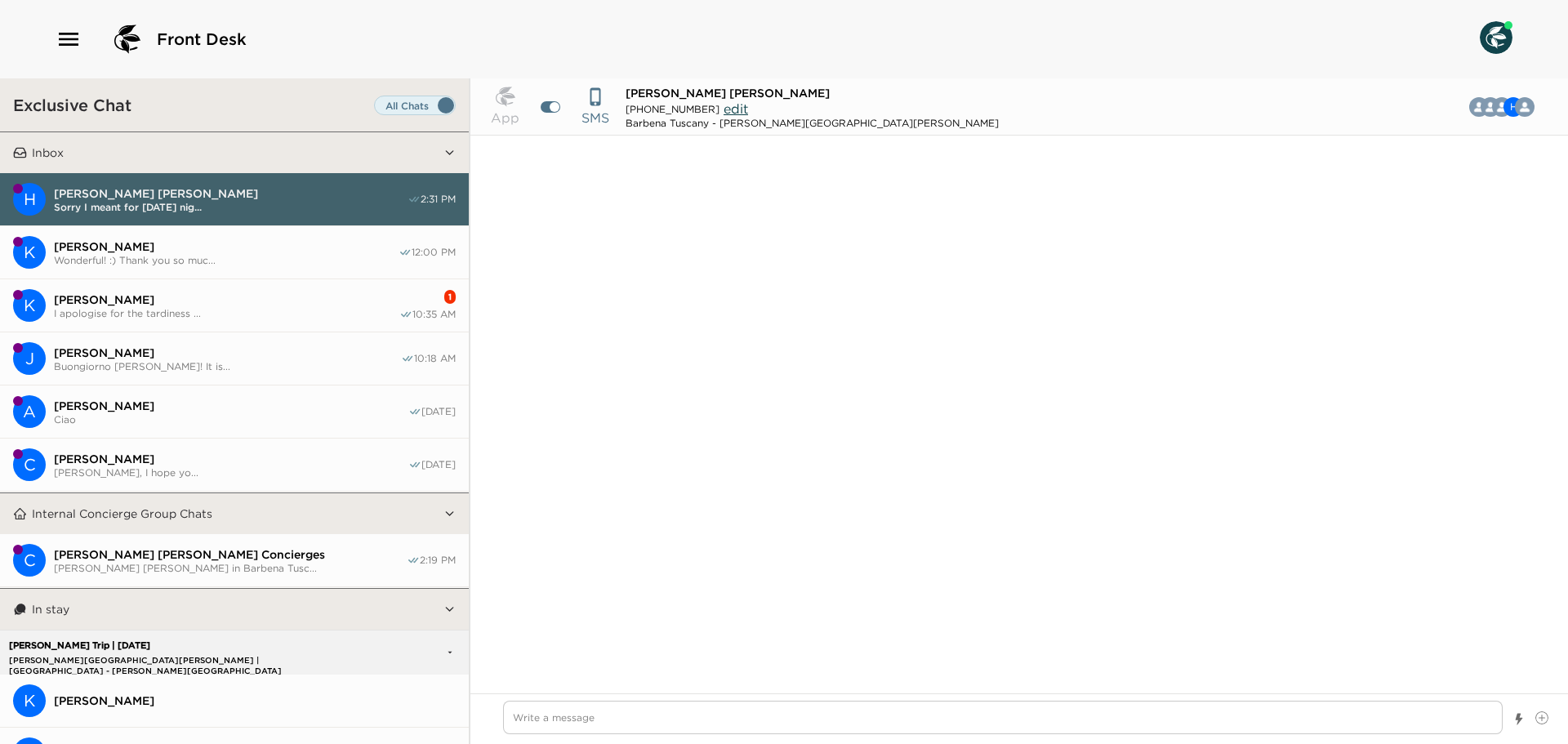
scroll to position [801, 0]
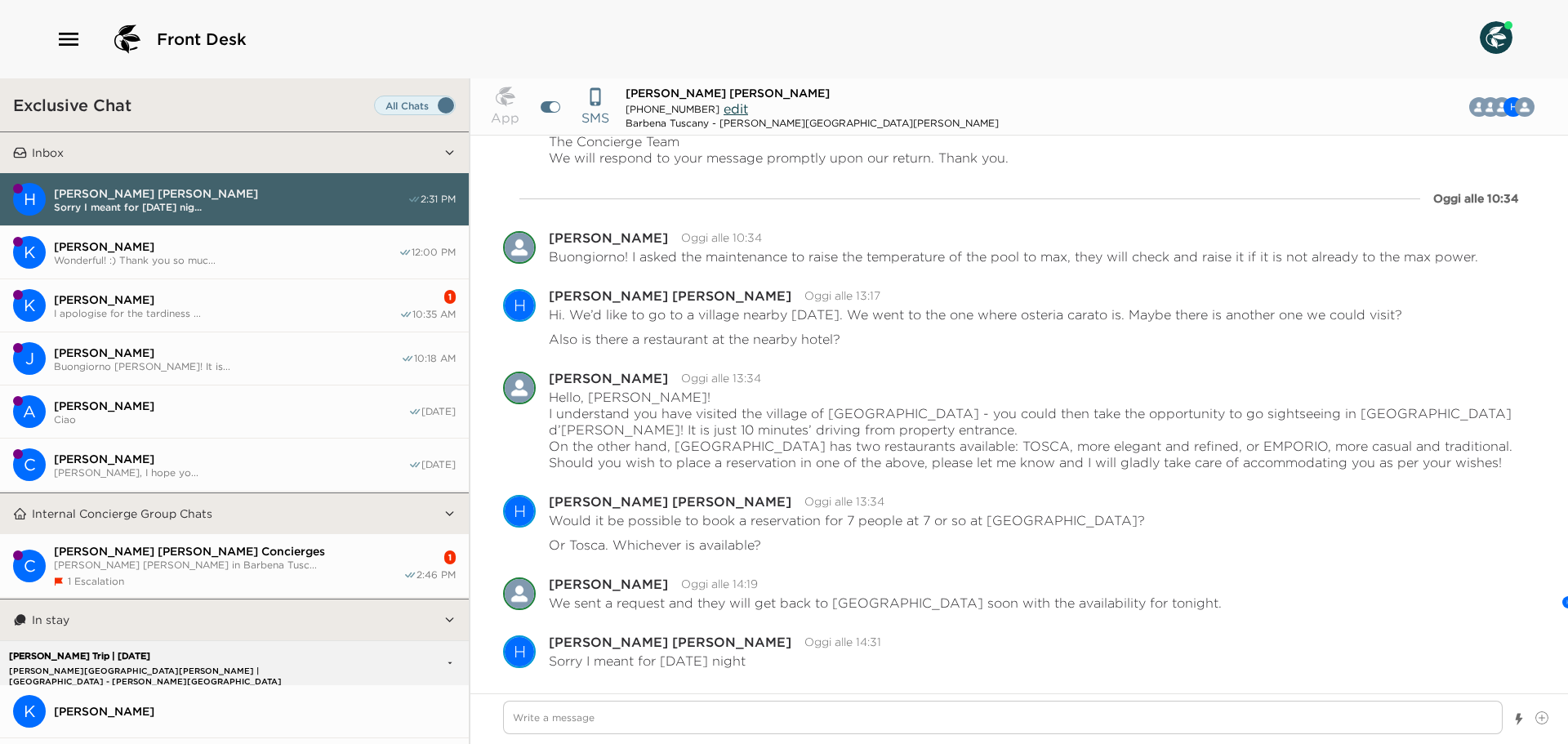
click at [262, 571] on div "[PERSON_NAME] [PERSON_NAME] Concierges [PERSON_NAME] [PERSON_NAME] in Barbena T…" at bounding box center [228, 565] width 349 height 44
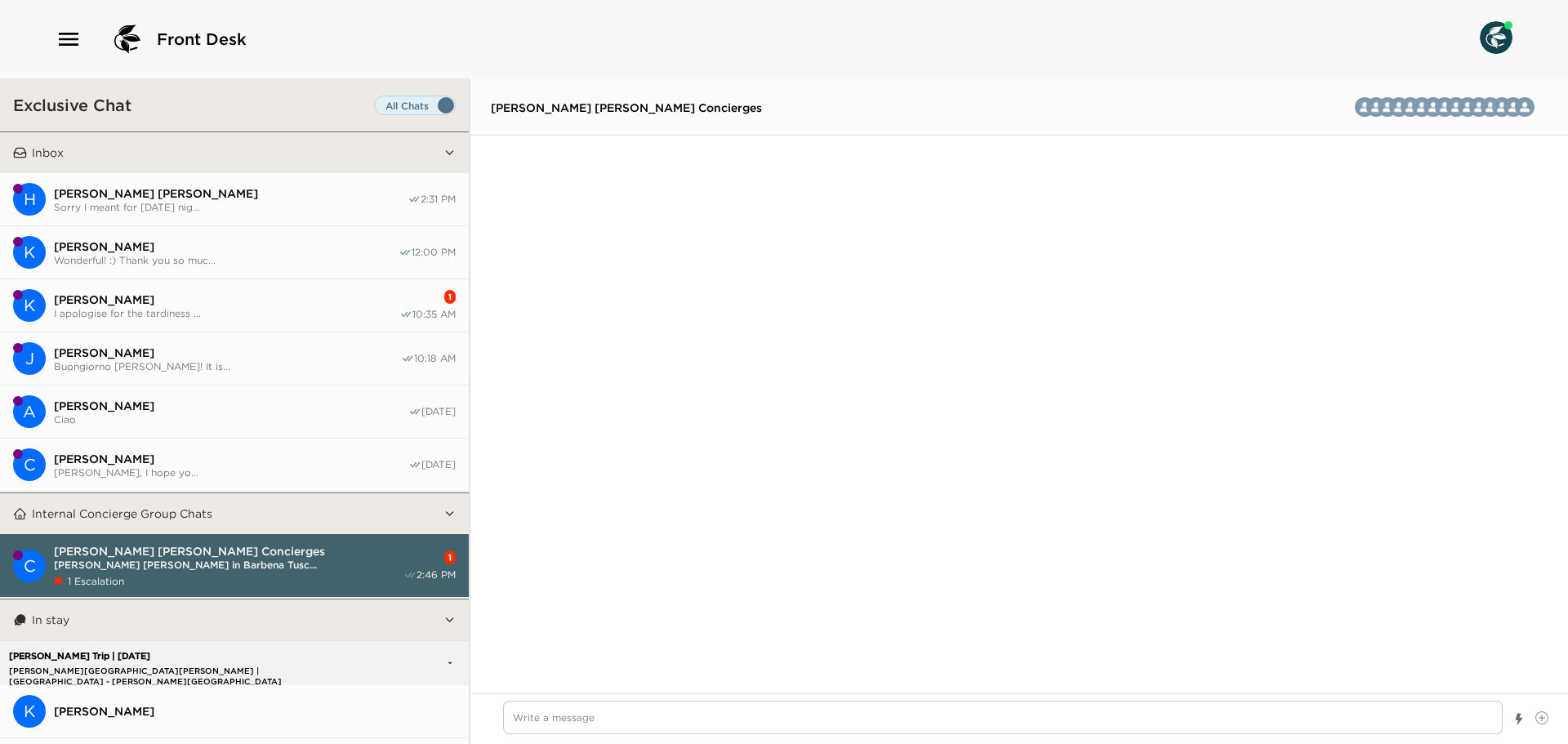
scroll to position [4401, 0]
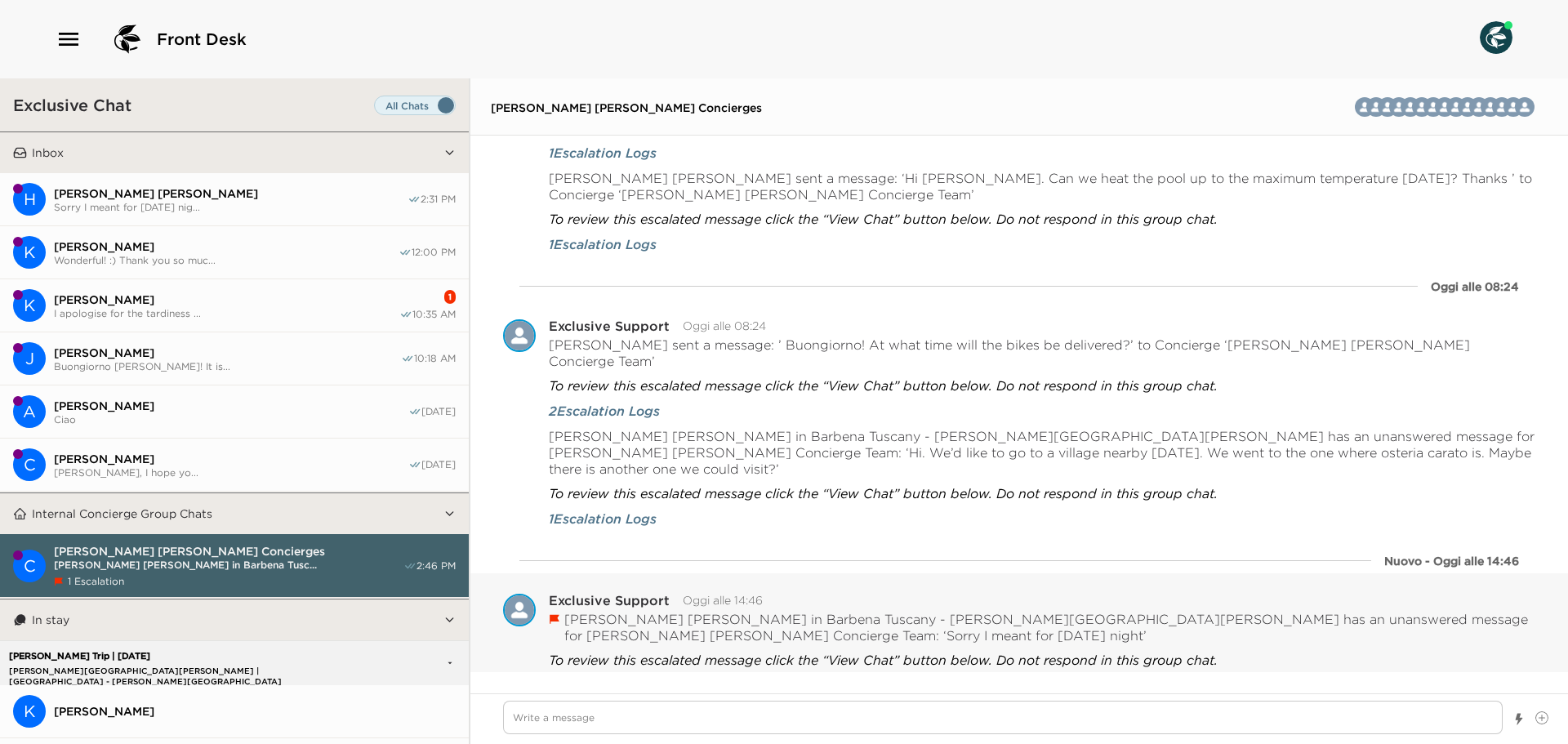
click at [651, 685] on button "Resolved" at bounding box center [662, 696] width 67 height 23
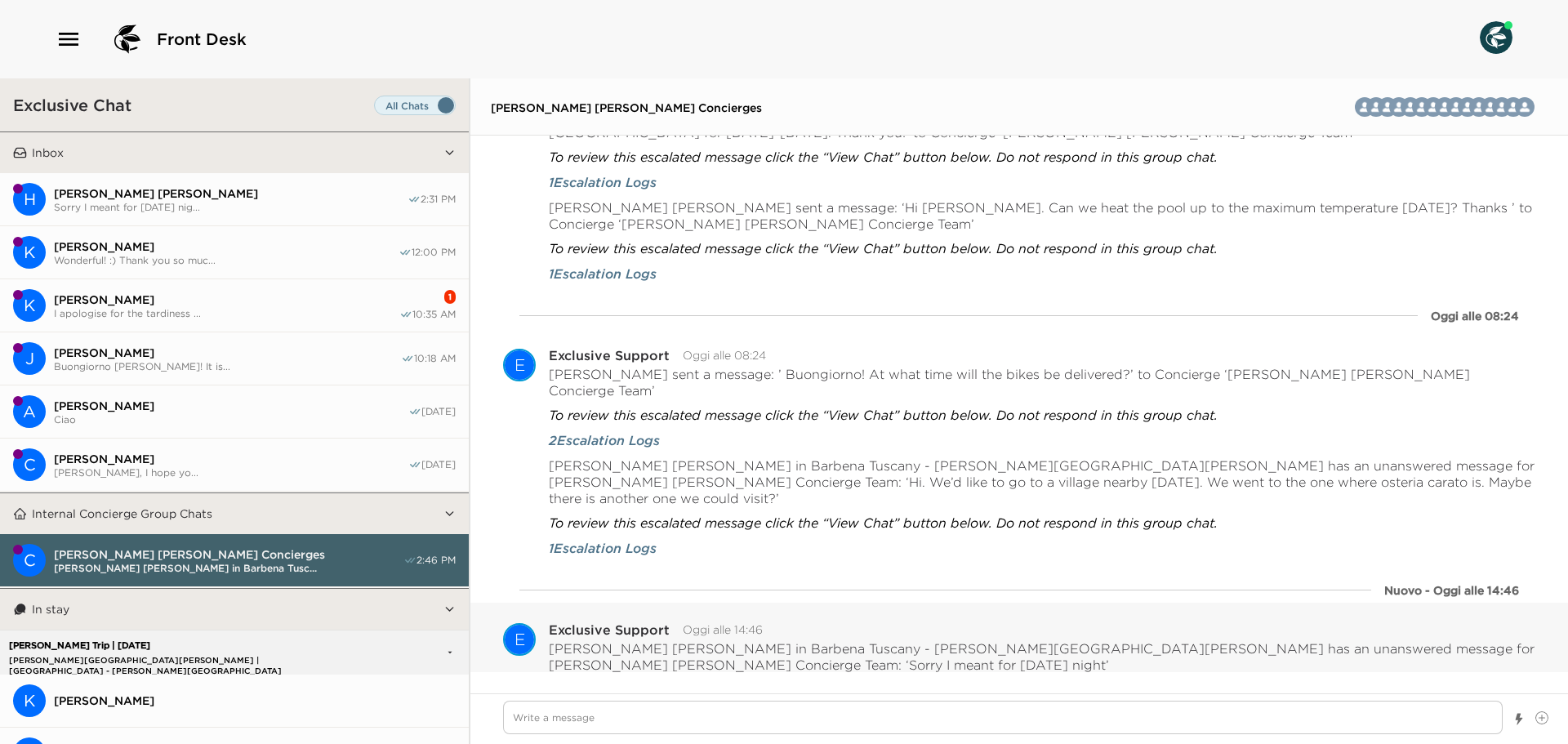
scroll to position [4390, 0]
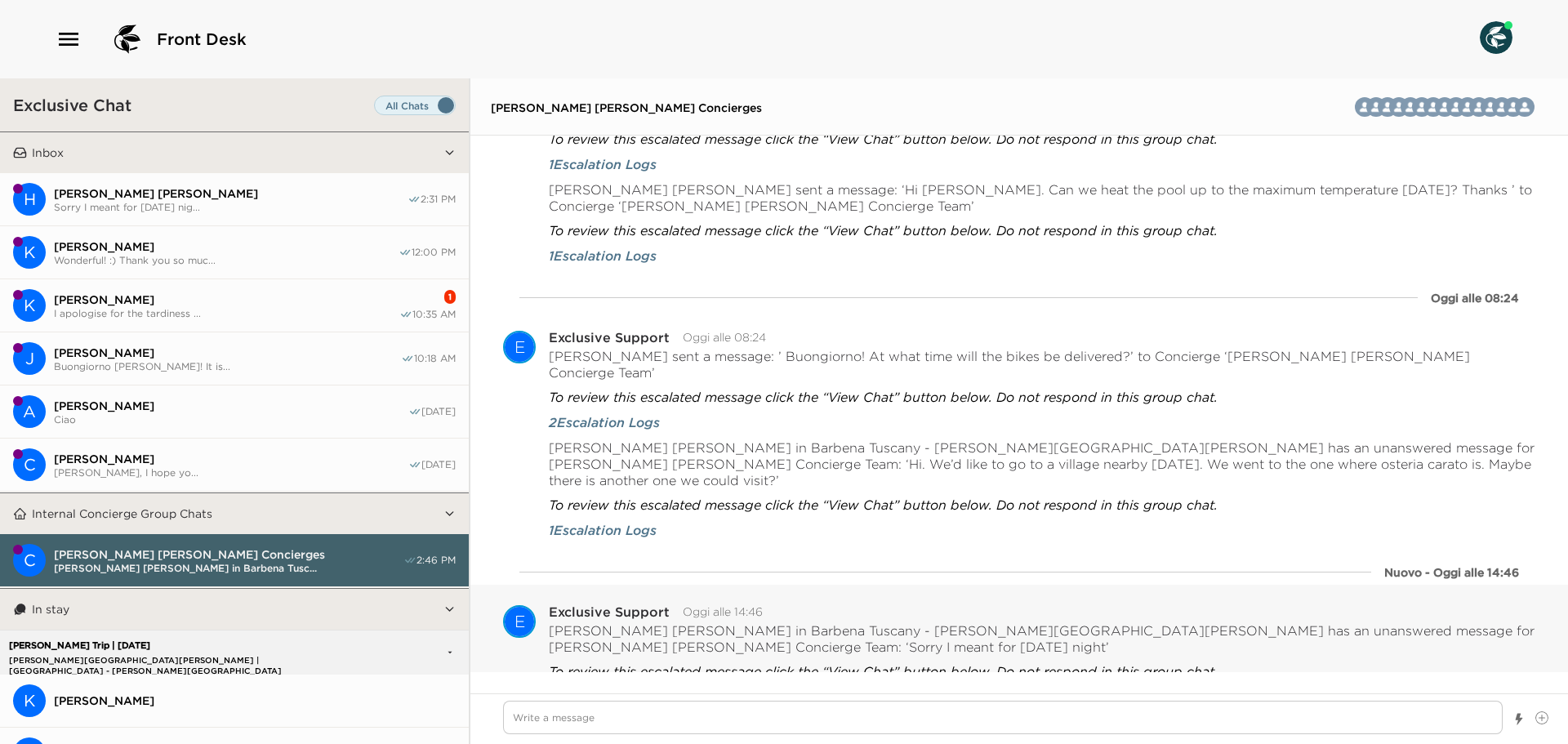
click at [297, 197] on span "[PERSON_NAME] [PERSON_NAME]" at bounding box center [231, 193] width 354 height 15
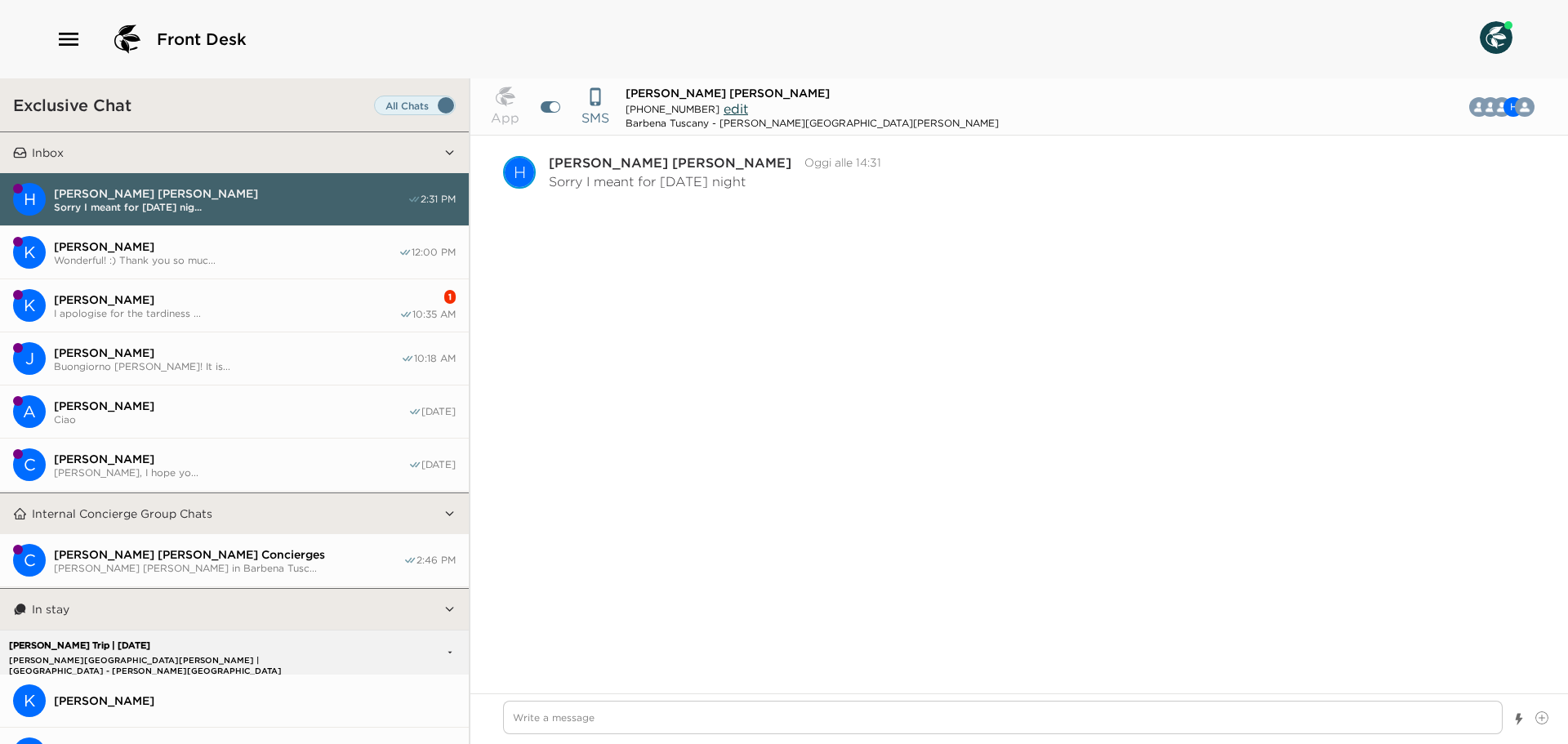
scroll to position [801, 0]
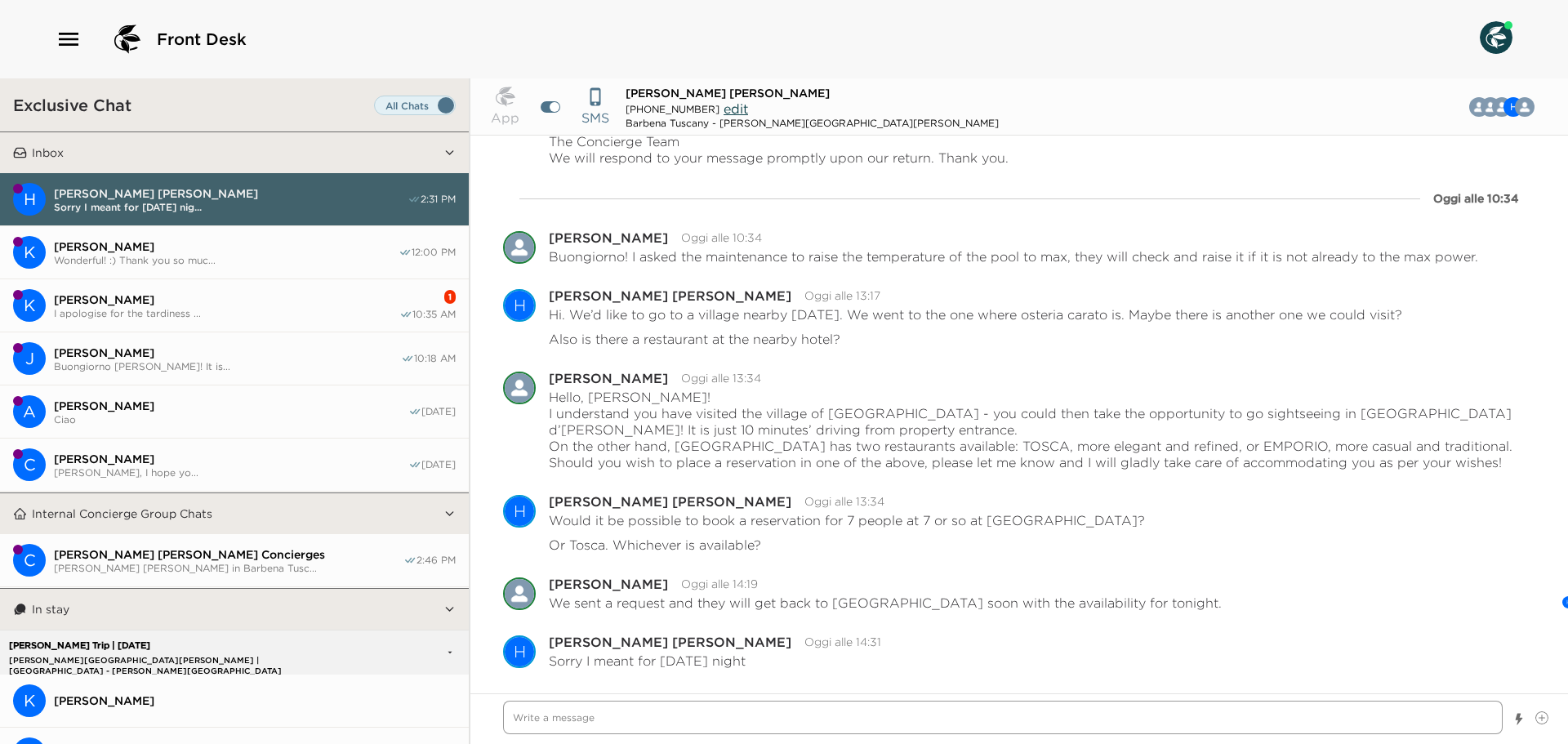
click at [663, 730] on textarea "Write a message" at bounding box center [1003, 718] width 1000 height 33
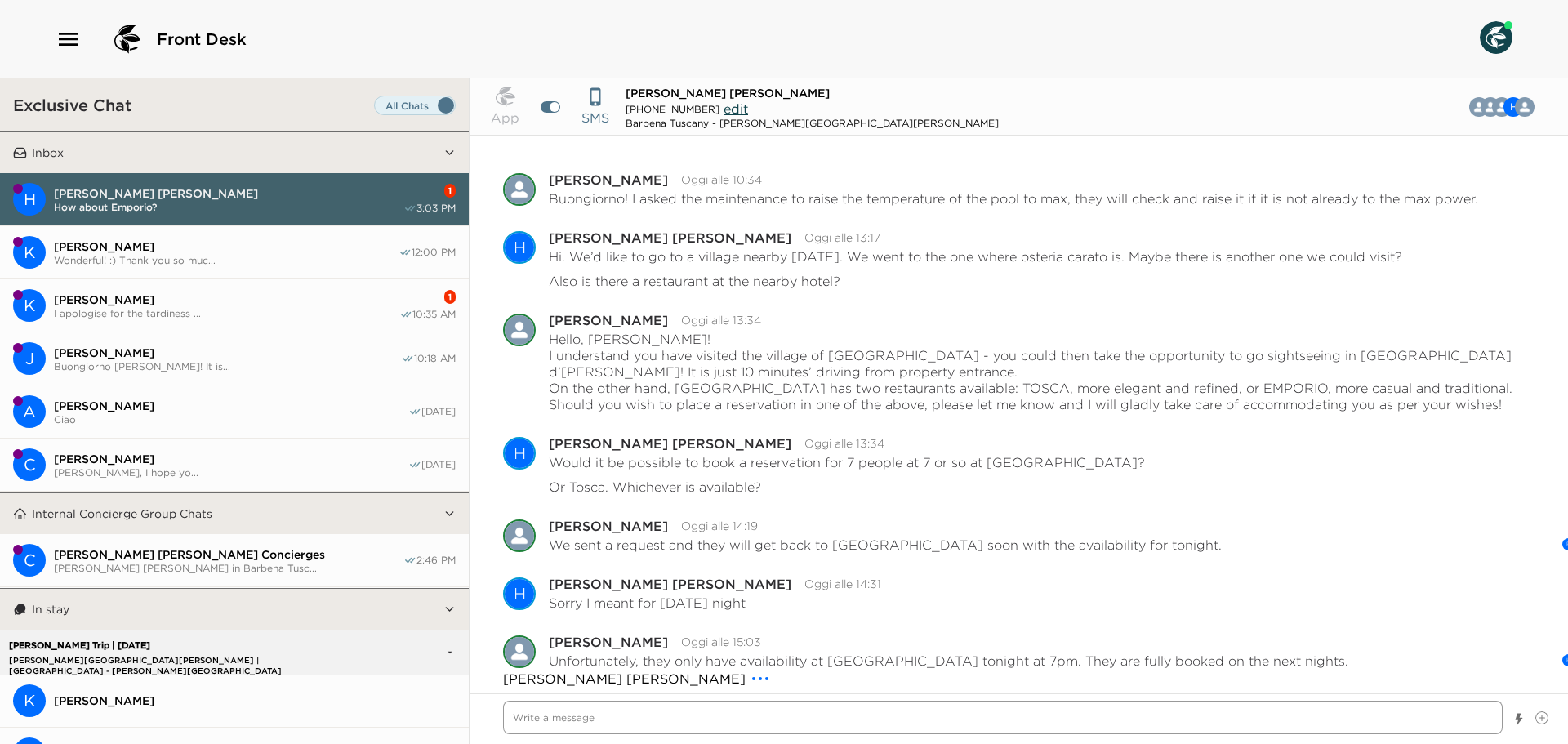
scroll to position [917, 0]
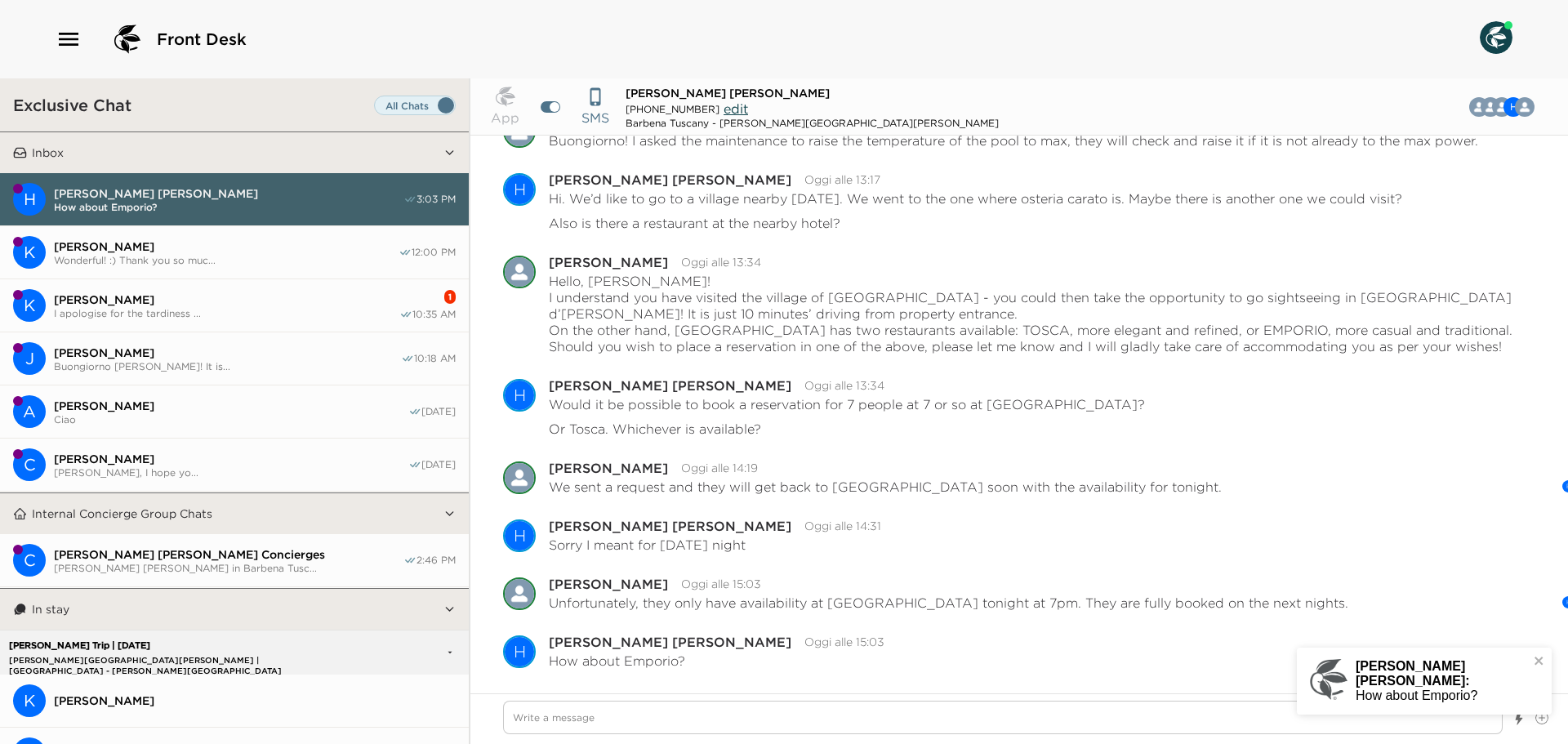
click at [726, 700] on div at bounding box center [1019, 718] width 1097 height 50
click at [726, 704] on textarea "Write a message" at bounding box center [1003, 718] width 1000 height 33
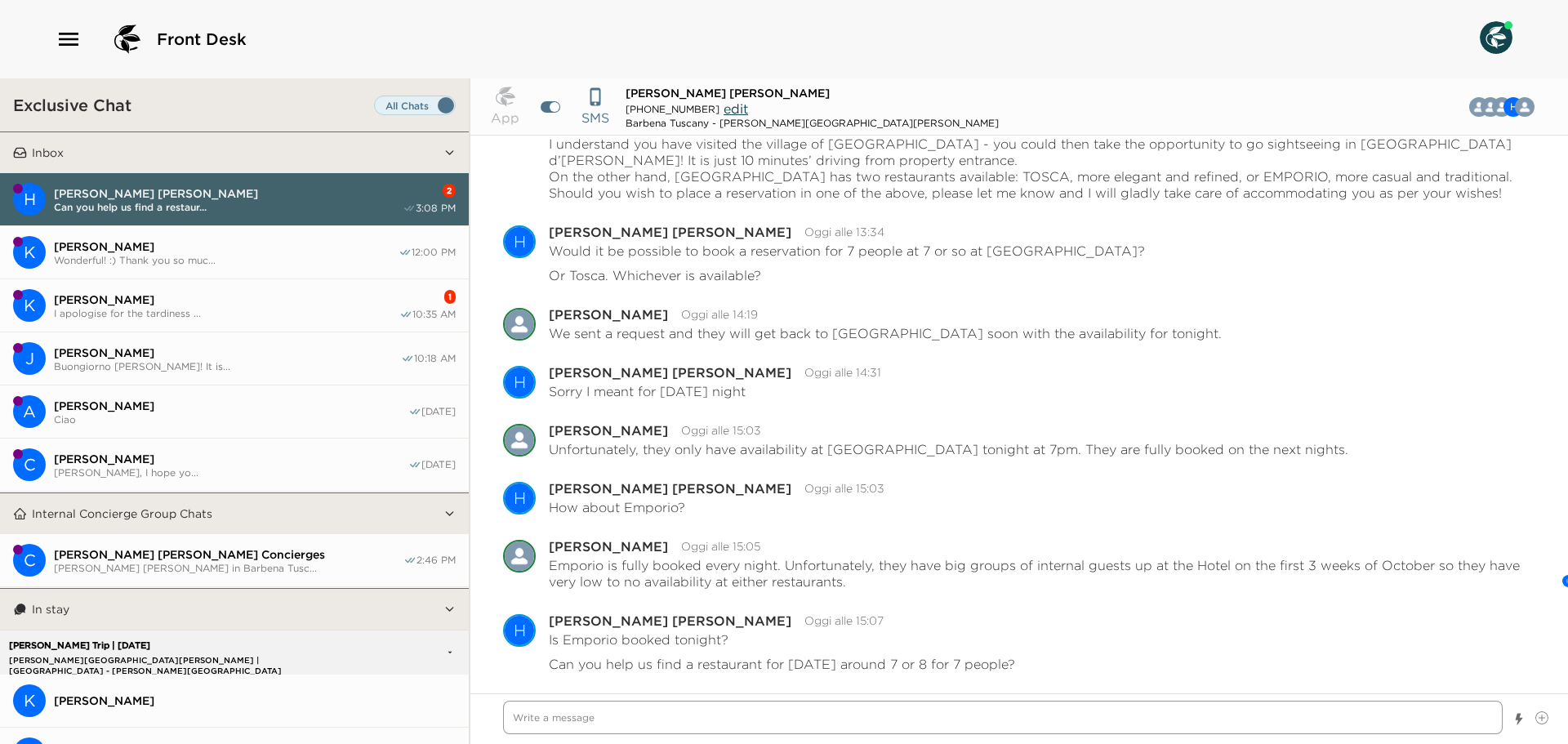
scroll to position [1075, 0]
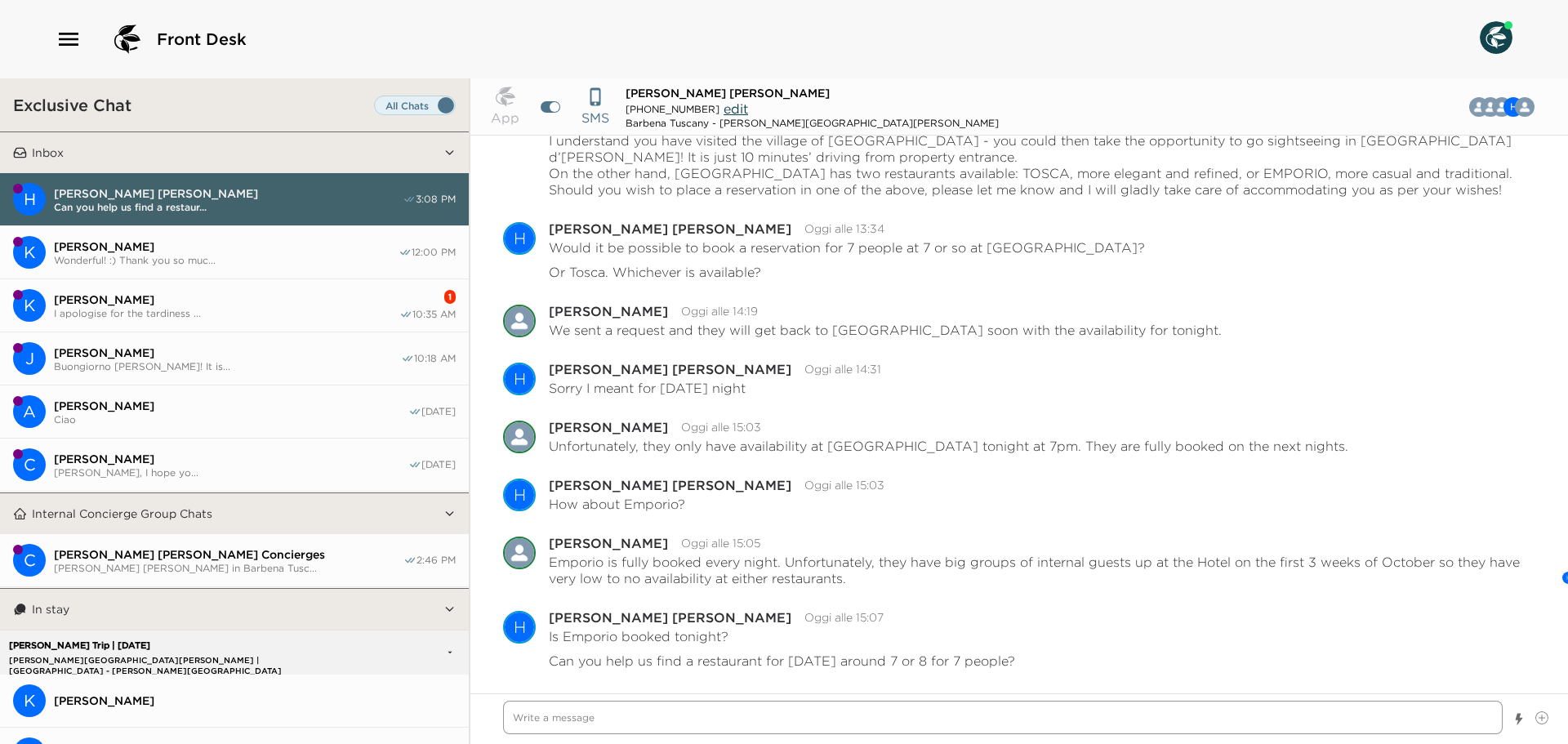
click at [820, 715] on textarea "Write a message" at bounding box center [1003, 718] width 1000 height 33
drag, startPoint x: 830, startPoint y: 450, endPoint x: 966, endPoint y: 445, distance: 136.1
click at [966, 445] on p "Unfortunately, they only have availability at [GEOGRAPHIC_DATA] tonight at 7pm.…" at bounding box center [949, 446] width 799 height 16
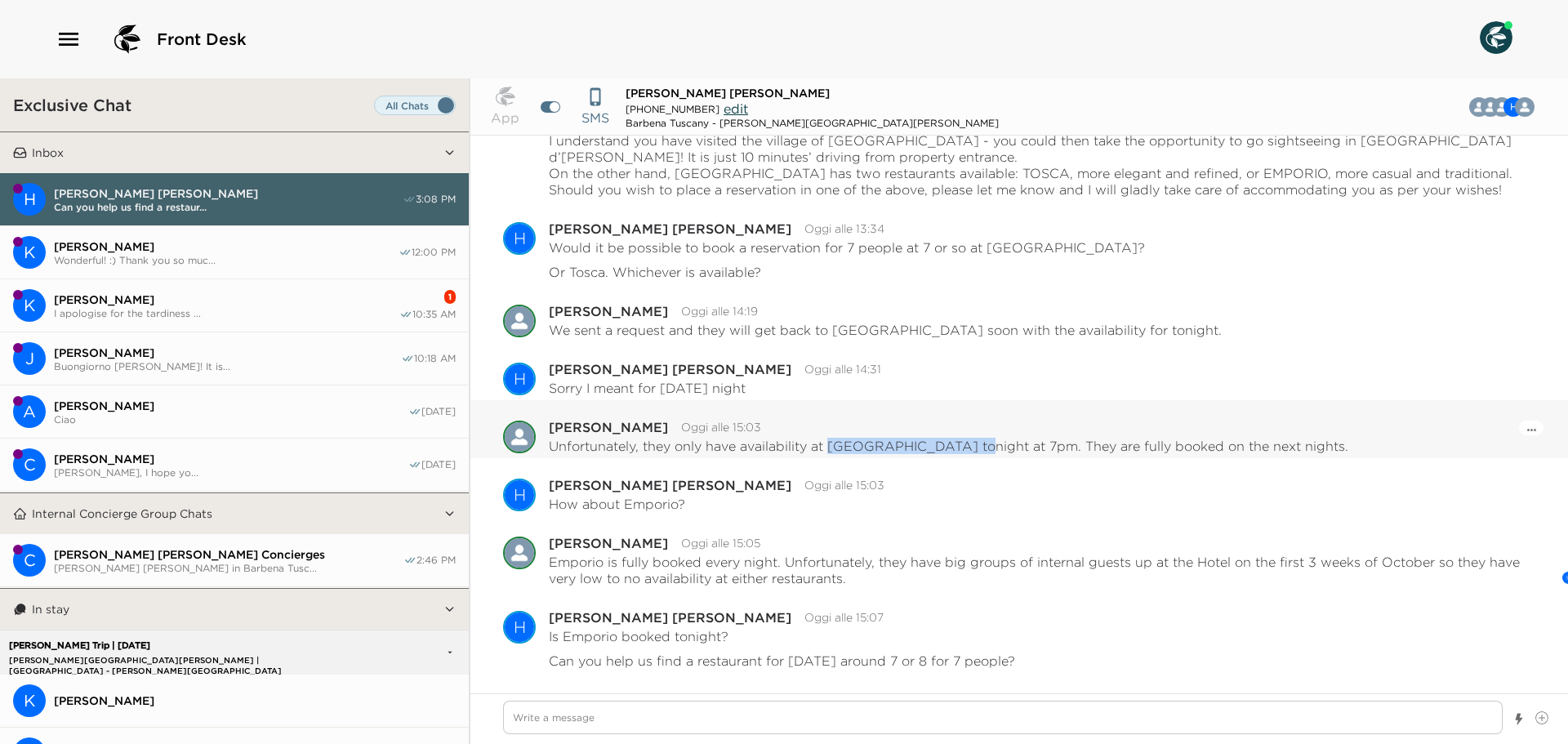
click at [833, 450] on p "Unfortunately, they only have availability at [GEOGRAPHIC_DATA] tonight at 7pm.…" at bounding box center [949, 446] width 799 height 16
drag, startPoint x: 832, startPoint y: 449, endPoint x: 941, endPoint y: 451, distance: 109.0
click at [941, 451] on p "Unfortunately, they only have availability at [GEOGRAPHIC_DATA] tonight at 7pm.…" at bounding box center [949, 446] width 799 height 16
click at [879, 712] on textarea "Write a message" at bounding box center [1003, 718] width 1000 height 33
click at [809, 702] on textarea "Write a message" at bounding box center [1003, 718] width 1000 height 33
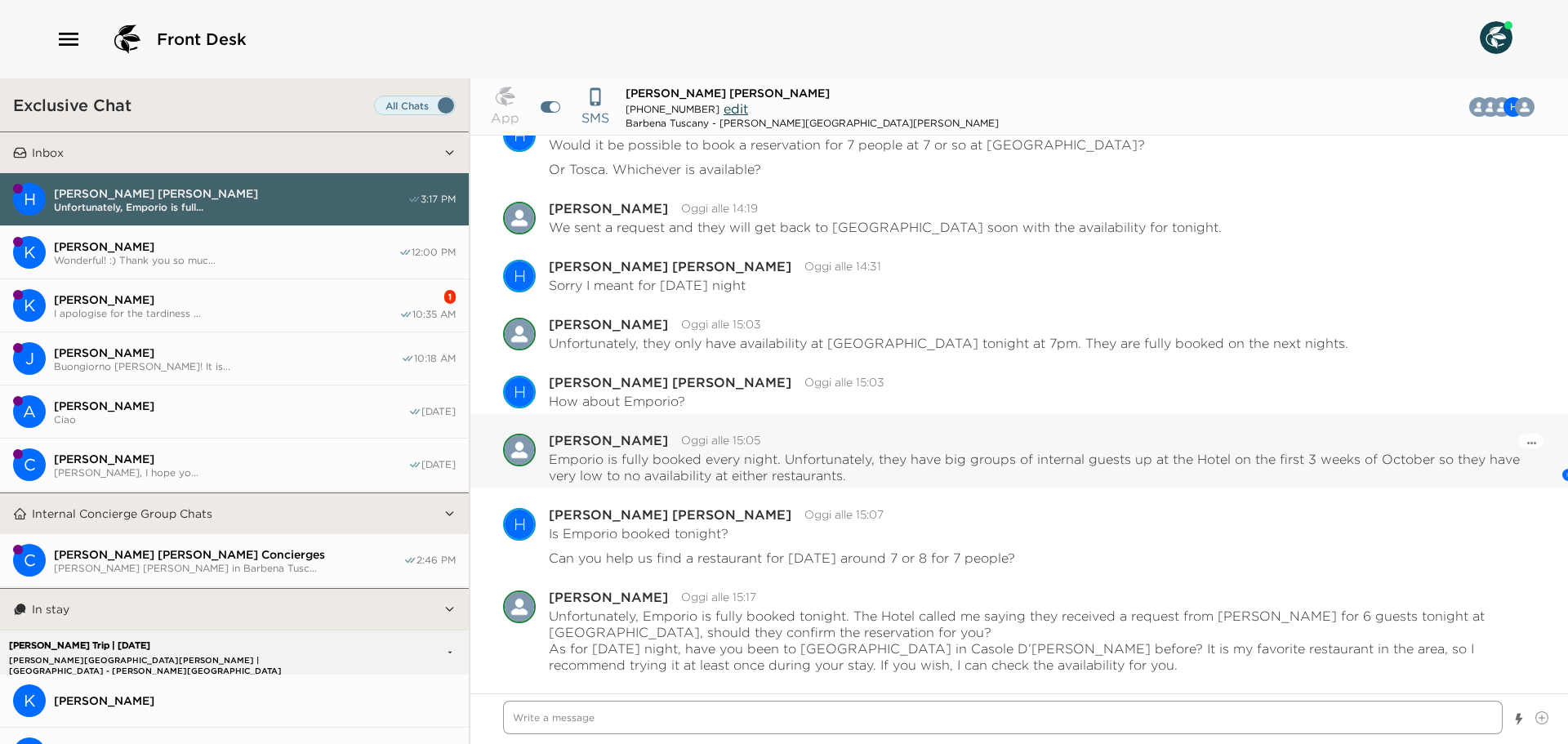
scroll to position [1181, 0]
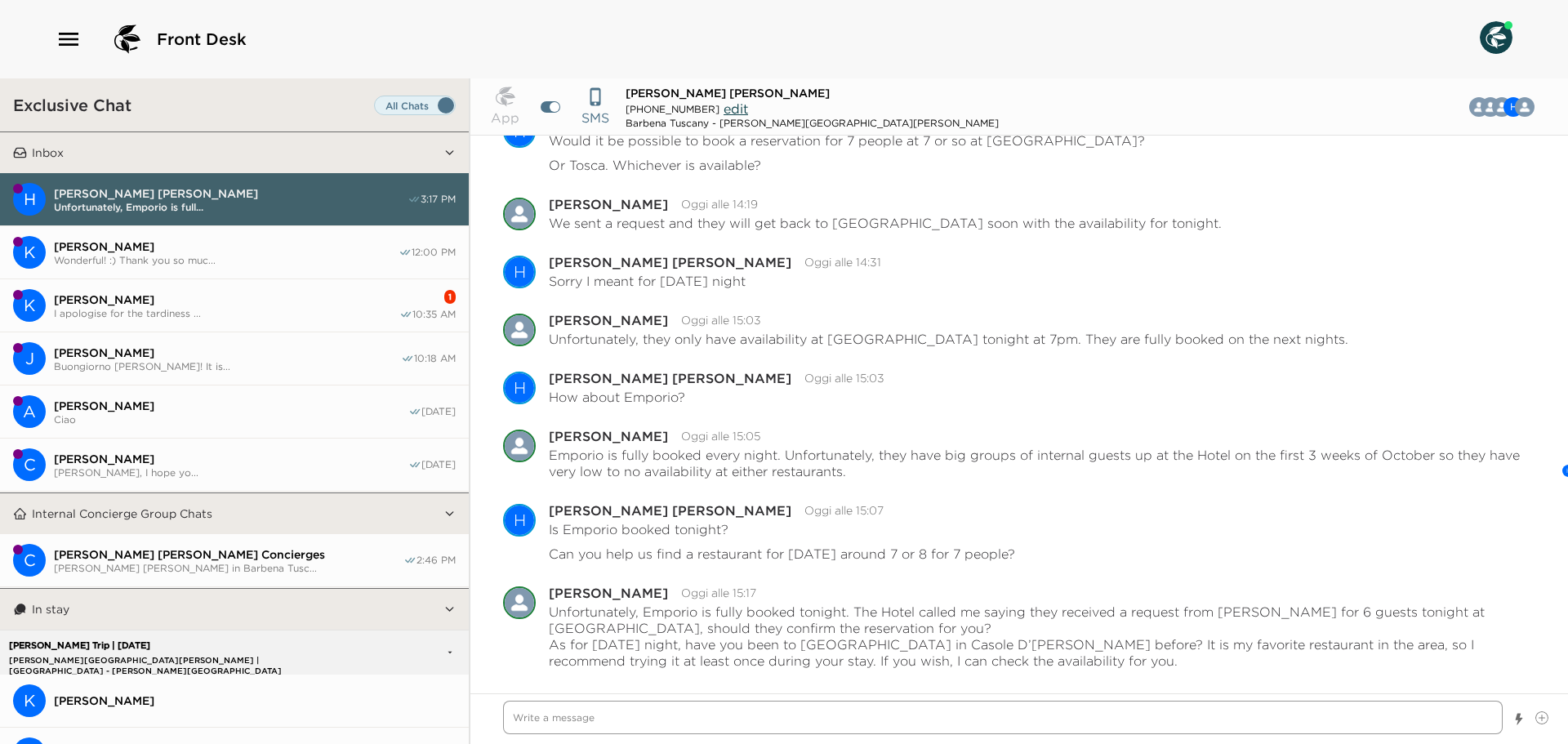
click at [773, 706] on textarea "Write a message" at bounding box center [1003, 718] width 1000 height 33
click at [706, 715] on textarea "Write a message" at bounding box center [1003, 718] width 1000 height 33
click at [220, 296] on span "[PERSON_NAME]" at bounding box center [226, 299] width 346 height 15
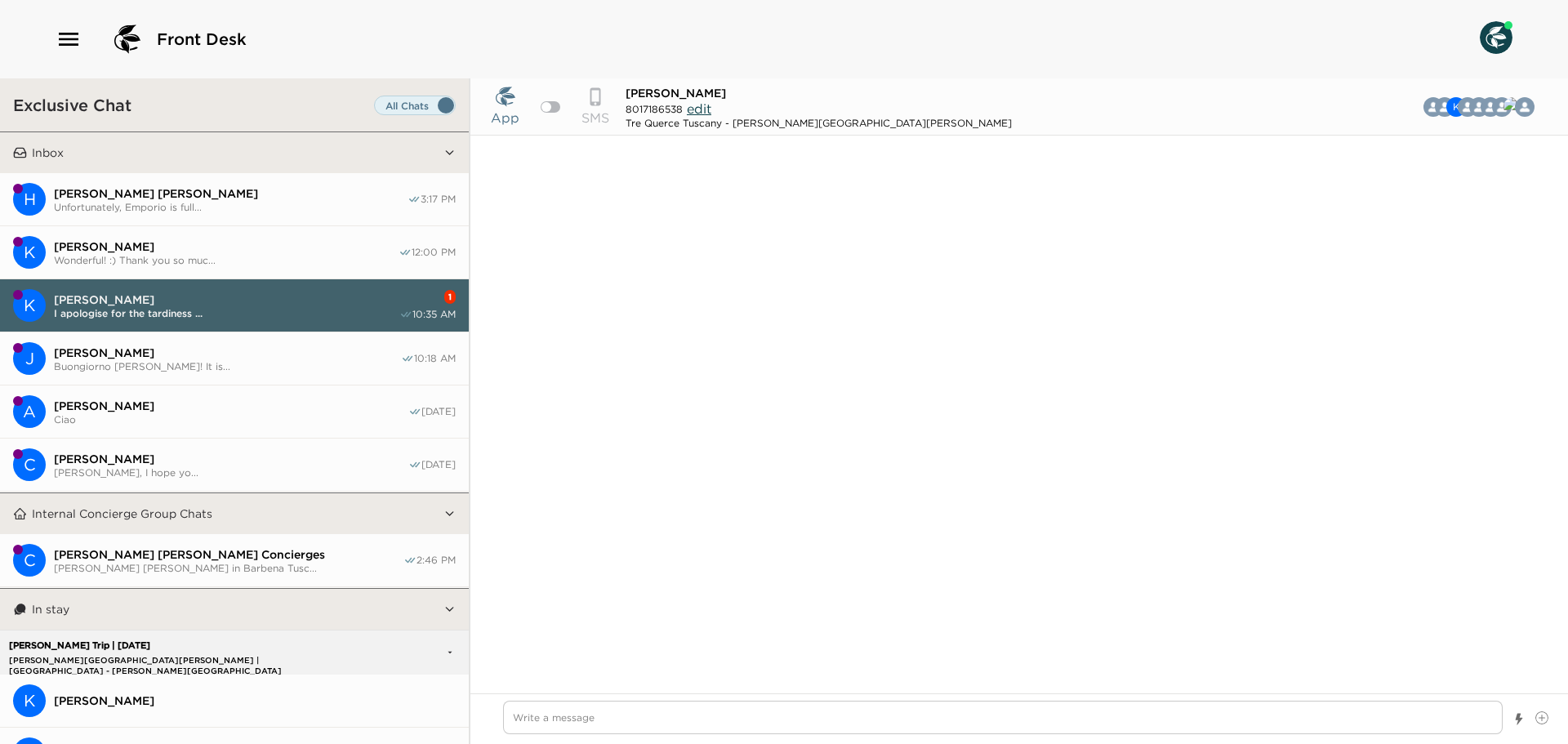
scroll to position [2860, 0]
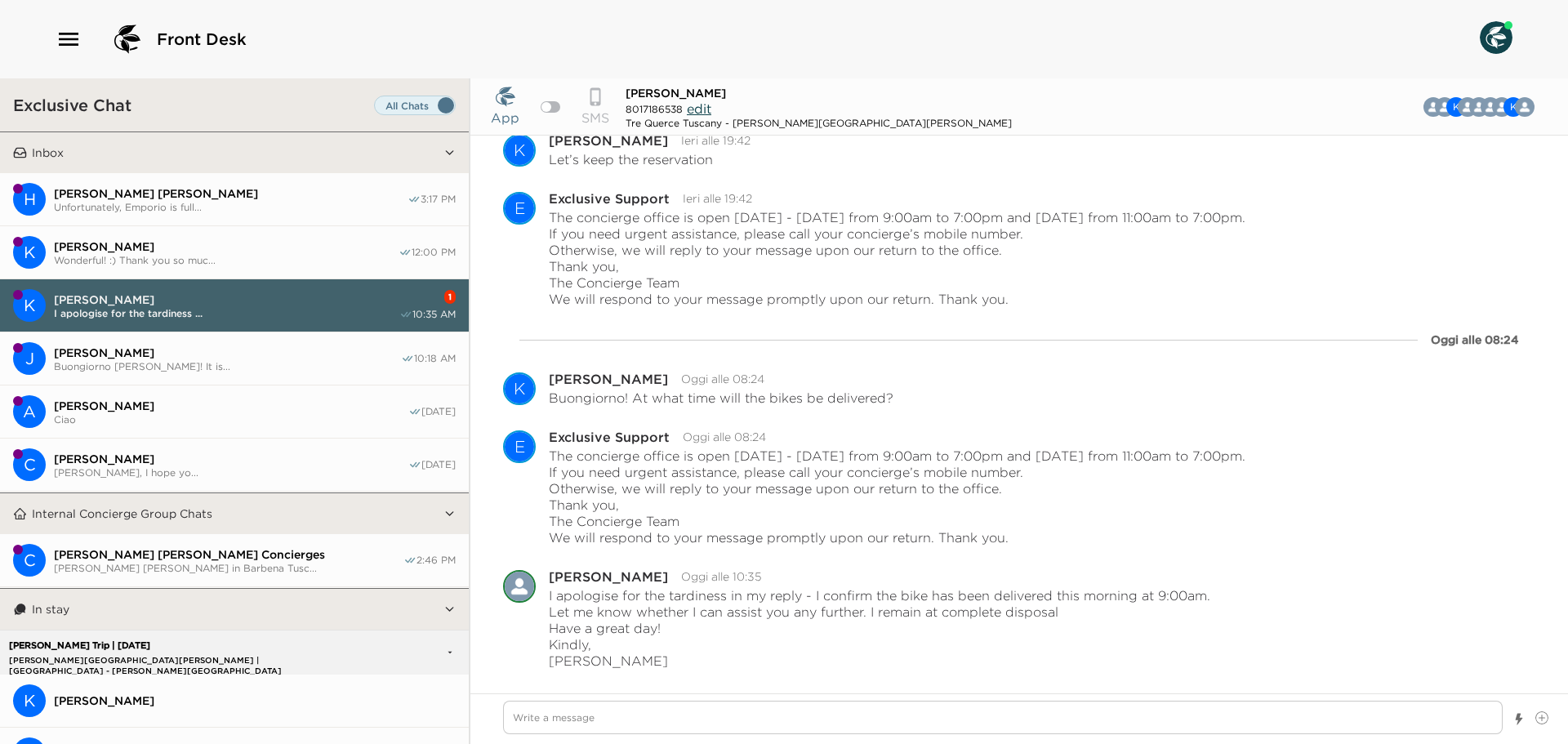
click at [225, 201] on span "Unfortunately, Emporio is full..." at bounding box center [231, 207] width 354 height 12
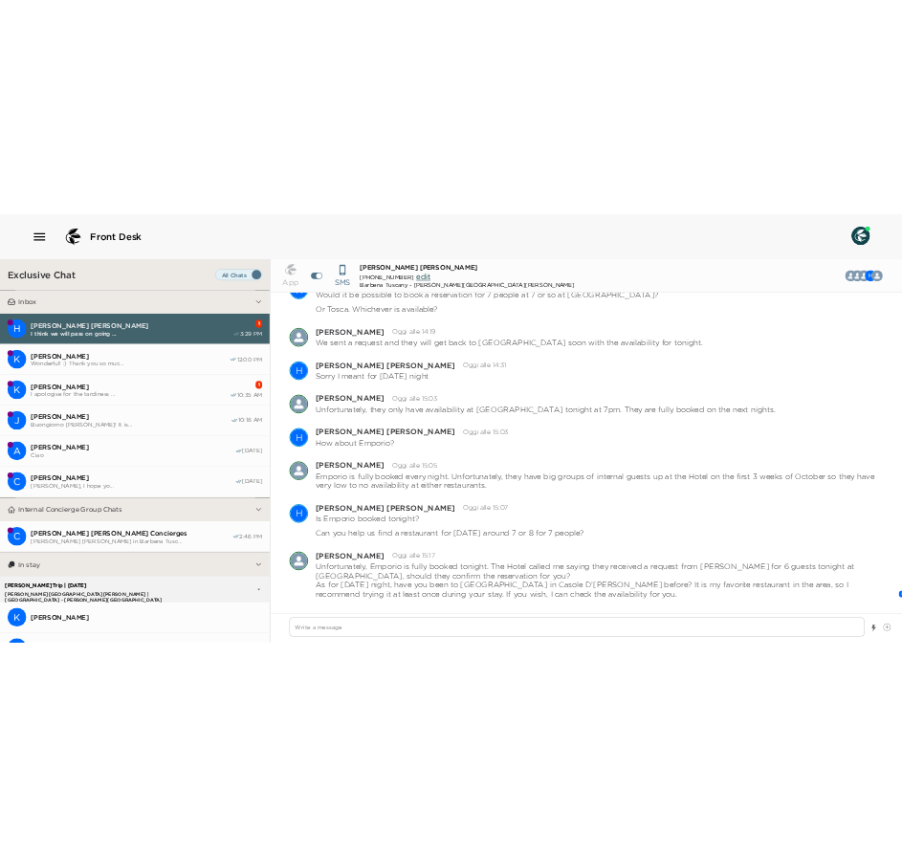
scroll to position [2390, 0]
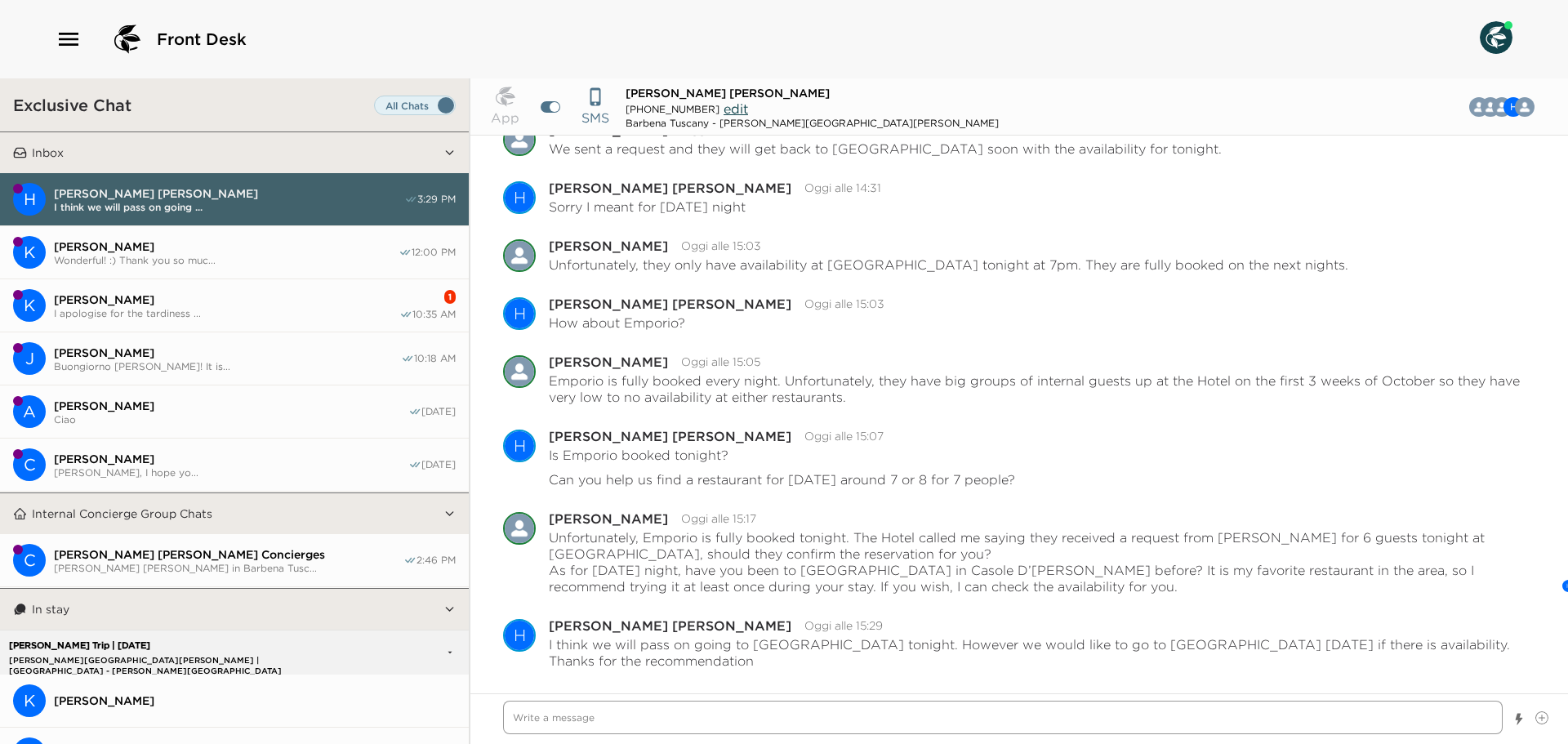
click at [593, 718] on textarea "Write a message" at bounding box center [1003, 718] width 1000 height 33
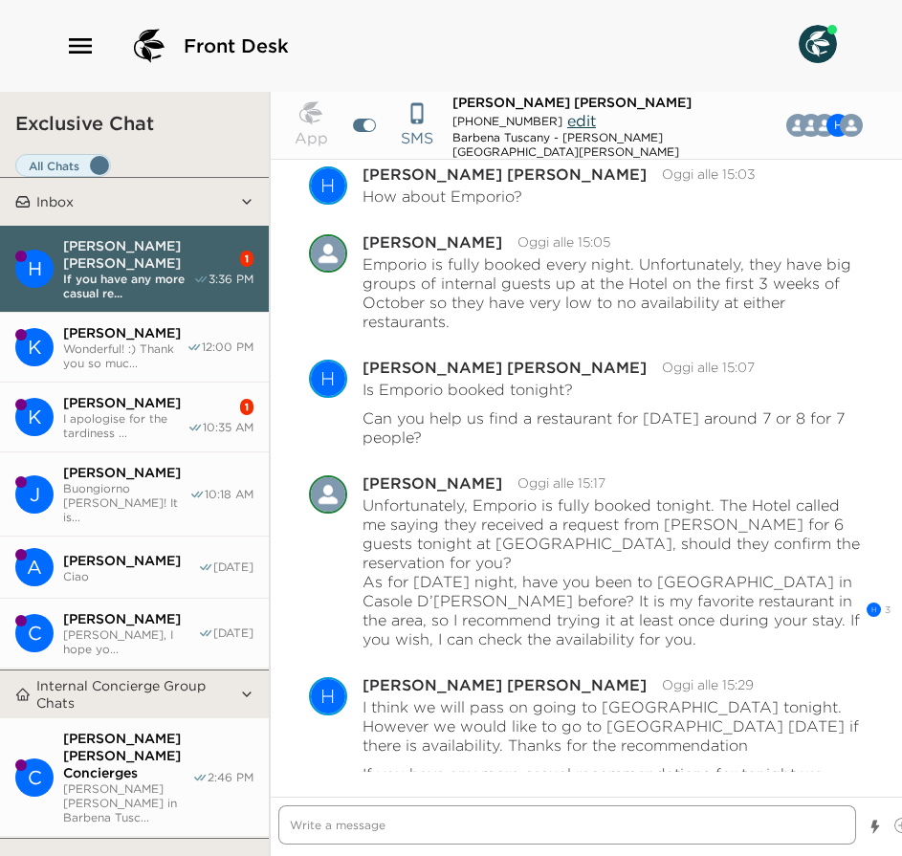
scroll to position [14, 0]
click at [483, 824] on textarea "Write a message" at bounding box center [567, 824] width 578 height 39
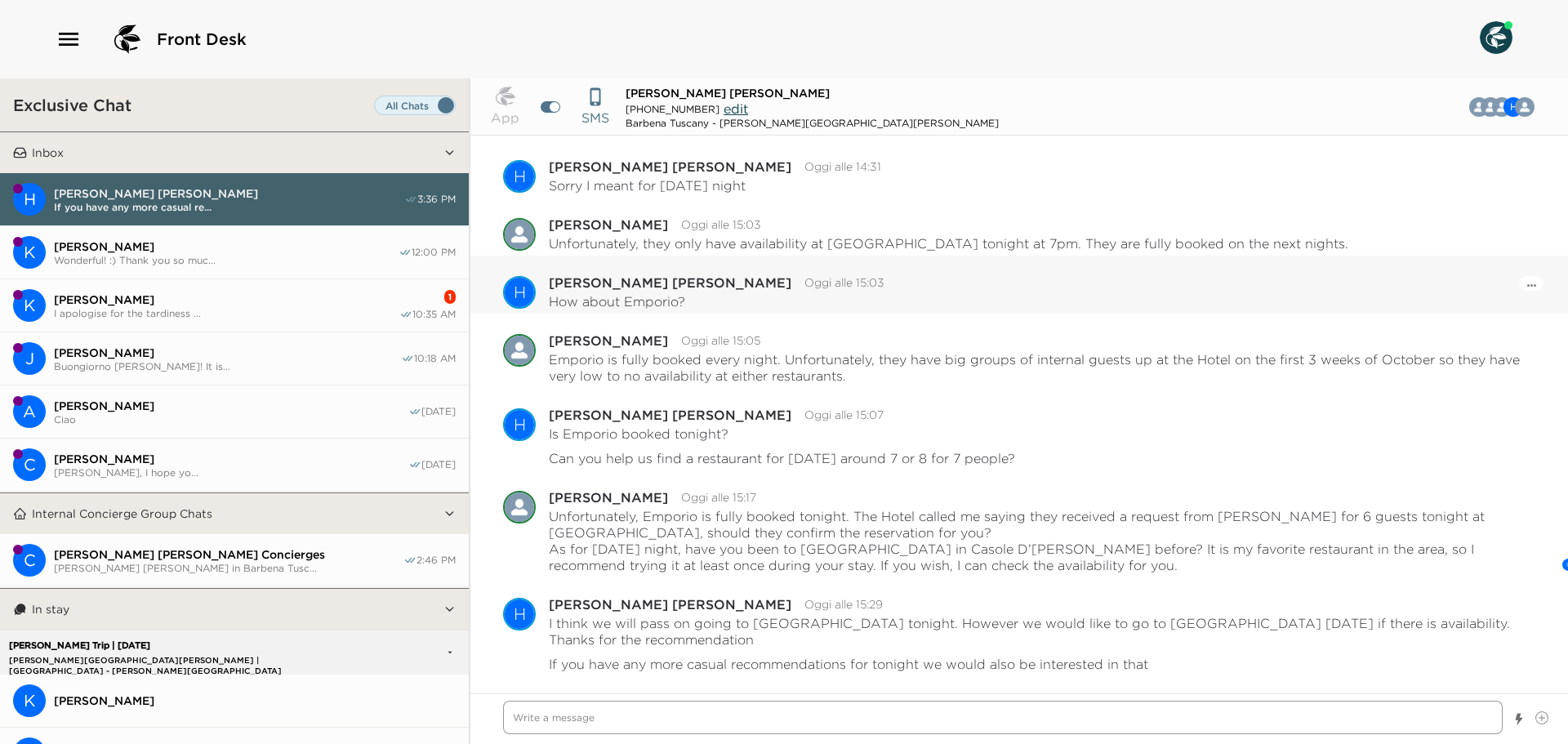
scroll to position [2066, 0]
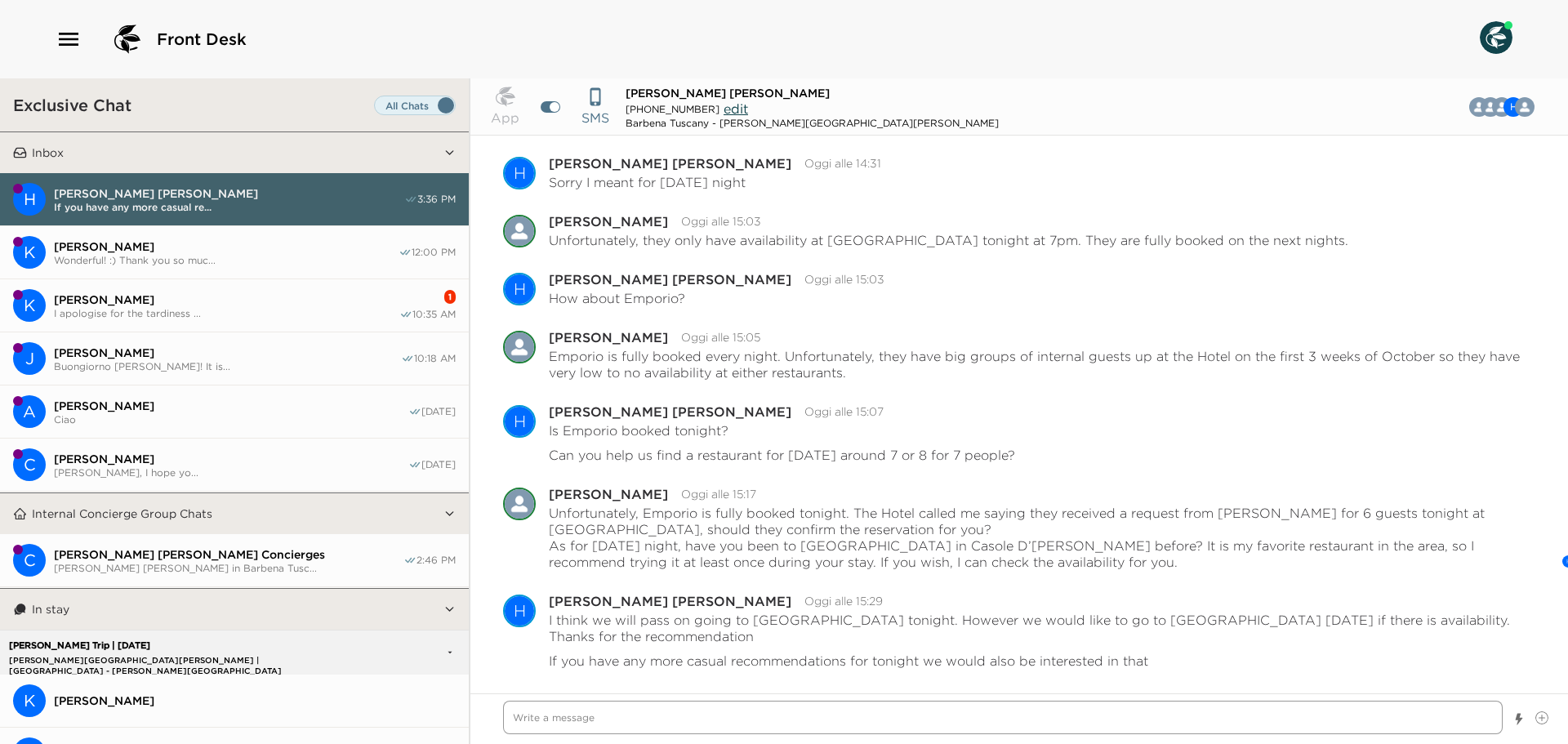
click at [756, 704] on textarea "Write a message" at bounding box center [1003, 718] width 1000 height 33
click at [704, 727] on textarea "Write a message" at bounding box center [1003, 718] width 1000 height 33
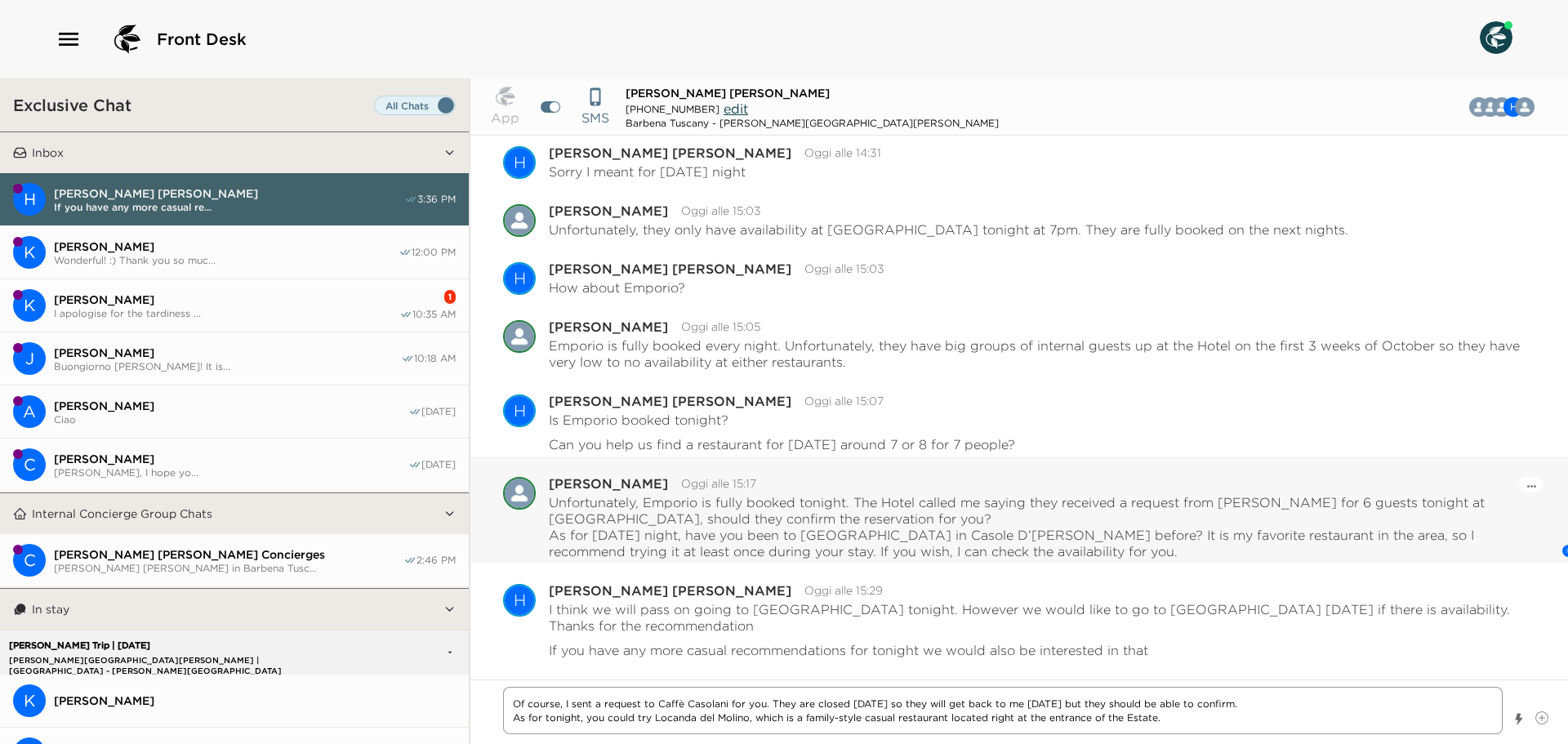
scroll to position [2080, 0]
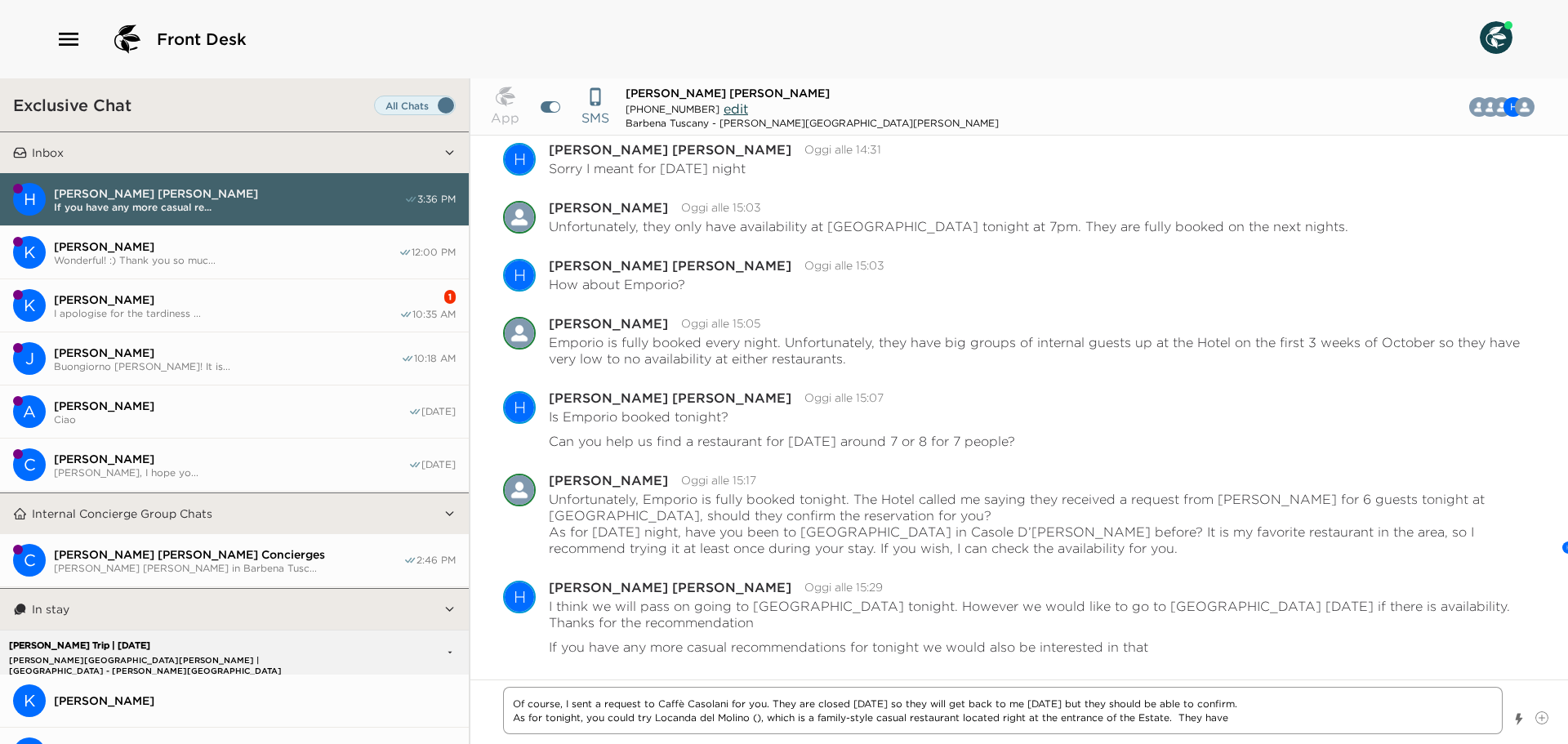
paste textarea "[URL][DOMAIN_NAME]"
click at [1239, 718] on textarea "Of course, I sent a request to Caffè Casolani for you. They are closed [DATE] s…" at bounding box center [1003, 710] width 1000 height 47
click at [1443, 729] on textarea "Of course, I sent a request to Caffè Casolani for you. They are closed [DATE] s…" at bounding box center [1003, 710] width 1000 height 47
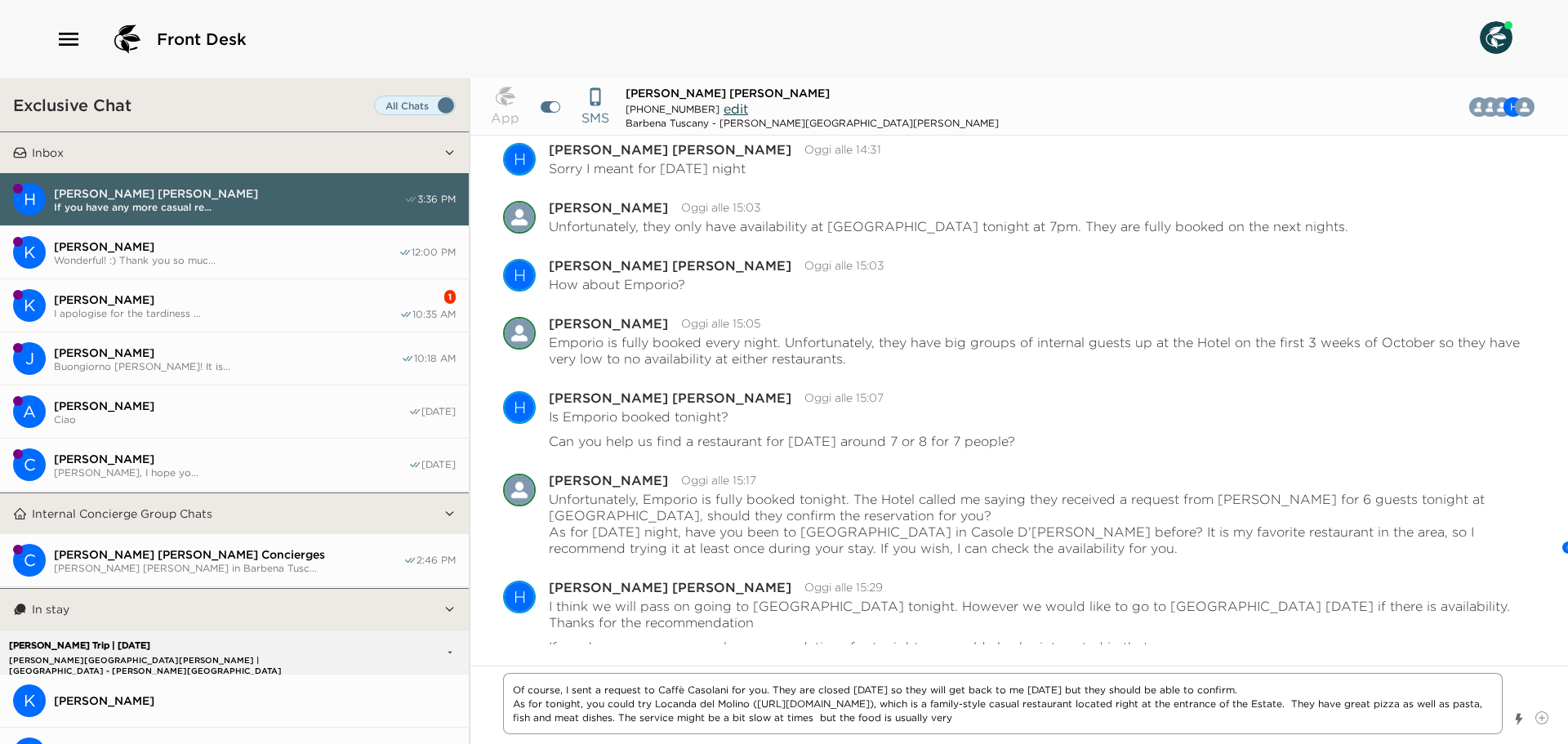
click at [1050, 720] on textarea "Of course, I sent a request to Caffè Casolani for you. They are closed [DATE] s…" at bounding box center [1003, 704] width 1000 height 62
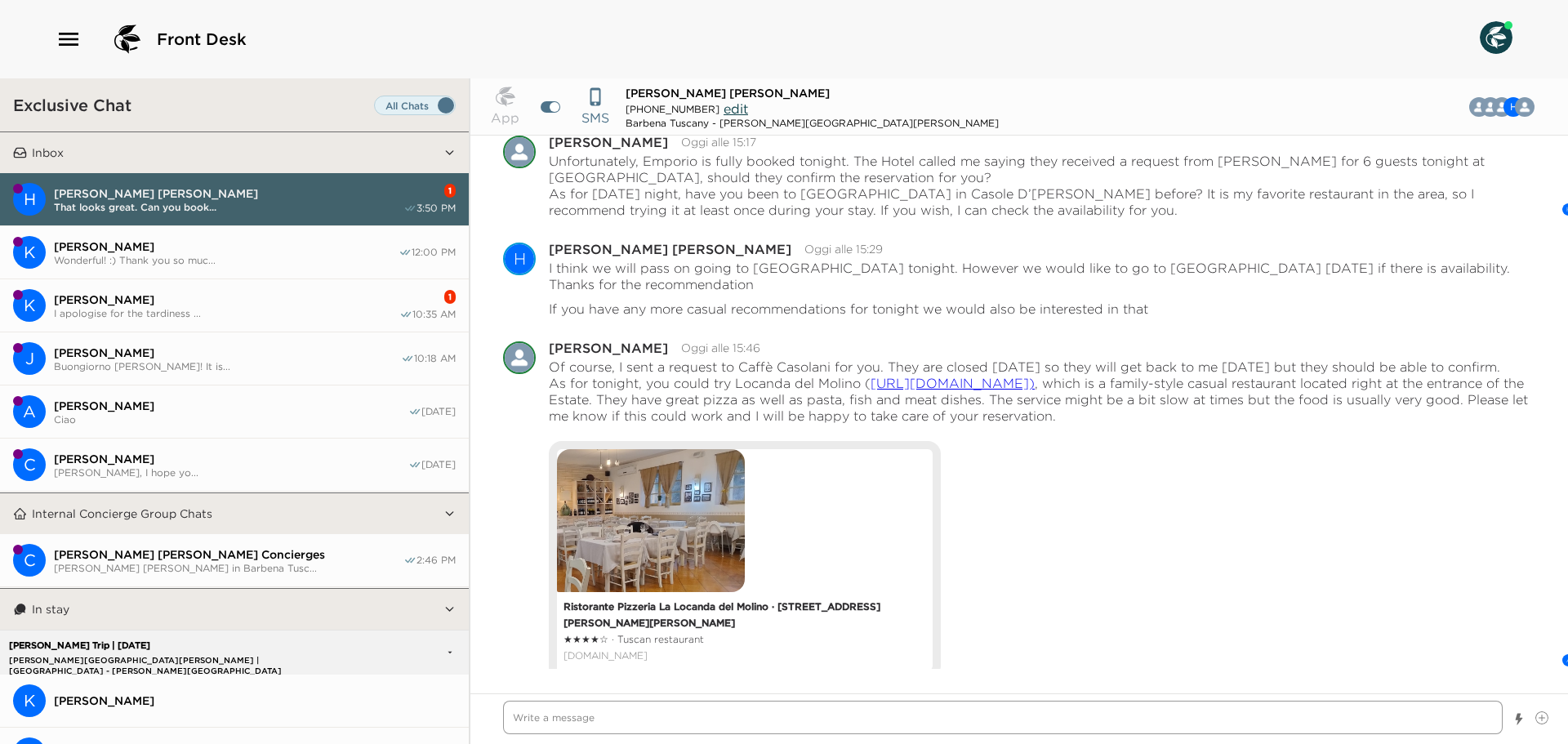
scroll to position [2476, 0]
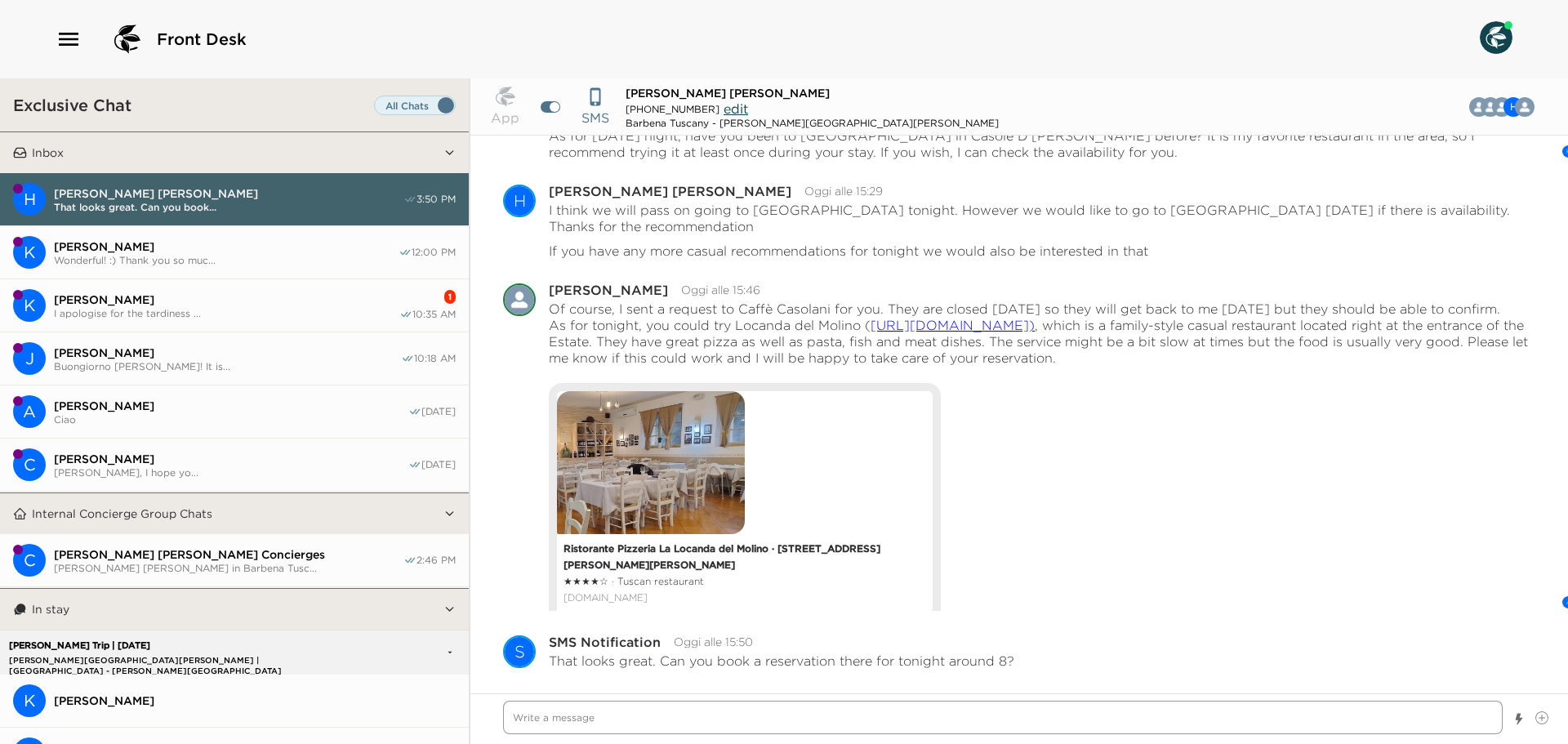
click at [1034, 709] on textarea "Write a message" at bounding box center [1003, 718] width 1000 height 33
click at [980, 658] on p "That looks great. Can you book a reservation there for tonight around 8?" at bounding box center [781, 660] width 465 height 16
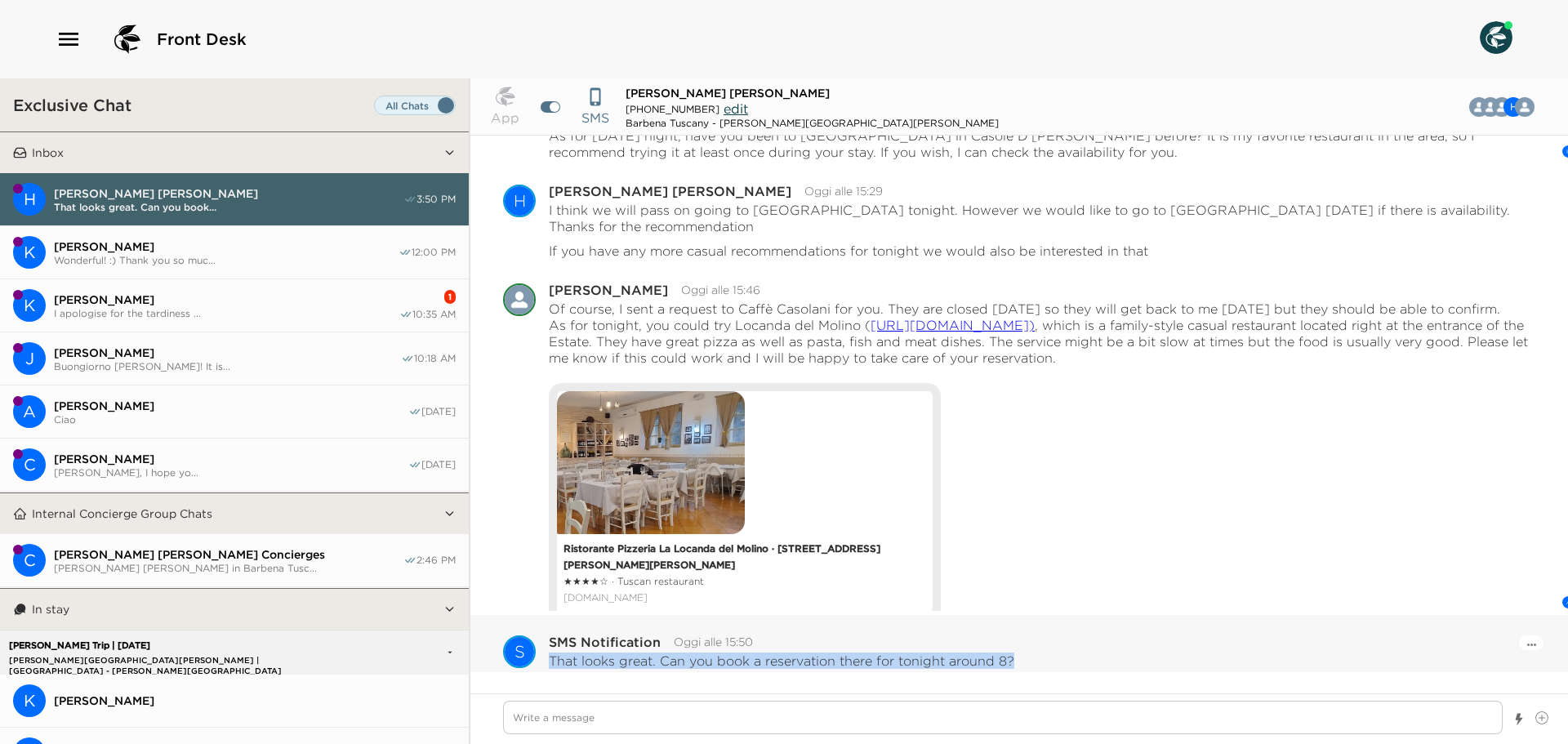
click at [980, 658] on p "That looks great. Can you book a reservation there for tonight around 8?" at bounding box center [781, 660] width 465 height 16
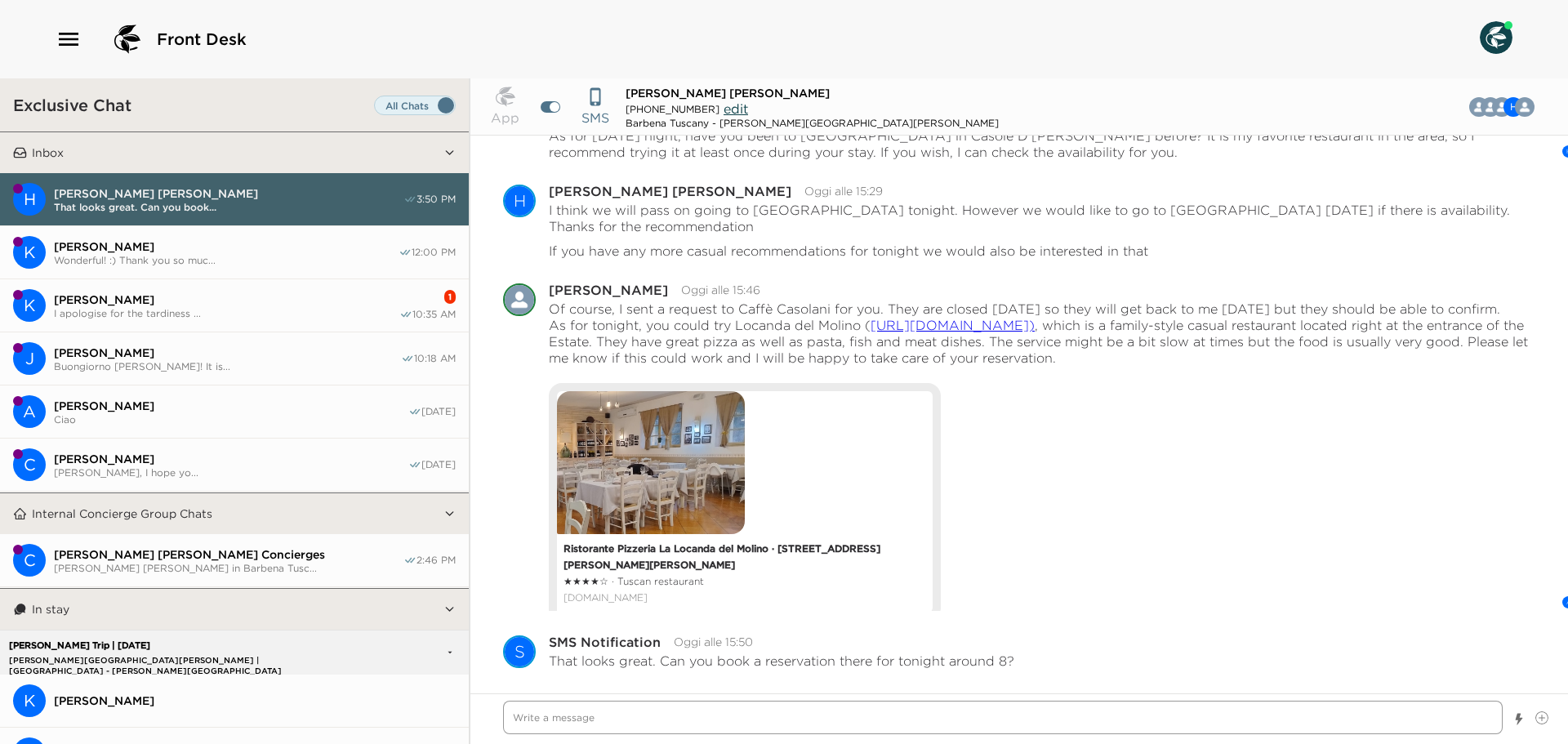
click at [685, 723] on textarea "Write a message" at bounding box center [1003, 718] width 1000 height 33
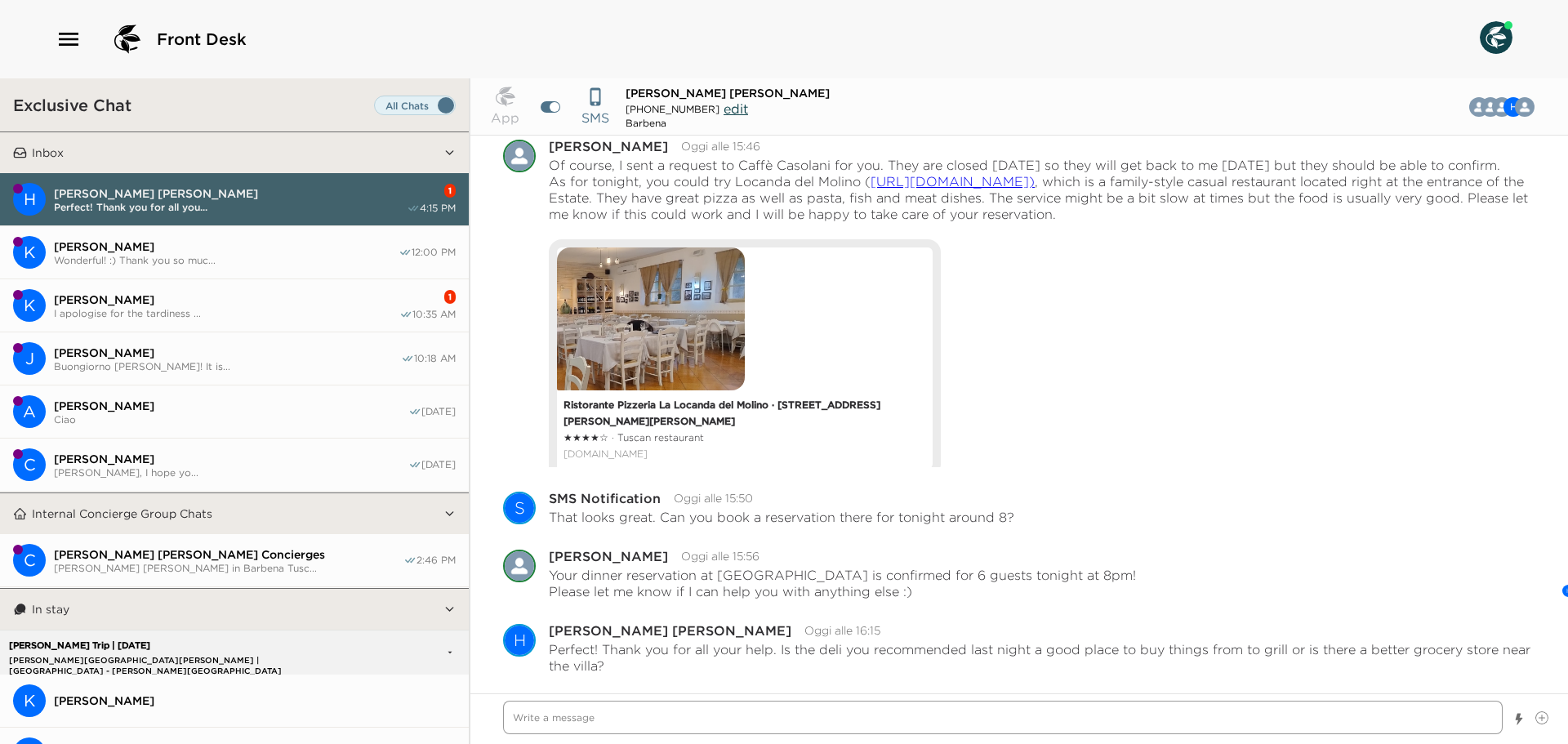
scroll to position [2625, 0]
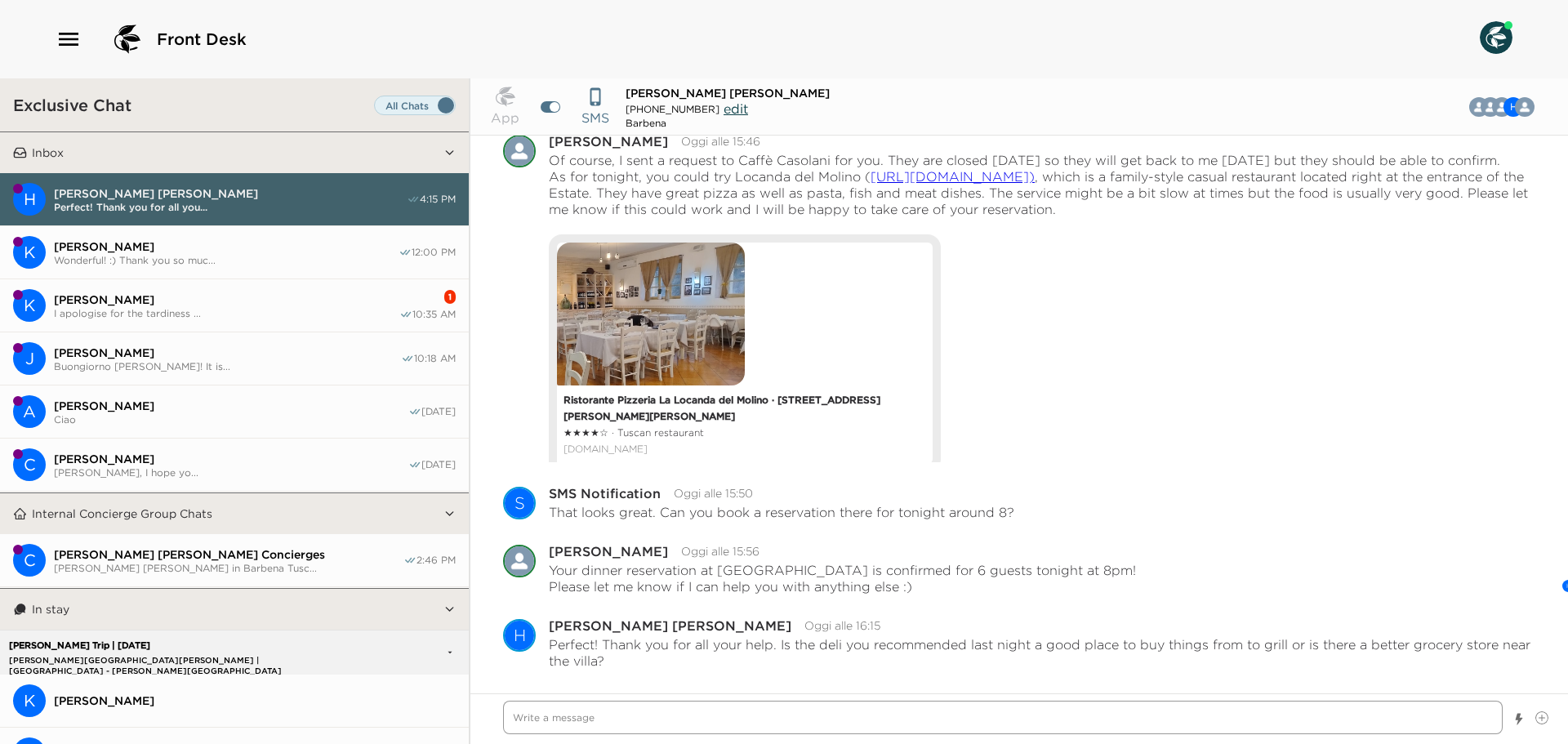
click at [816, 715] on textarea "Write a message" at bounding box center [1003, 718] width 1000 height 33
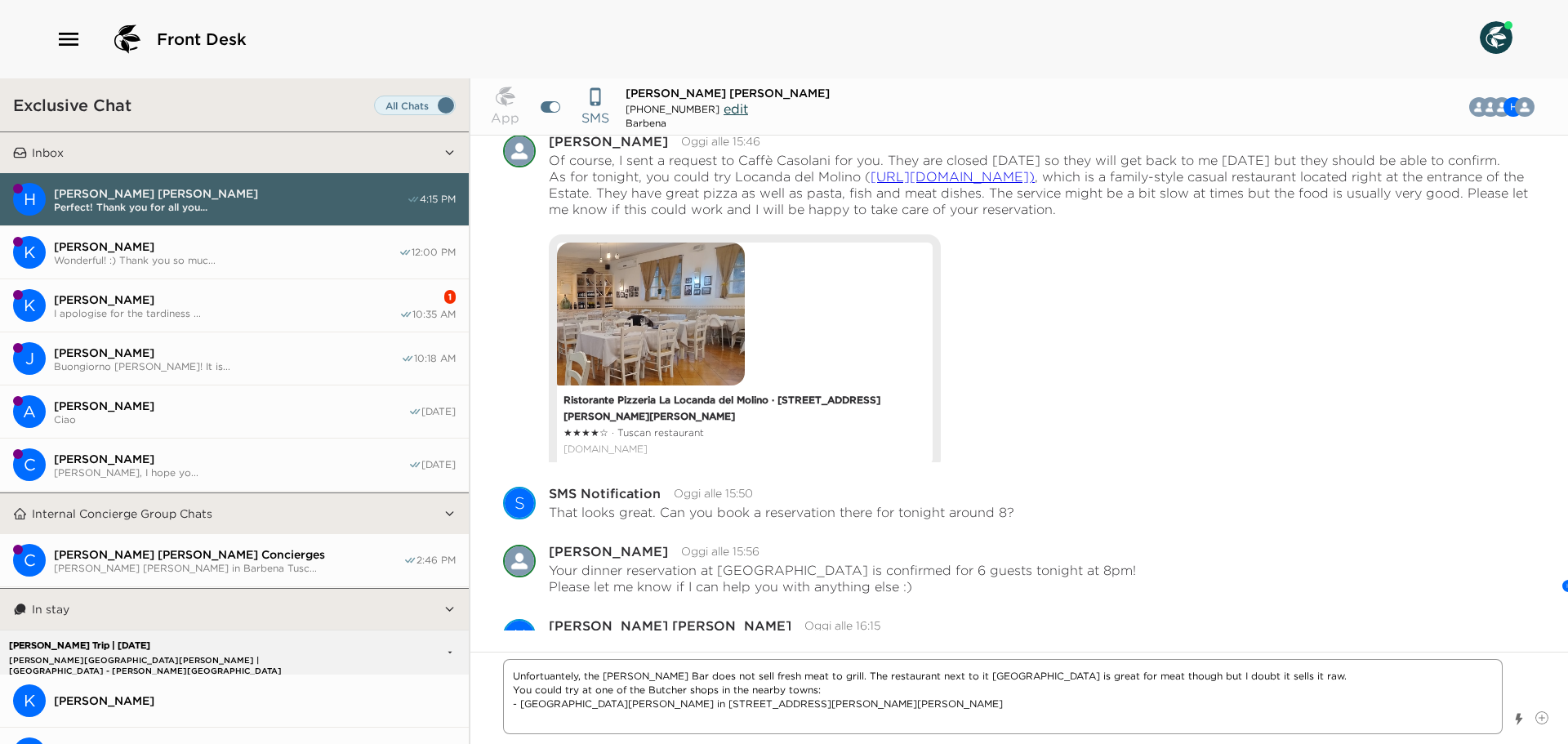
paste textarea "[STREET_ADDRESS][PERSON_NAME]"
click at [573, 723] on textarea "Unfortuantely, the [PERSON_NAME] Bar does not sell fresh meat to grill. The res…" at bounding box center [1003, 697] width 1000 height 75
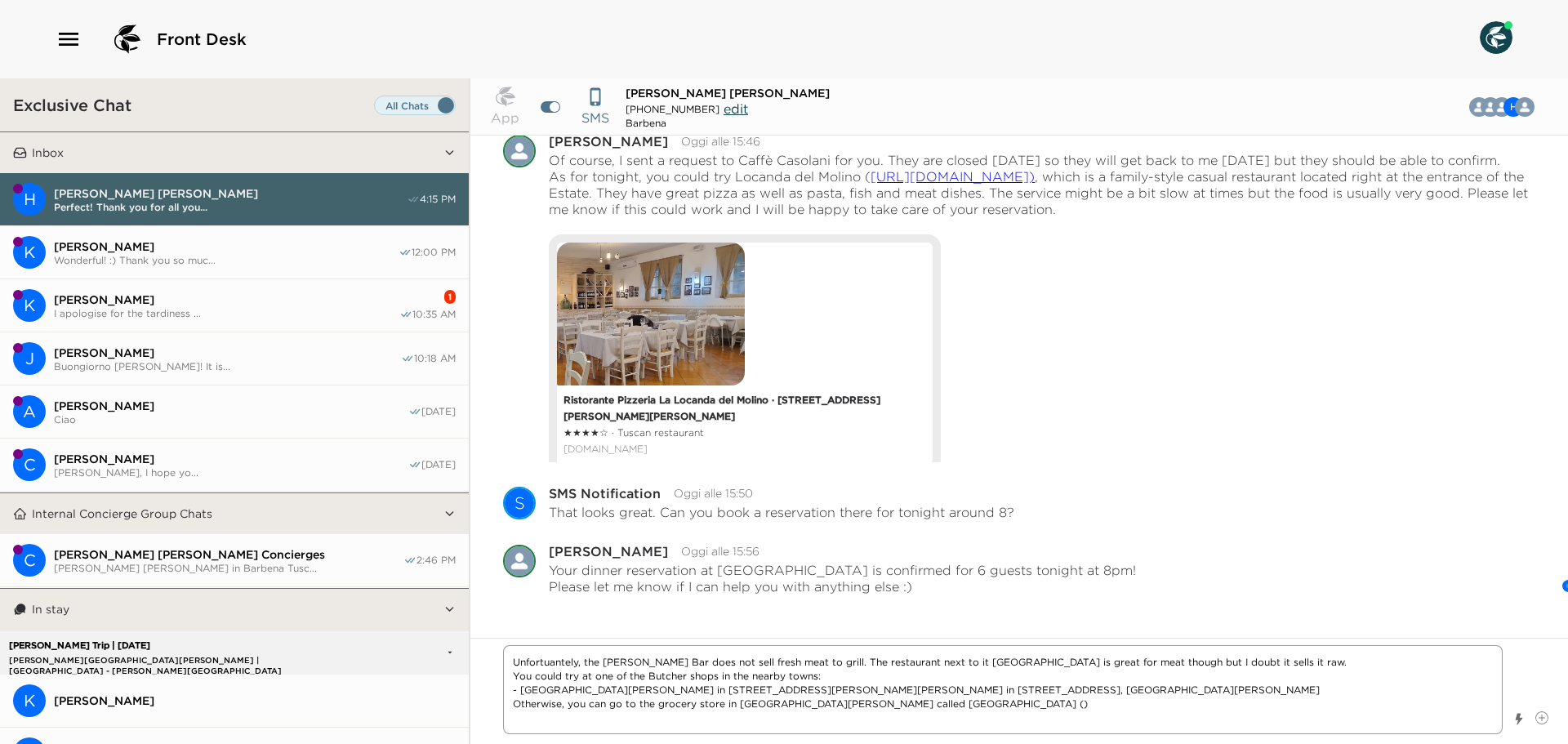
paste textarea "[URL][DOMAIN_NAME]"
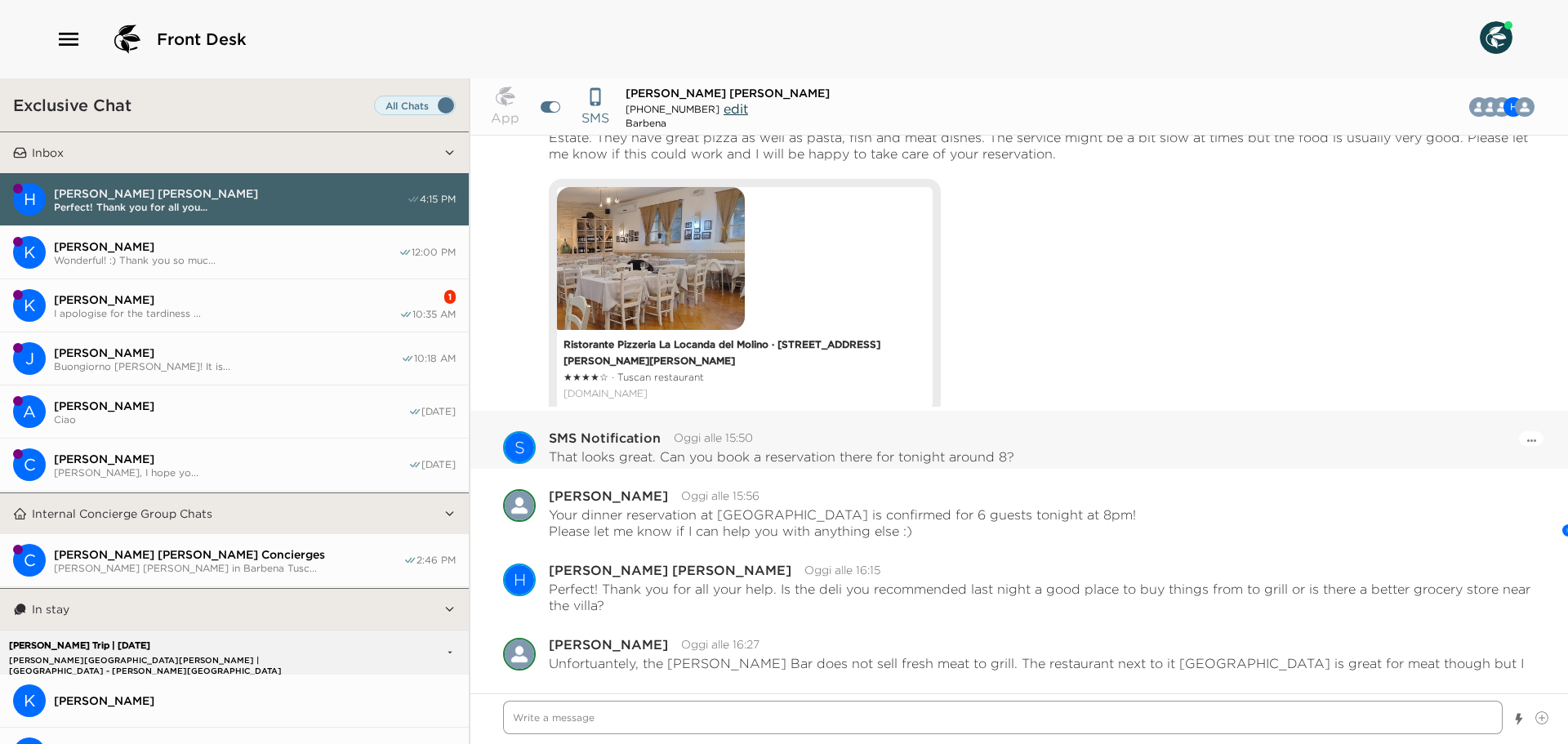
scroll to position [2715, 0]
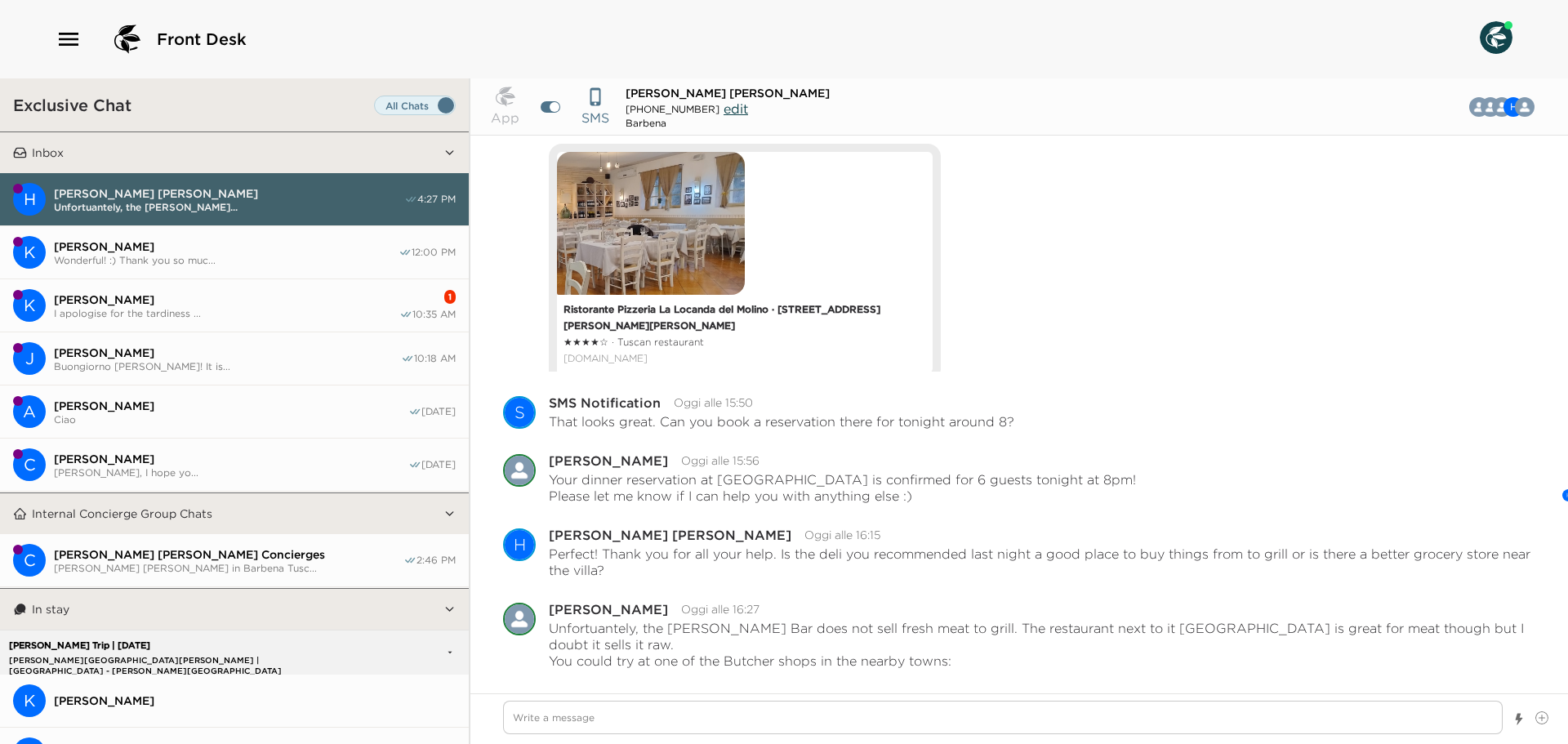
click at [252, 292] on span "[PERSON_NAME]" at bounding box center [226, 299] width 346 height 15
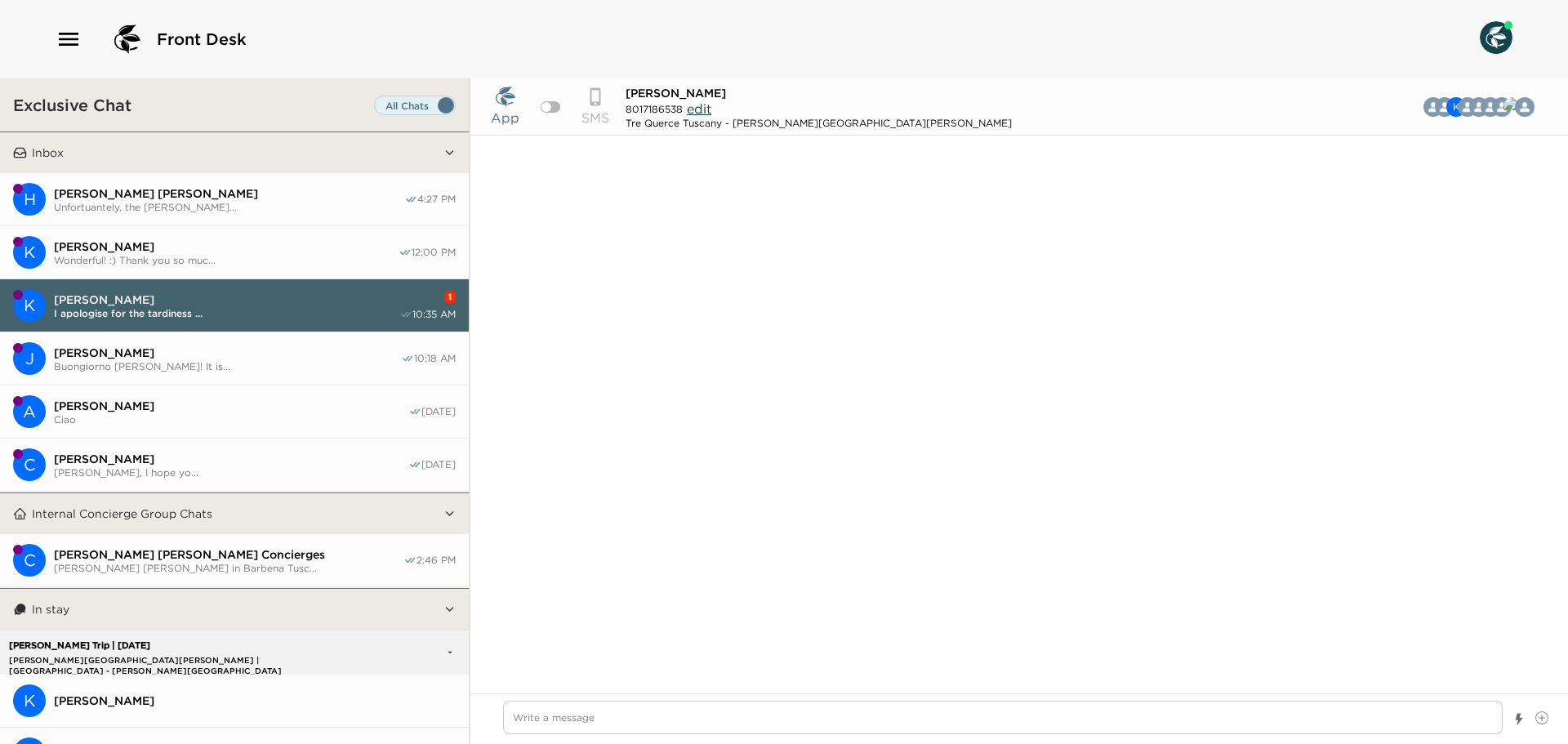
scroll to position [2860, 0]
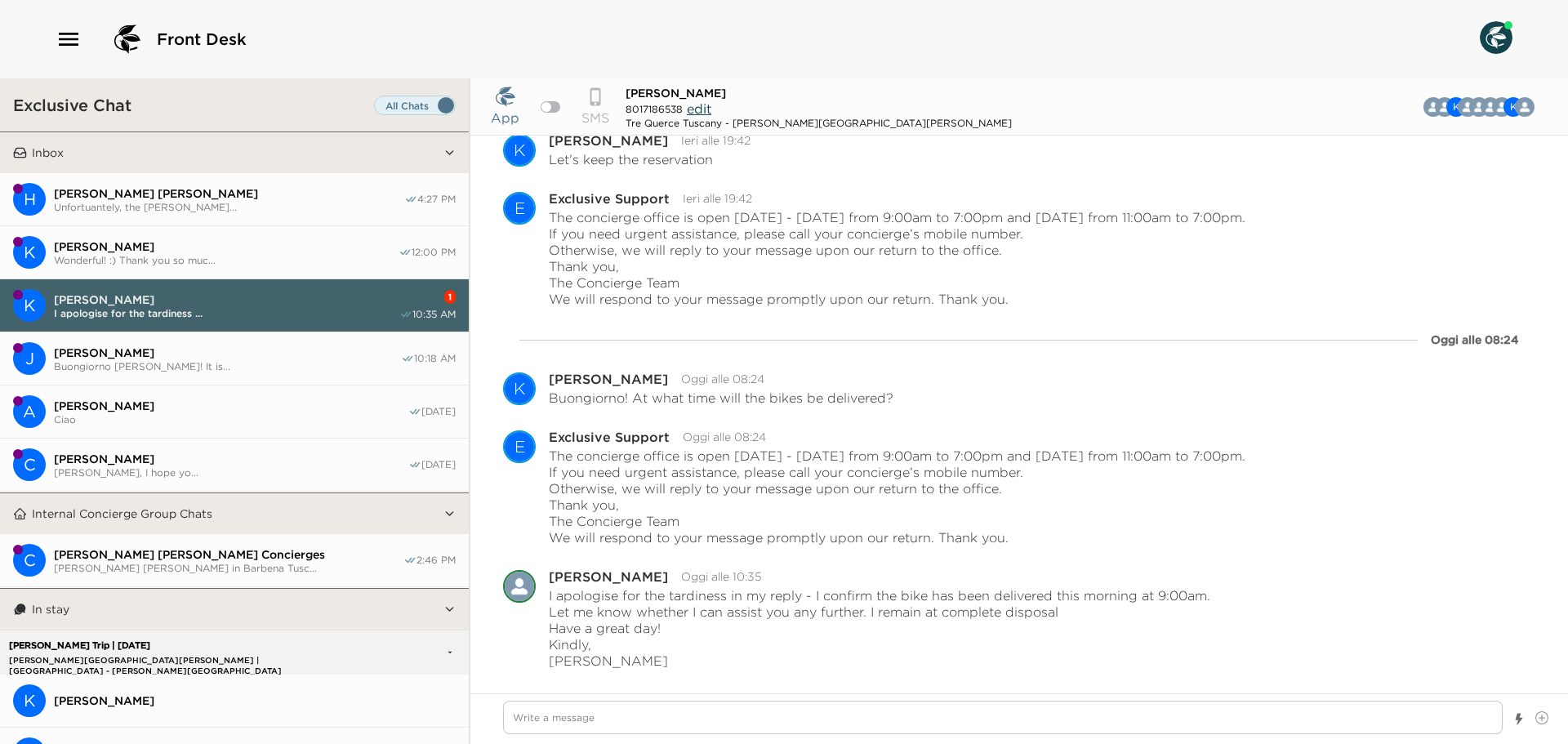
click at [143, 192] on span "[PERSON_NAME] [PERSON_NAME]" at bounding box center [229, 193] width 350 height 15
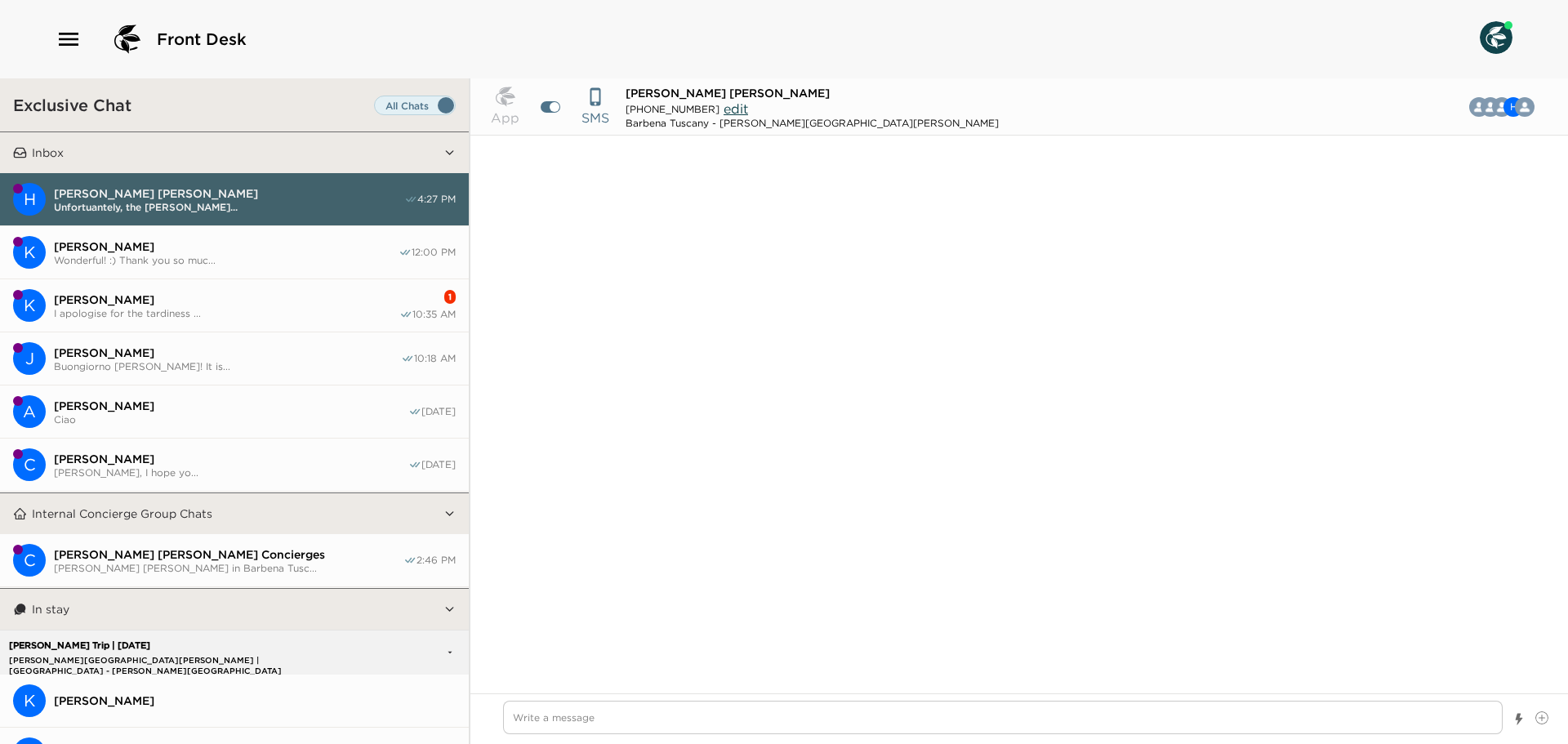
scroll to position [11852, 0]
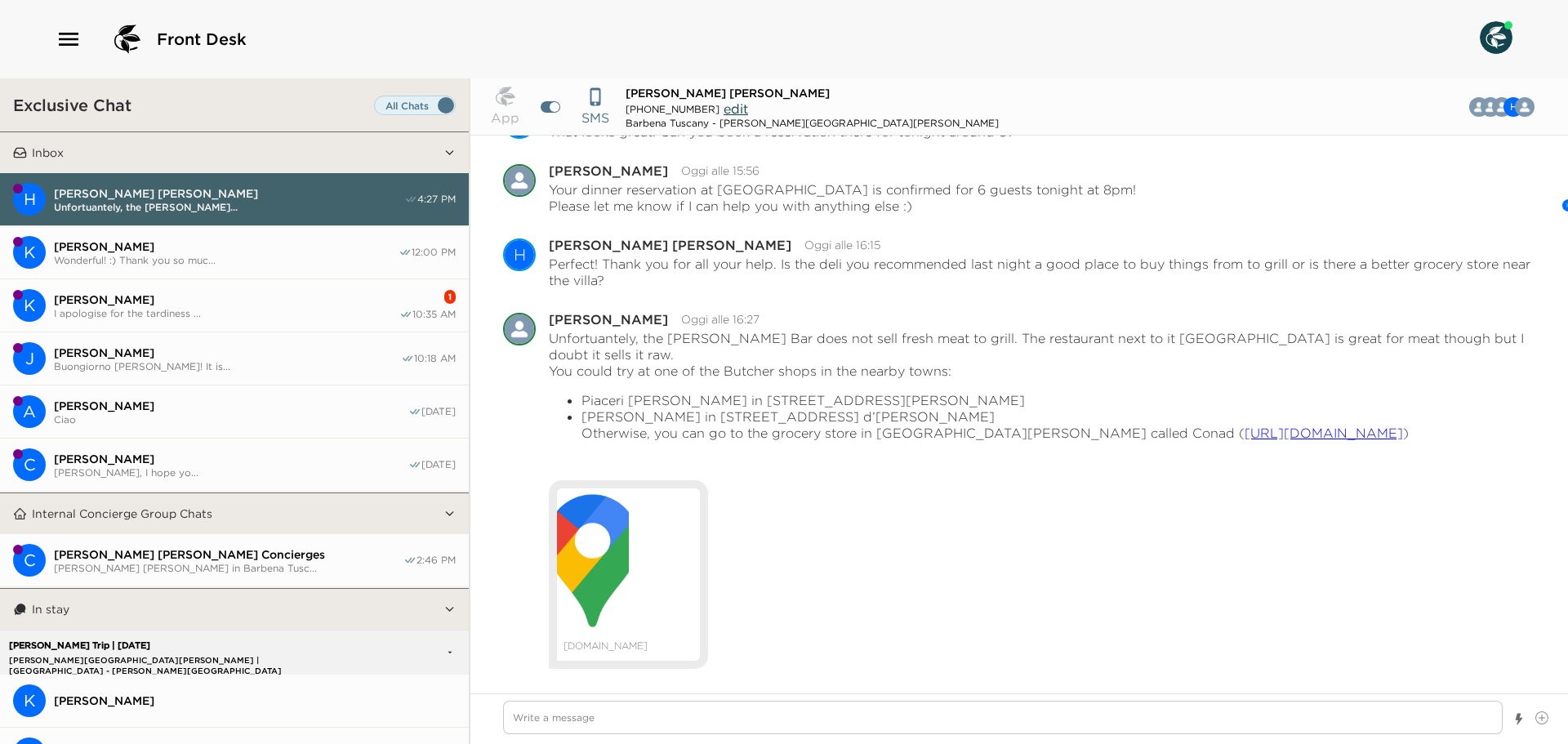
click at [211, 299] on span "[PERSON_NAME]" at bounding box center [226, 299] width 346 height 15
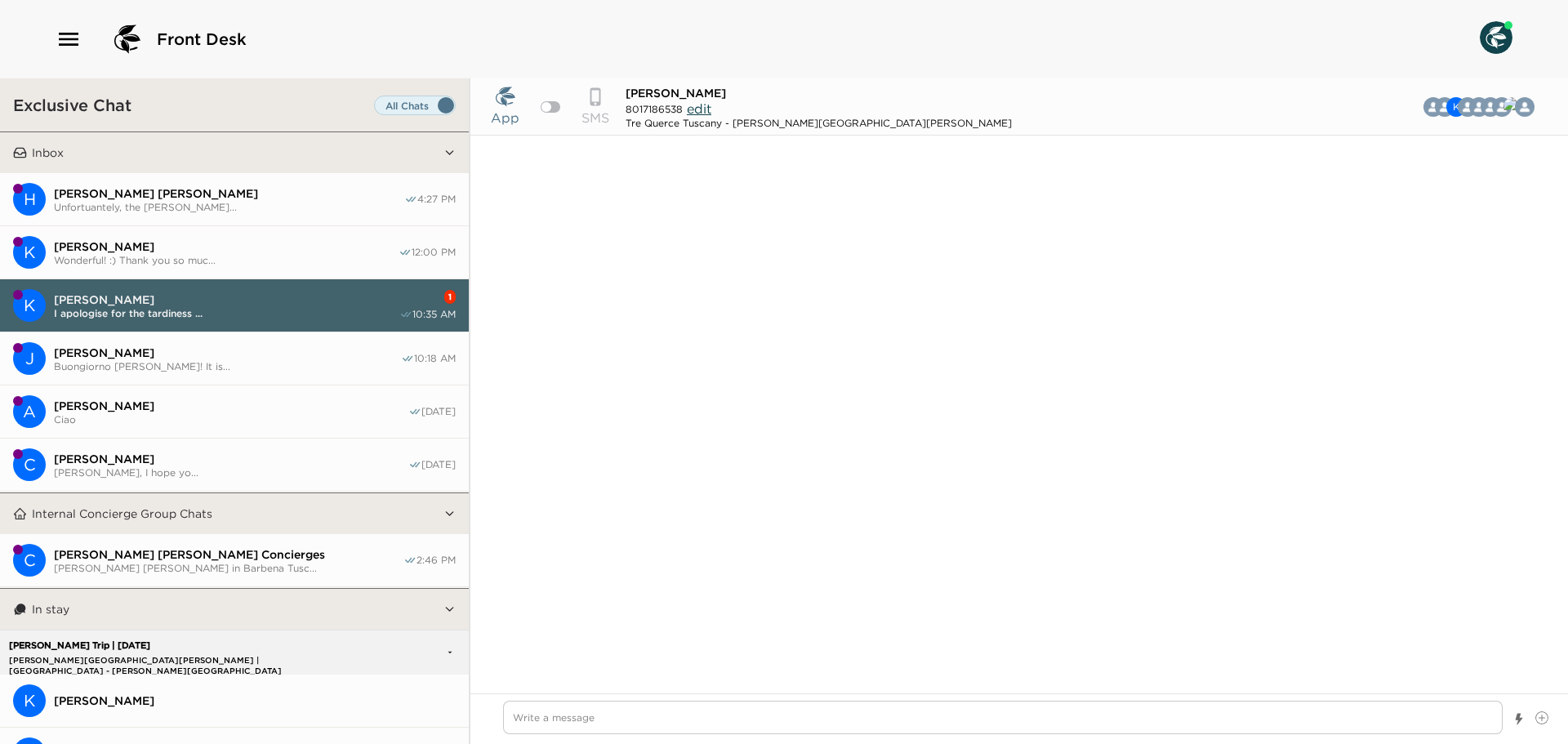
scroll to position [2860, 0]
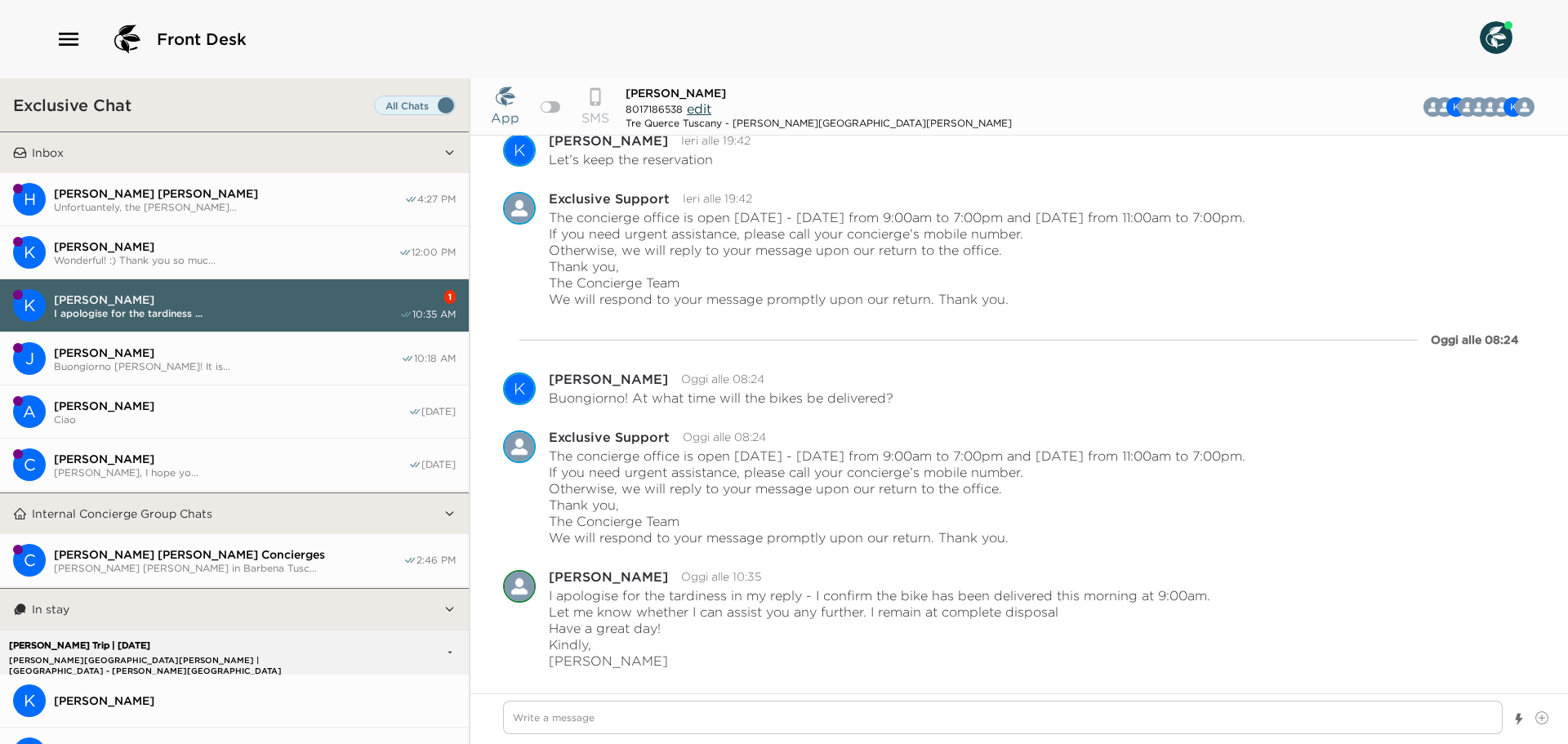
click at [220, 212] on button "H [PERSON_NAME] [PERSON_NAME] Unfortuantely, the [PERSON_NAME]... 4:27 PM" at bounding box center [234, 200] width 469 height 53
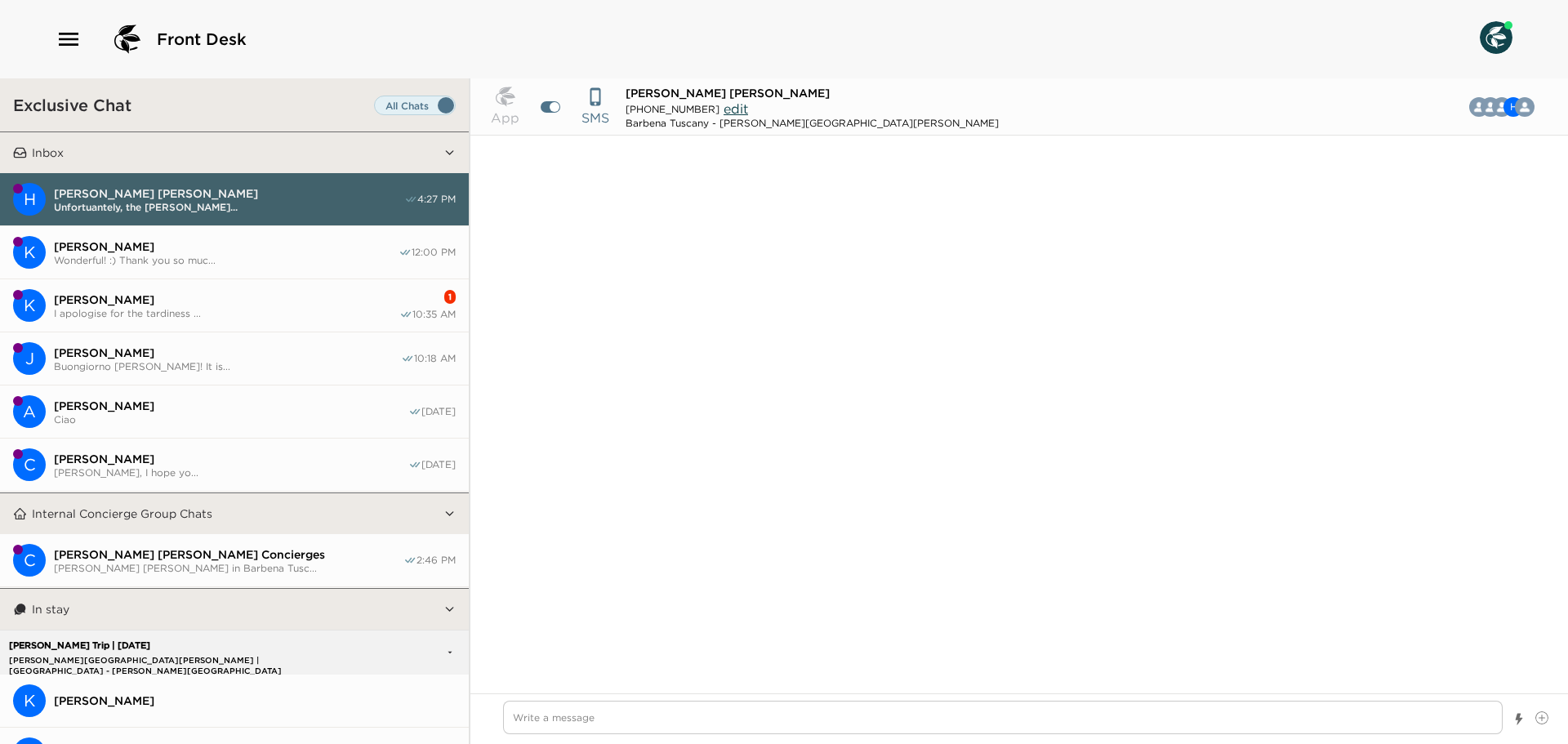
scroll to position [11852, 0]
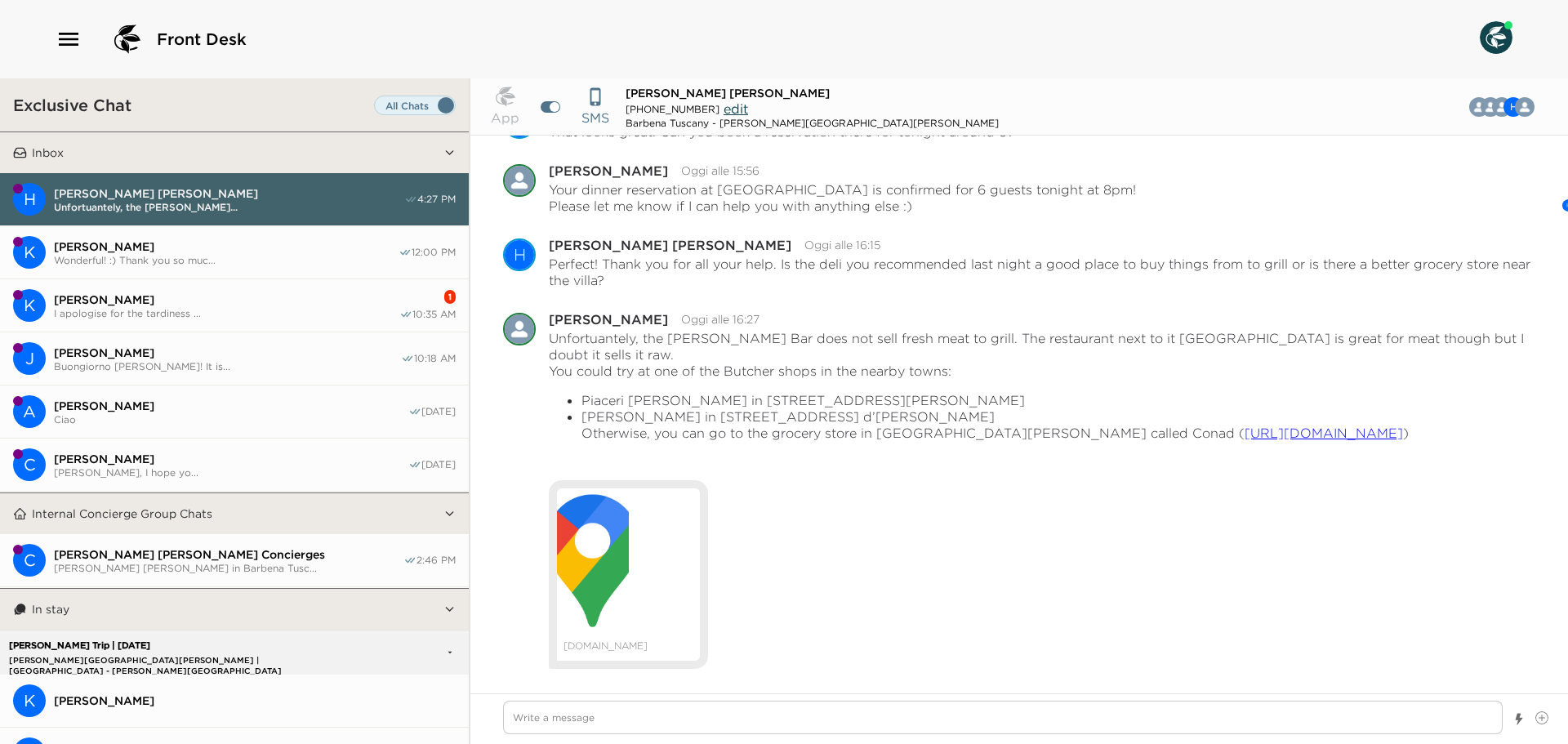
click at [315, 299] on span "[PERSON_NAME]" at bounding box center [226, 299] width 346 height 15
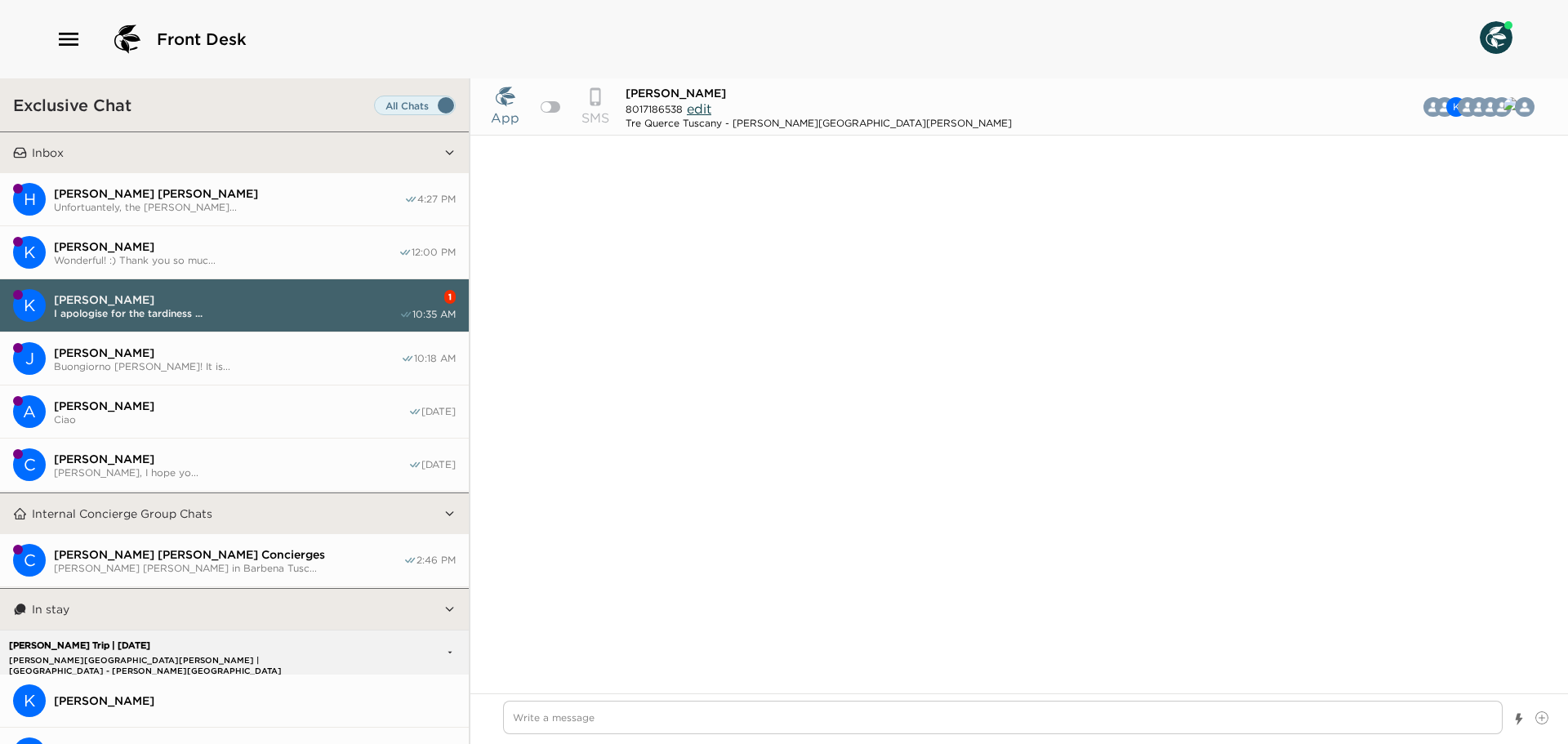
scroll to position [2860, 0]
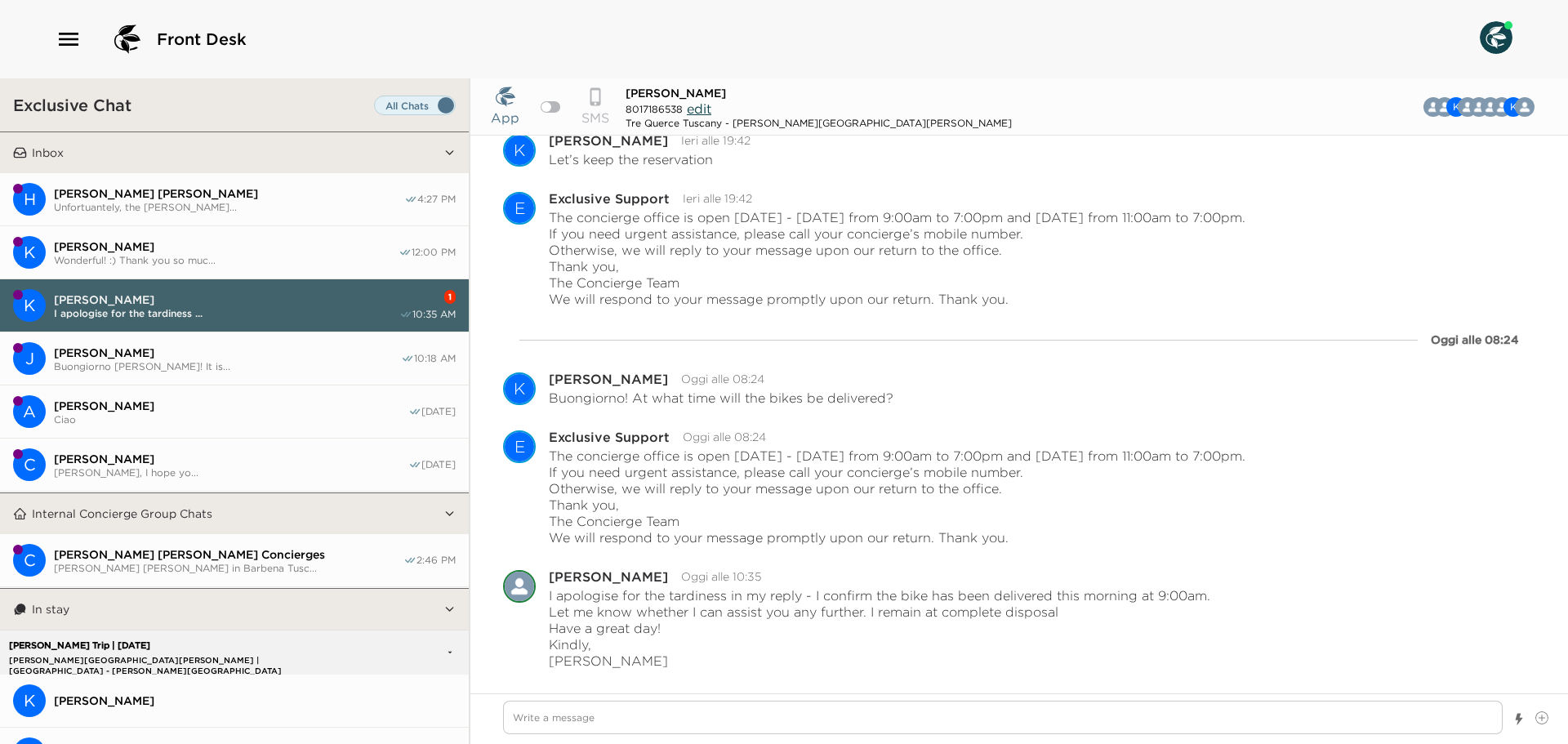
click at [171, 266] on button "[PERSON_NAME] Wonderful! :) Thank you so muc... 12:00 PM" at bounding box center [234, 253] width 469 height 53
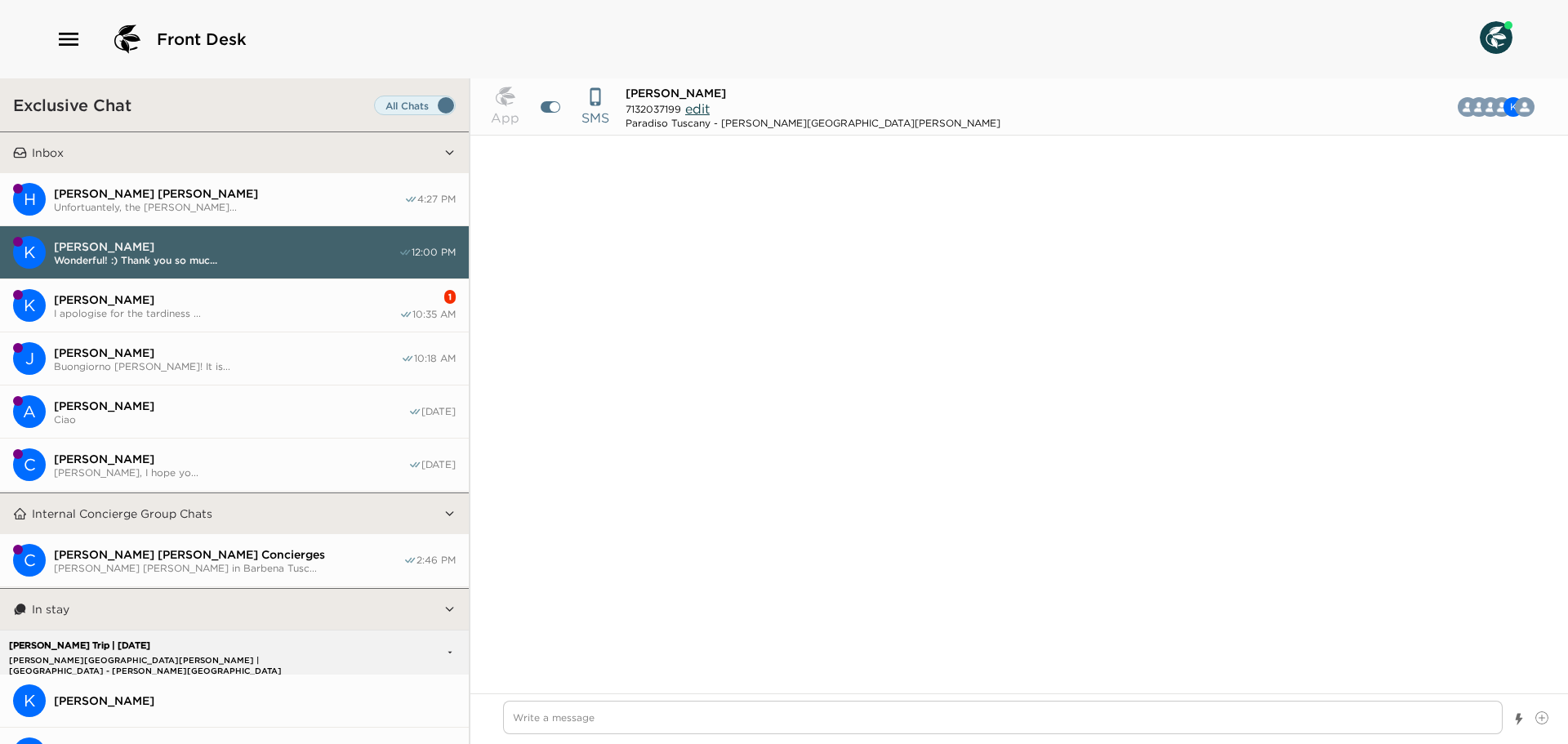
scroll to position [3090, 0]
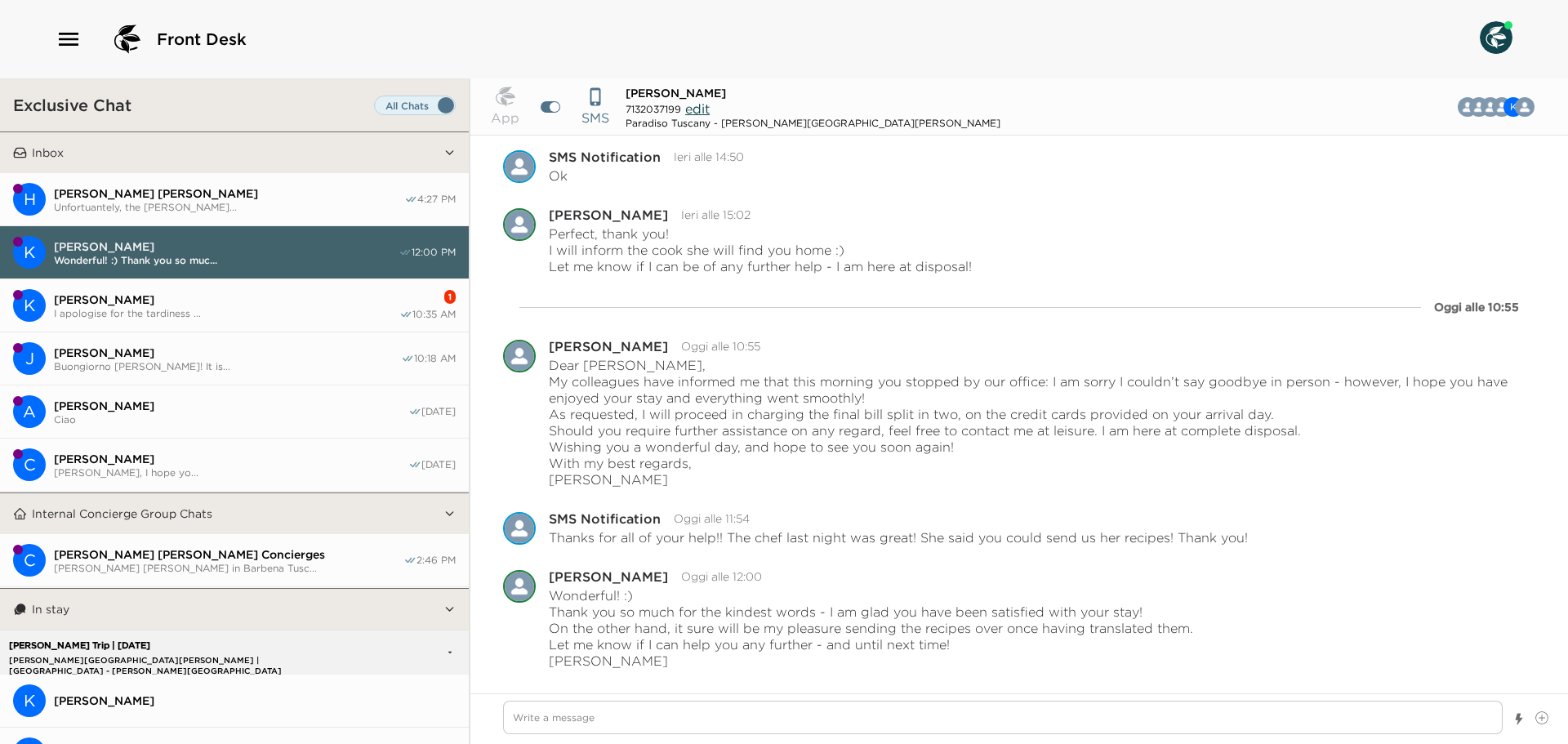
click at [170, 201] on span "Unfortuantely, the [PERSON_NAME]..." at bounding box center [229, 207] width 350 height 12
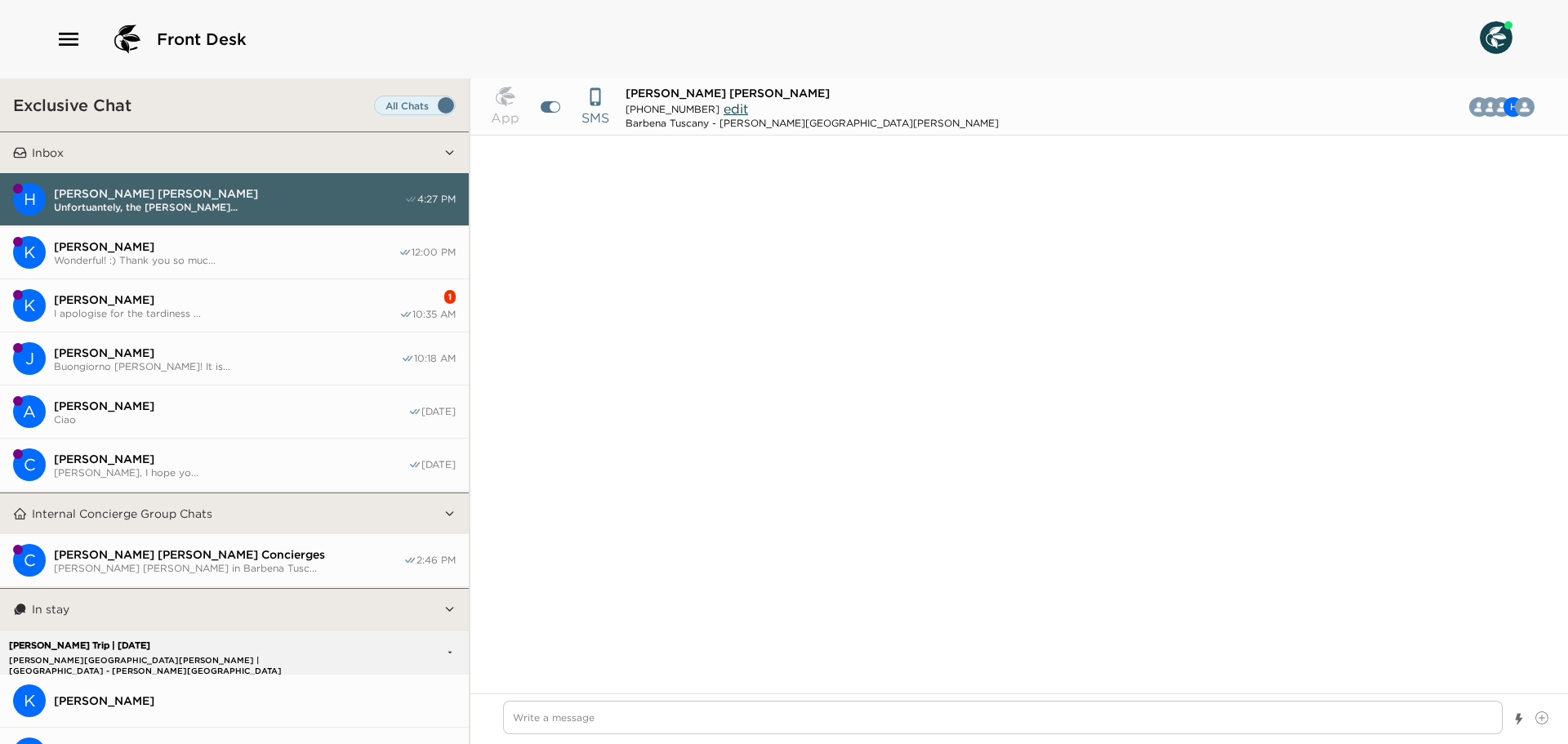
scroll to position [11852, 0]
